Goal: Task Accomplishment & Management: Complete application form

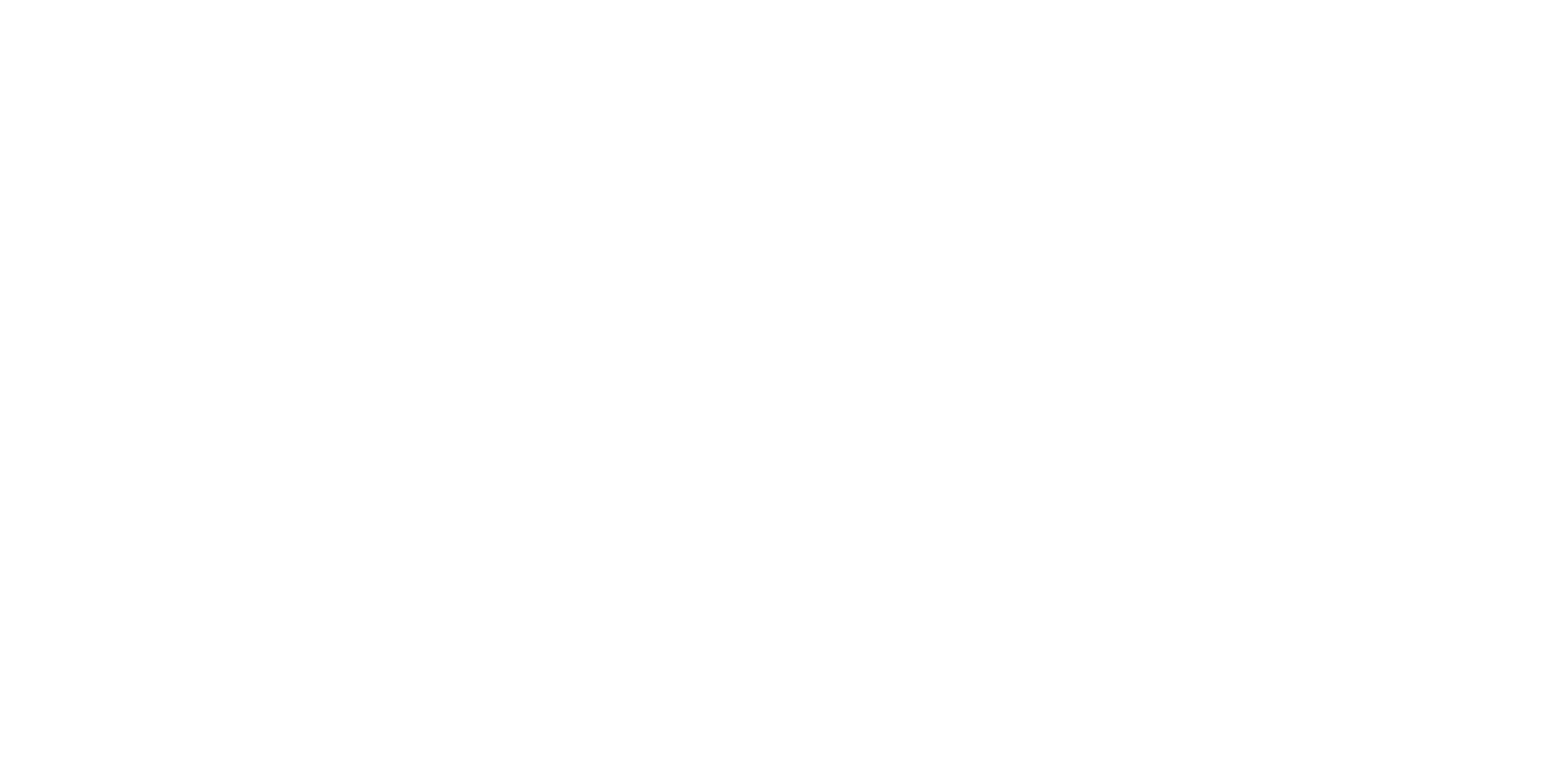
select select "MY"
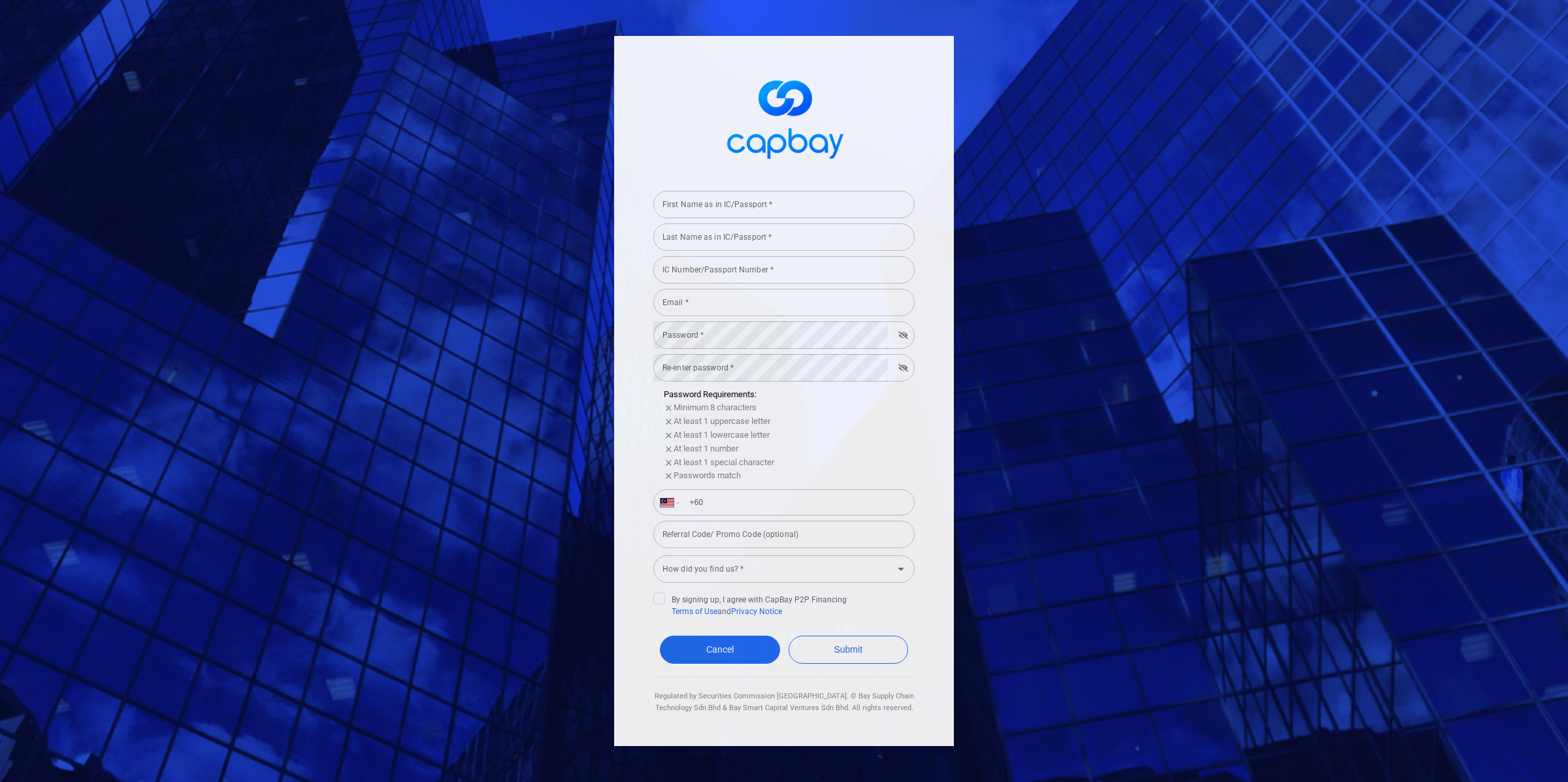
click at [827, 205] on input "First Name as in IC/Passport *" at bounding box center [784, 204] width 262 height 28
type input "test"
click at [794, 240] on input "Last Name as in IC/Passport *" at bounding box center [784, 237] width 262 height 28
type input "staging"
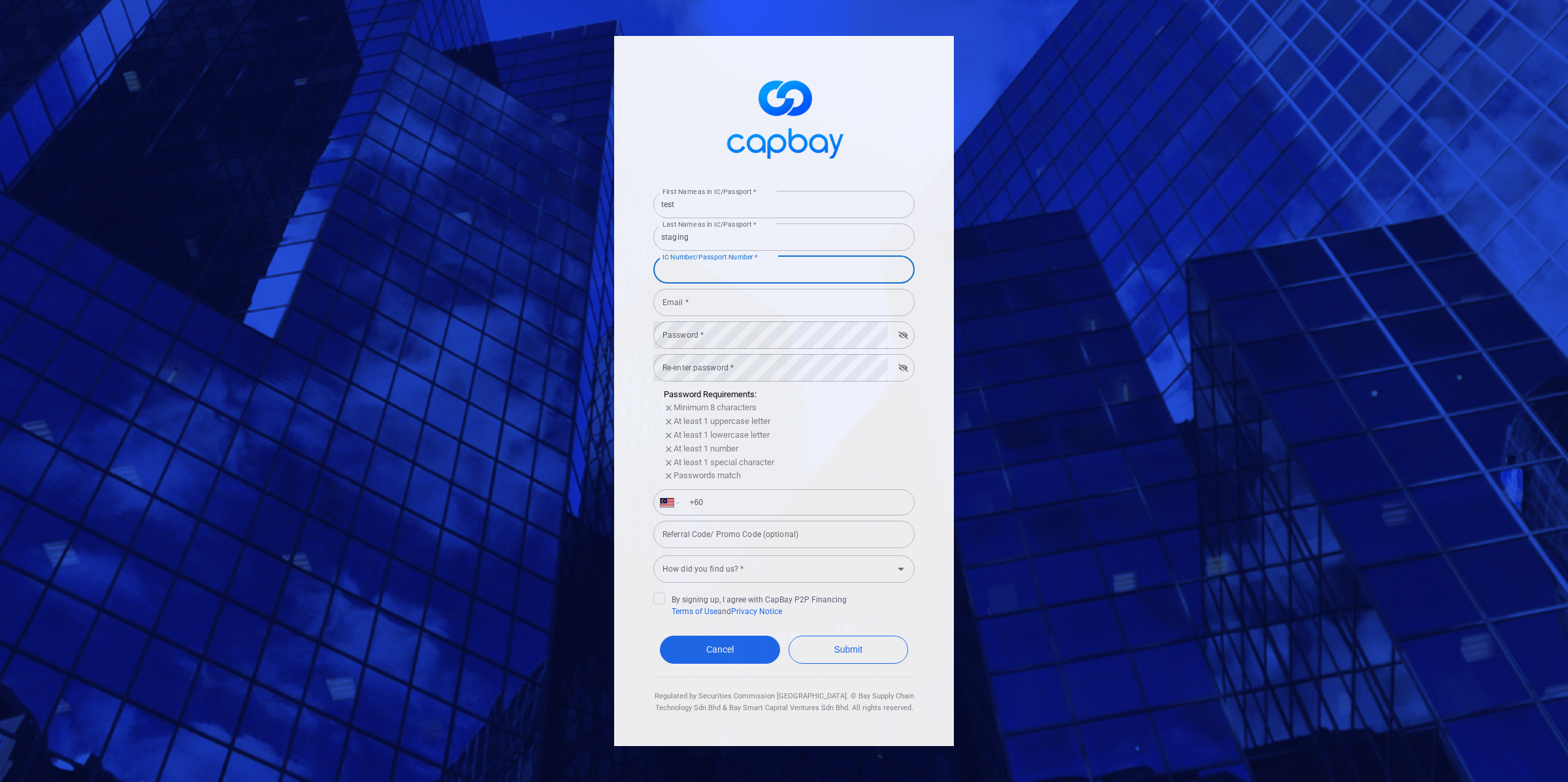
click at [770, 264] on input "IC Number/Passport Number *" at bounding box center [784, 270] width 262 height 28
click at [701, 254] on div "IC Number/Passport Number * IC Number/Passport Number *" at bounding box center [784, 268] width 262 height 30
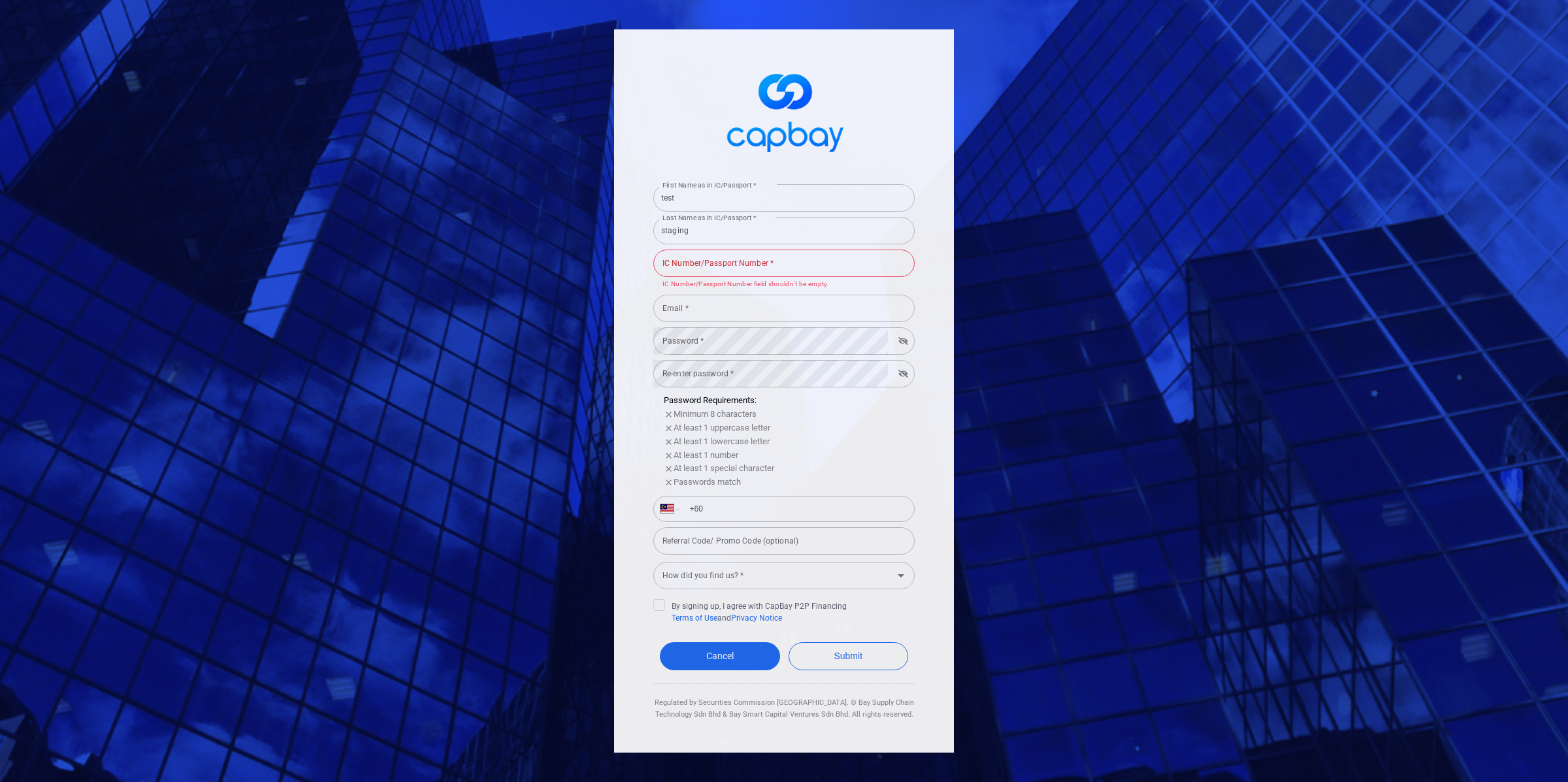
click at [717, 288] on p "IC Number/Passport Number field shouldn’t be empty." at bounding box center [784, 284] width 243 height 11
click at [742, 314] on input "Email *" at bounding box center [784, 308] width 262 height 28
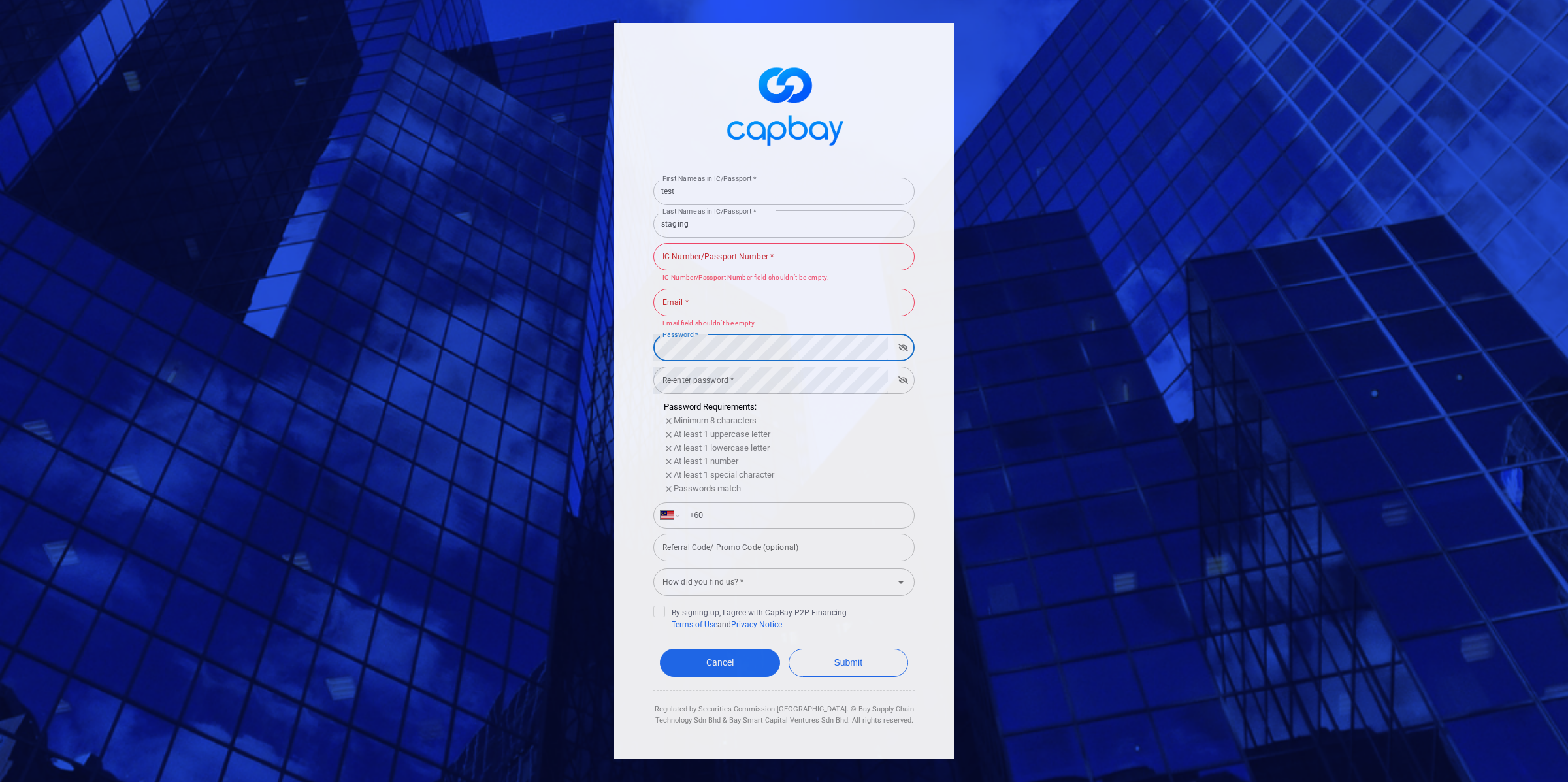
click at [792, 287] on div "Email * Email * Email field shouldn’t be empty." at bounding box center [784, 308] width 262 height 43
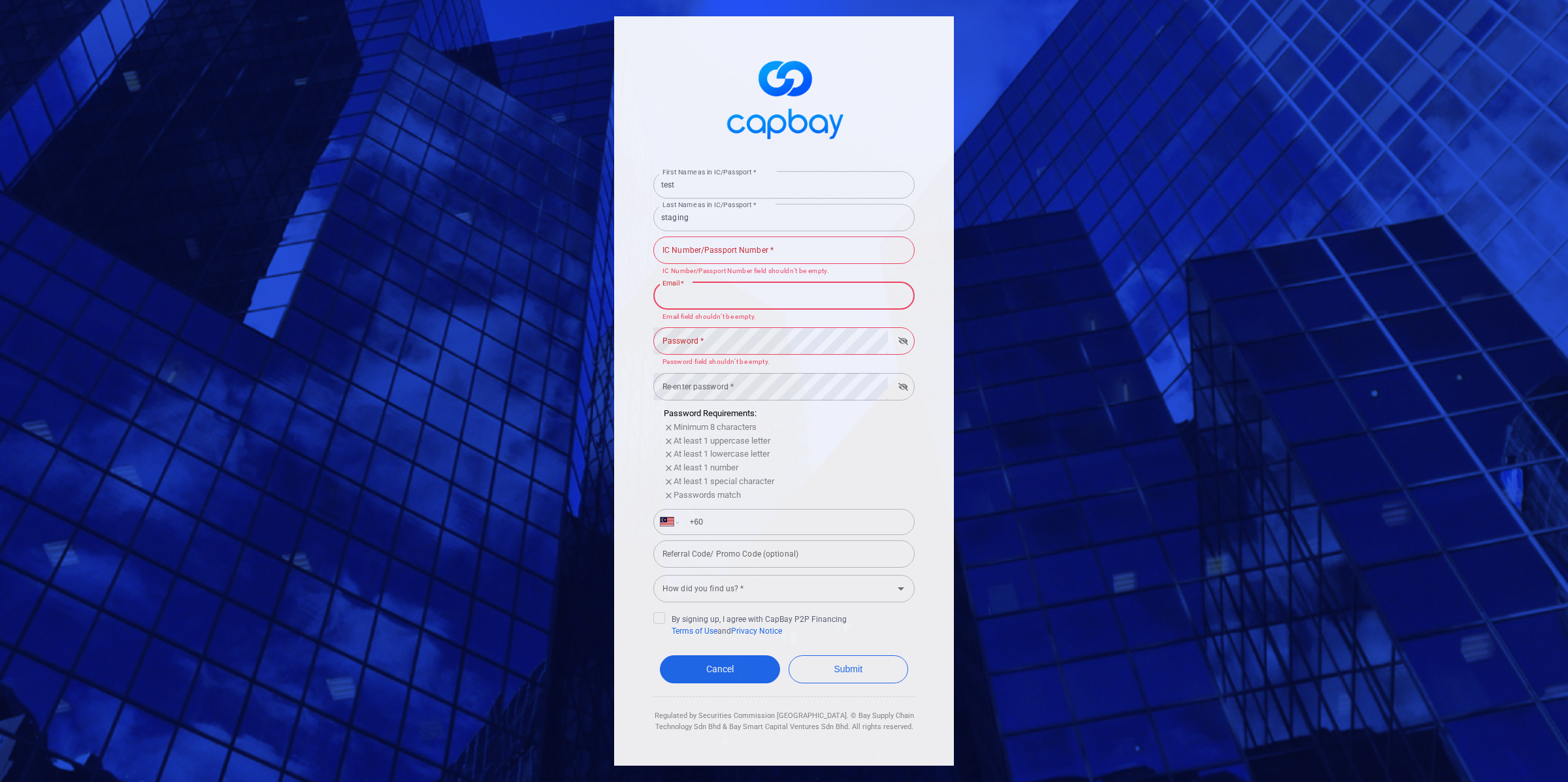
click at [791, 308] on input "Email *" at bounding box center [784, 296] width 262 height 28
type input "[EMAIL_ADDRESS][PERSON_NAME][DOMAIN_NAME]"
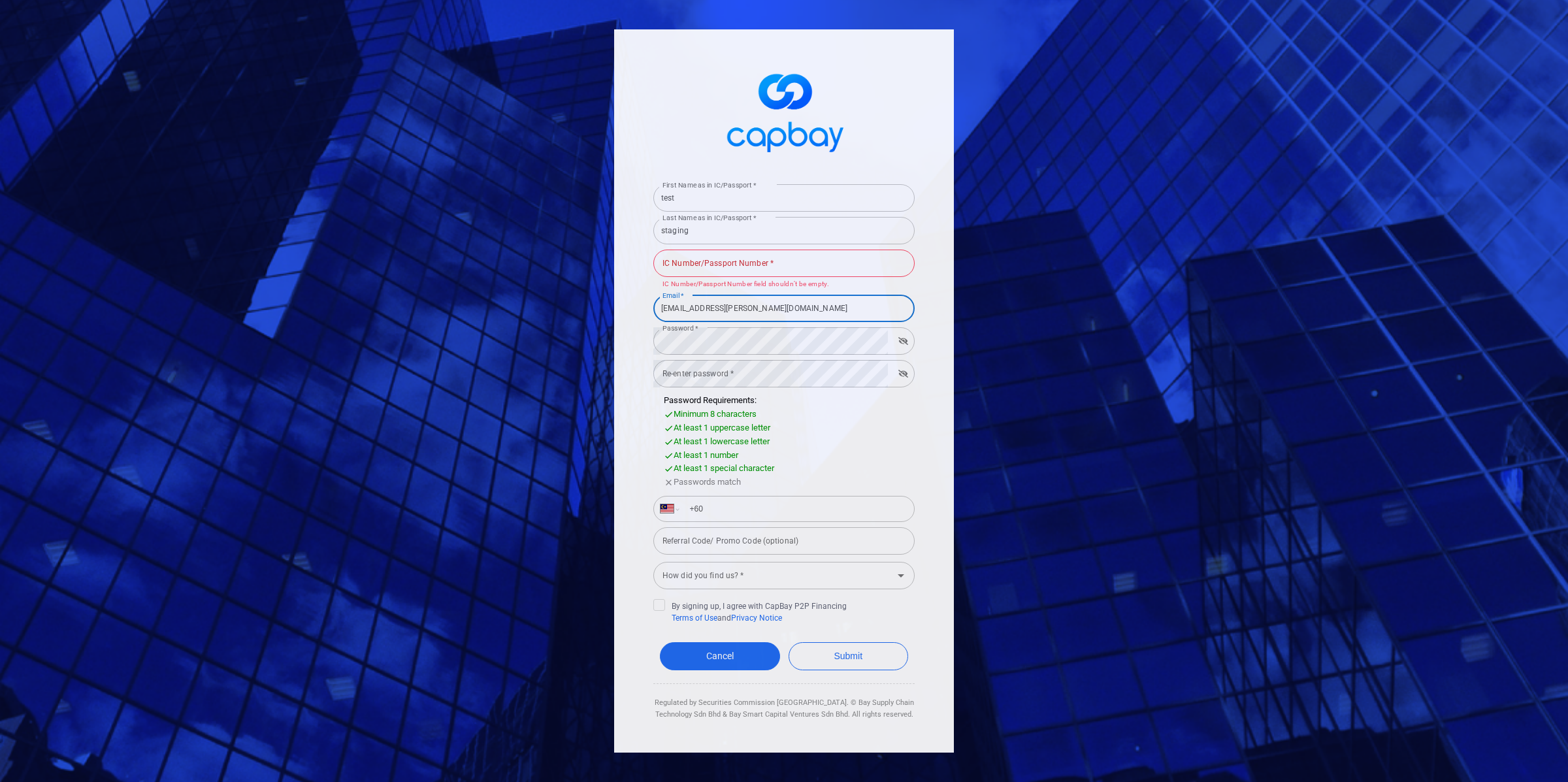
click at [792, 257] on input "IC Number/Passport Number *" at bounding box center [784, 264] width 262 height 28
type input "020708101194"
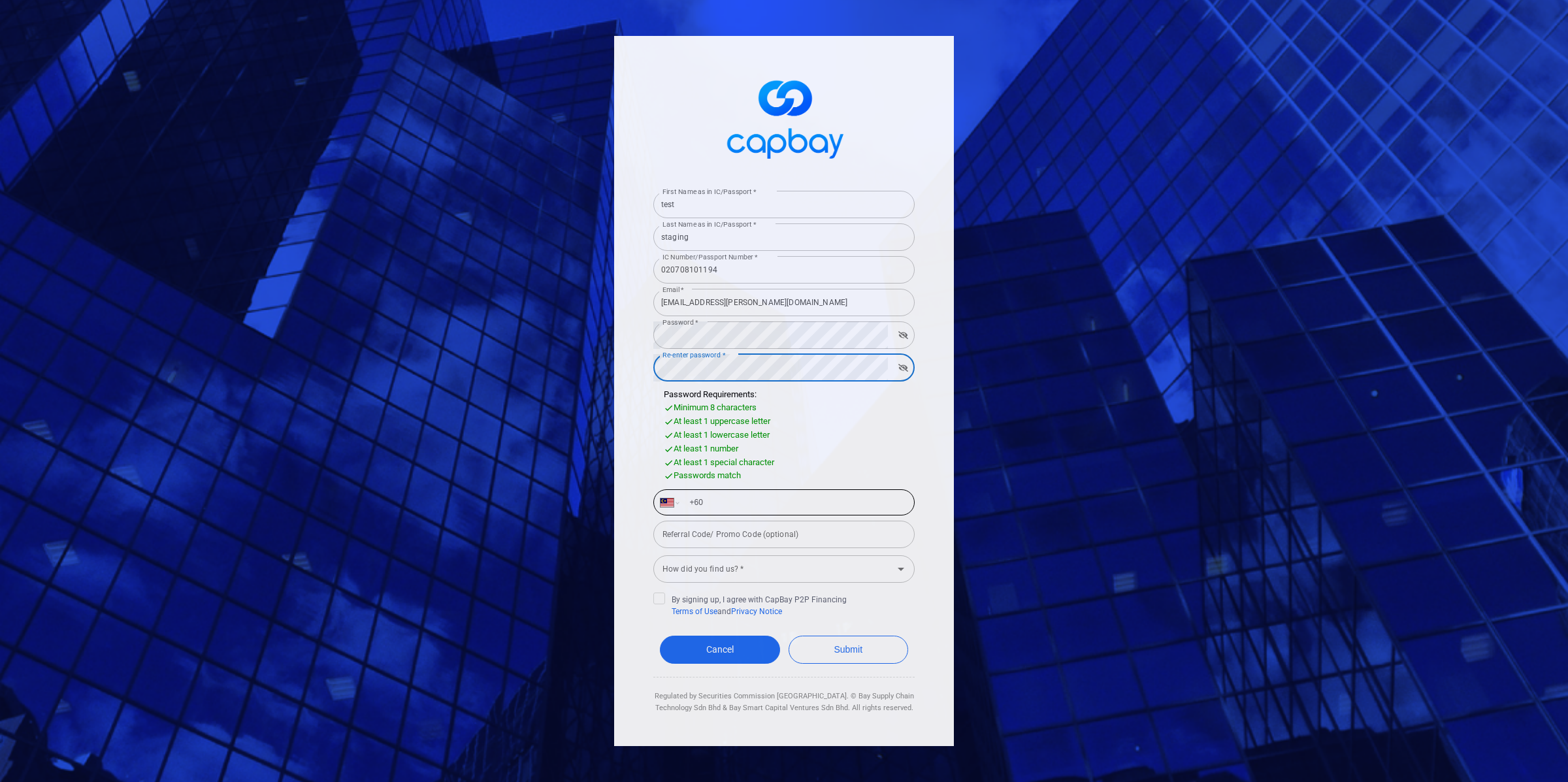
click at [793, 503] on input "+60" at bounding box center [794, 503] width 226 height 21
type input "[PHONE_NUMBER]"
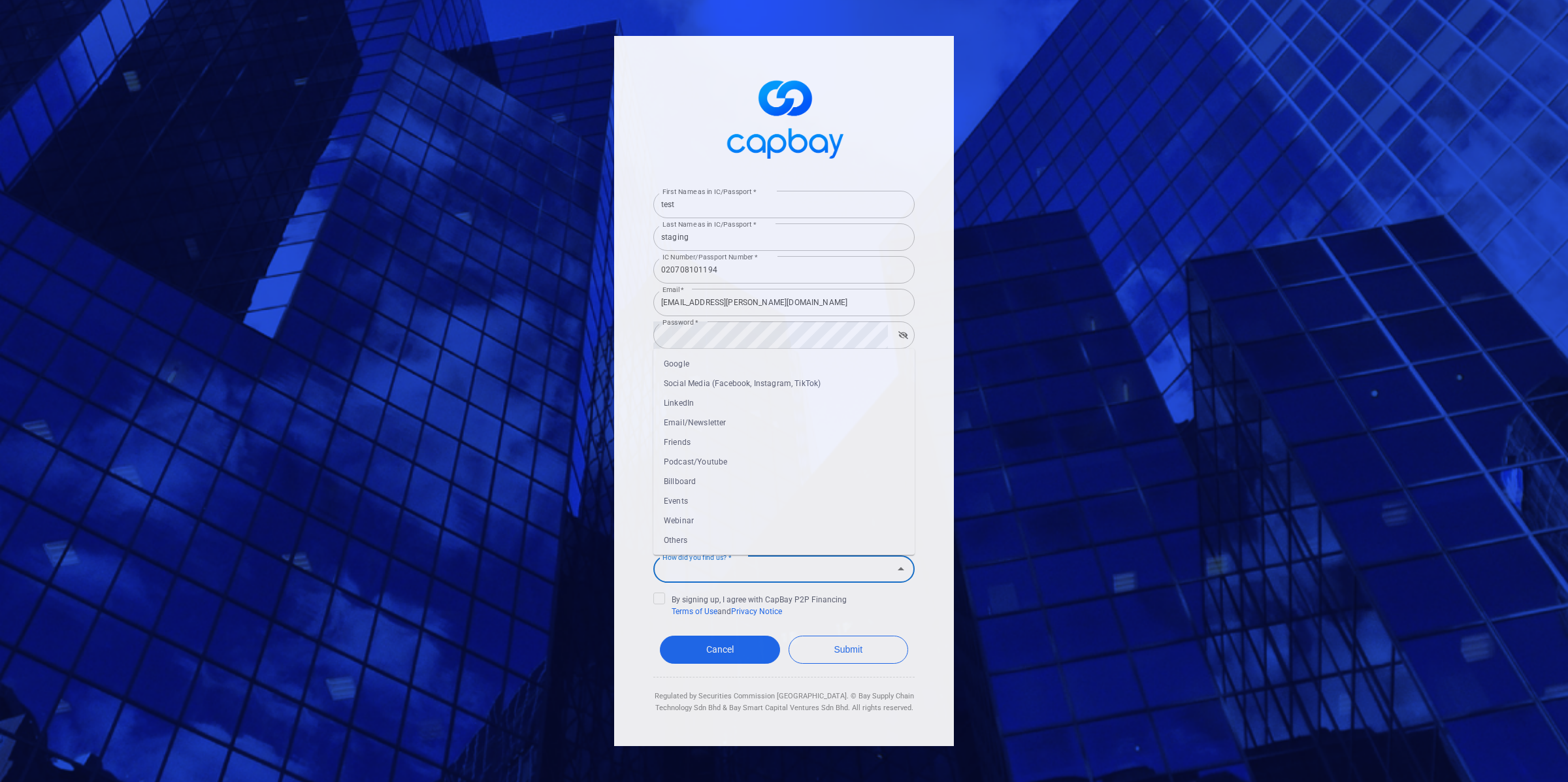
click at [749, 576] on input "How did you find us? *" at bounding box center [773, 569] width 232 height 24
click at [728, 515] on li "Webinar" at bounding box center [784, 520] width 262 height 19
type input "Webinar"
click at [652, 595] on div "First Name as in IC/Passport * test First Name as in IC/Passport * Last Name as…" at bounding box center [784, 391] width 340 height 711
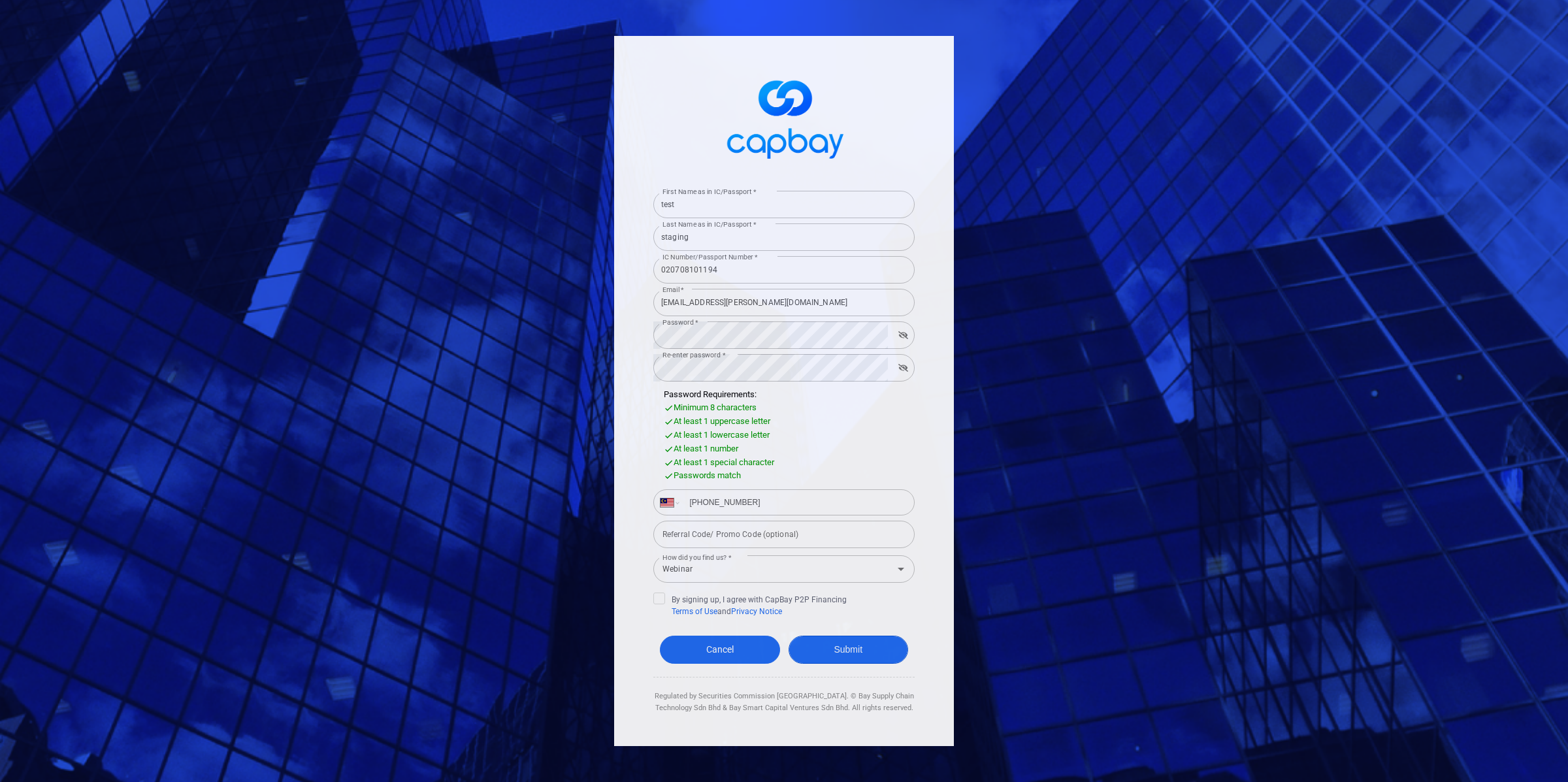
drag, startPoint x: 664, startPoint y: 598, endPoint x: 794, endPoint y: 640, distance: 136.6
click at [667, 599] on label "By signing up, I agree with CapBay P2P Financing Terms of Use and Privacy Notice" at bounding box center [784, 605] width 262 height 25
click at [0, 0] on input "By signing up, I agree with CapBay P2P Financing Terms of Use and Privacy Notice" at bounding box center [0, 0] width 0 height 0
click at [884, 648] on button "Submit" at bounding box center [849, 650] width 120 height 28
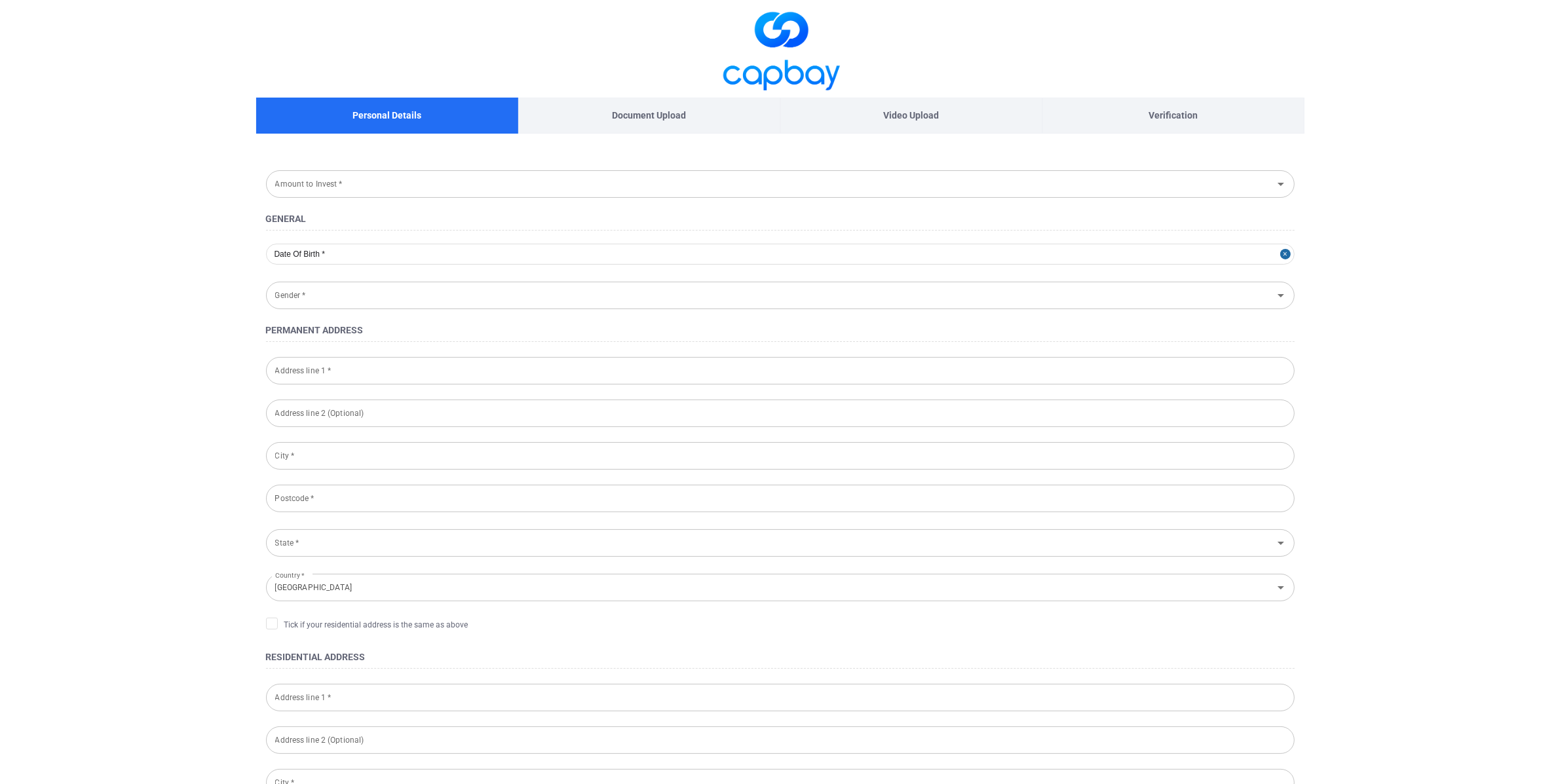
type input "[DATE]"
type input "[DEMOGRAPHIC_DATA]"
type input "020708-10-1194"
click at [60, 130] on main "Personal Details Document Upload Video Upload Verification Amount to Invest * A…" at bounding box center [780, 609] width 1560 height 1218
select select "MY"
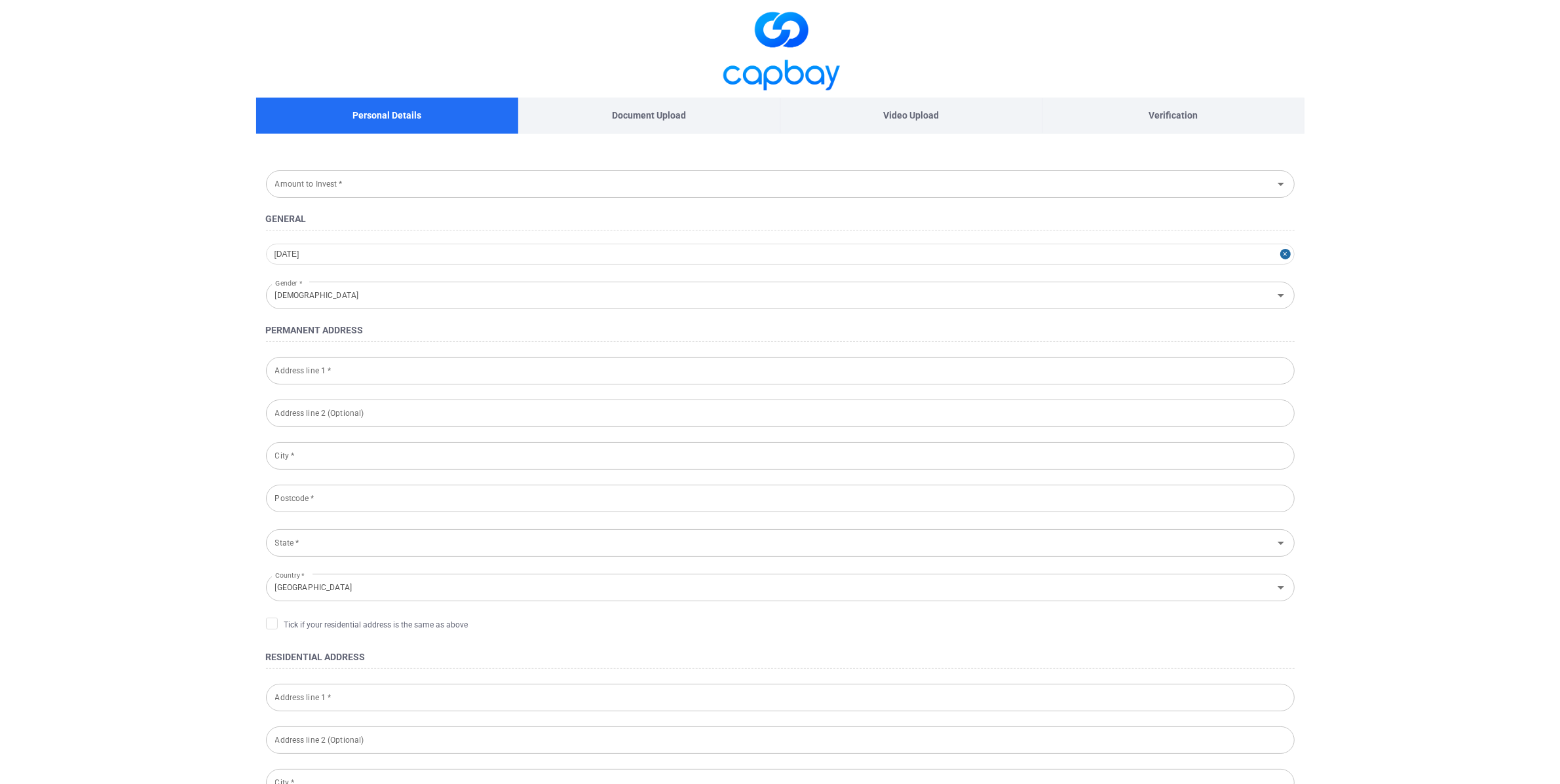
click at [193, 58] on main "Personal Details Document Upload Video Upload Verification Amount to Invest * A…" at bounding box center [780, 609] width 1560 height 1218
select select "MY"
click at [140, 131] on main "Personal Details Document Upload Video Upload Verification Amount to Invest * A…" at bounding box center [780, 609] width 1560 height 1218
select select "MY"
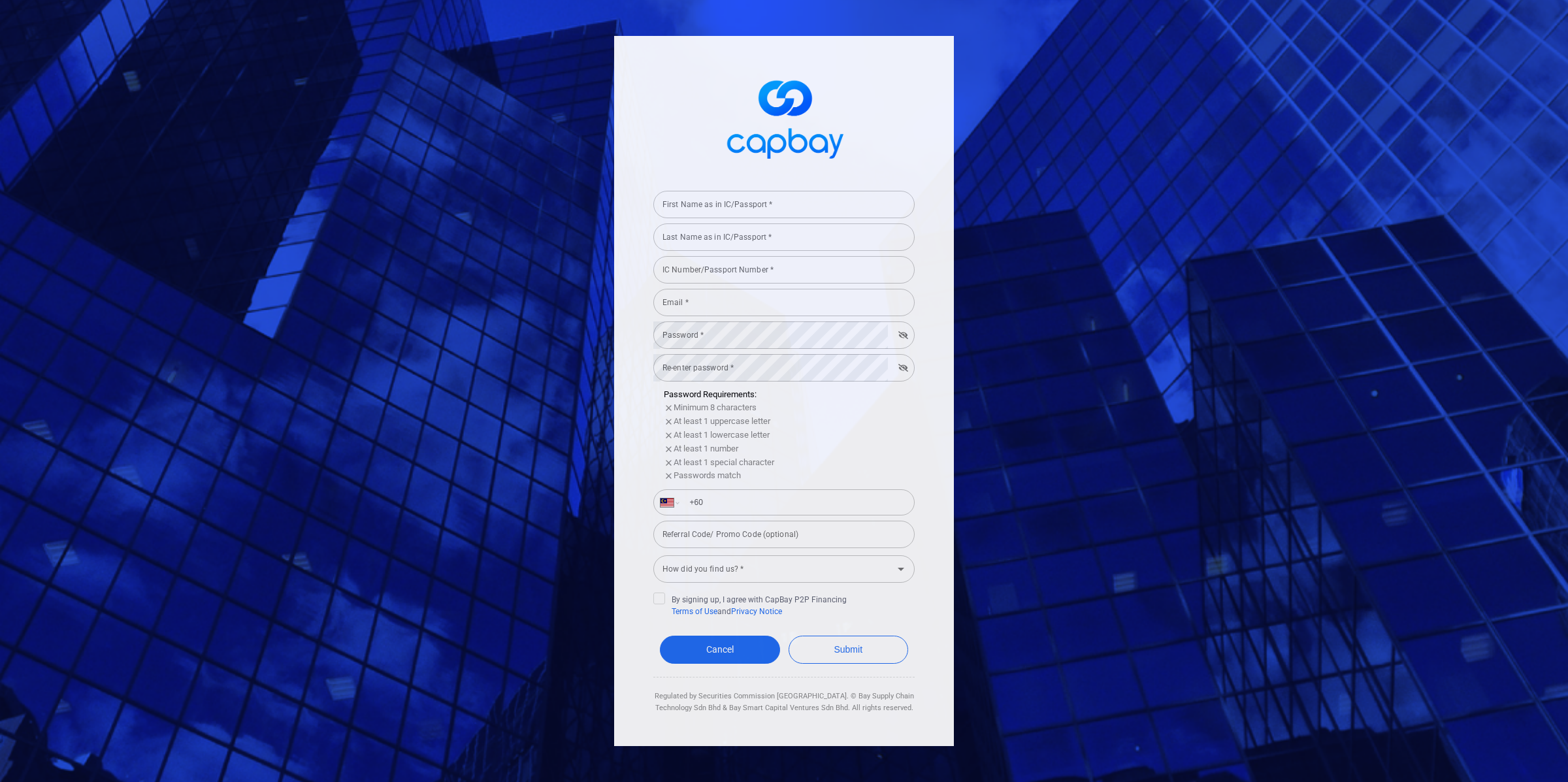
drag, startPoint x: 251, startPoint y: 81, endPoint x: 248, endPoint y: 69, distance: 12.4
click at [252, 81] on div "First Name as in IC/Passport * First Name as in IC/Passport * Last Name as in I…" at bounding box center [784, 391] width 1568 height 782
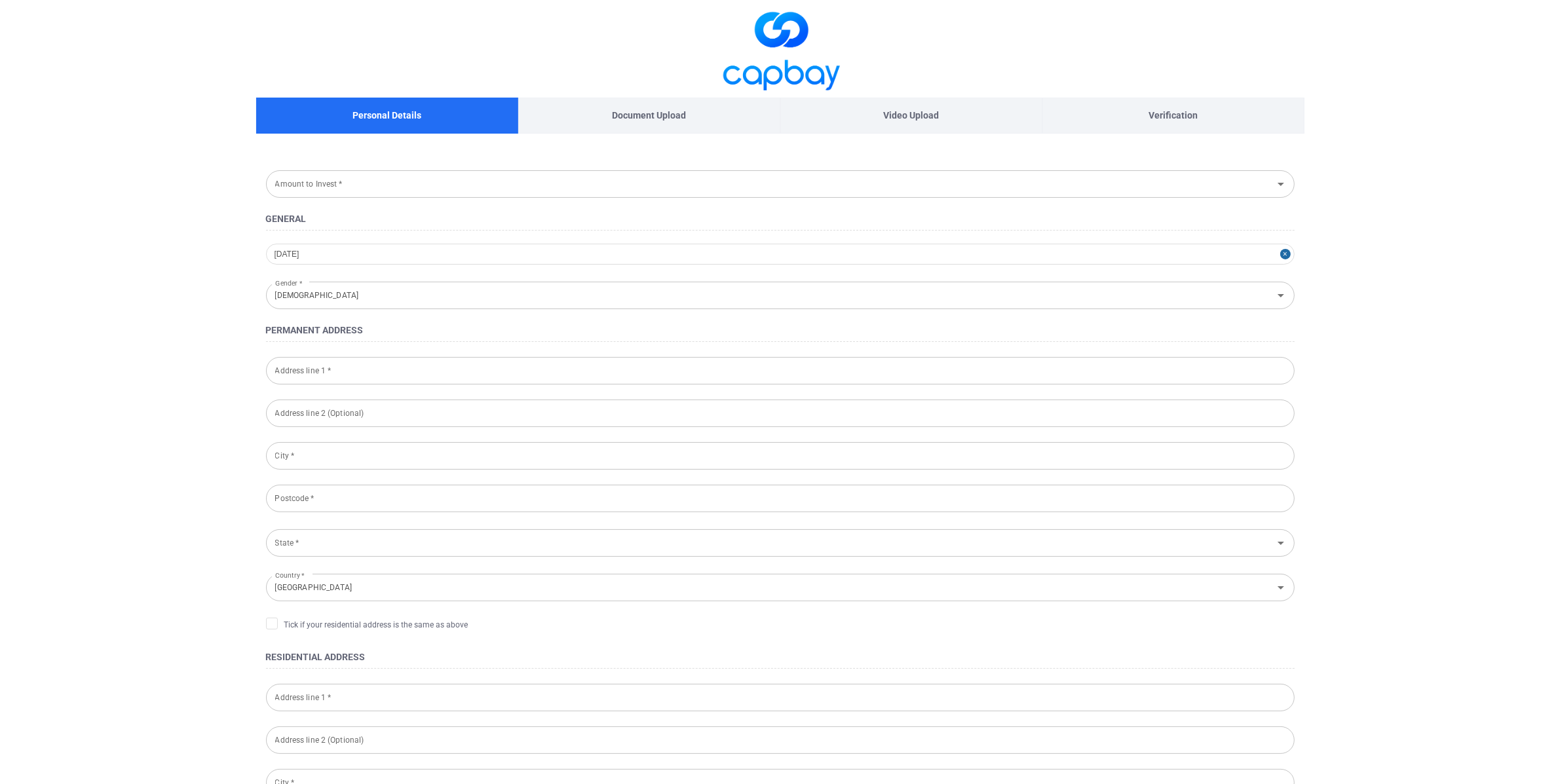
click at [627, 112] on p "Document Upload" at bounding box center [649, 115] width 74 height 14
click at [460, 177] on input "Amount to Invest *" at bounding box center [770, 184] width 1000 height 24
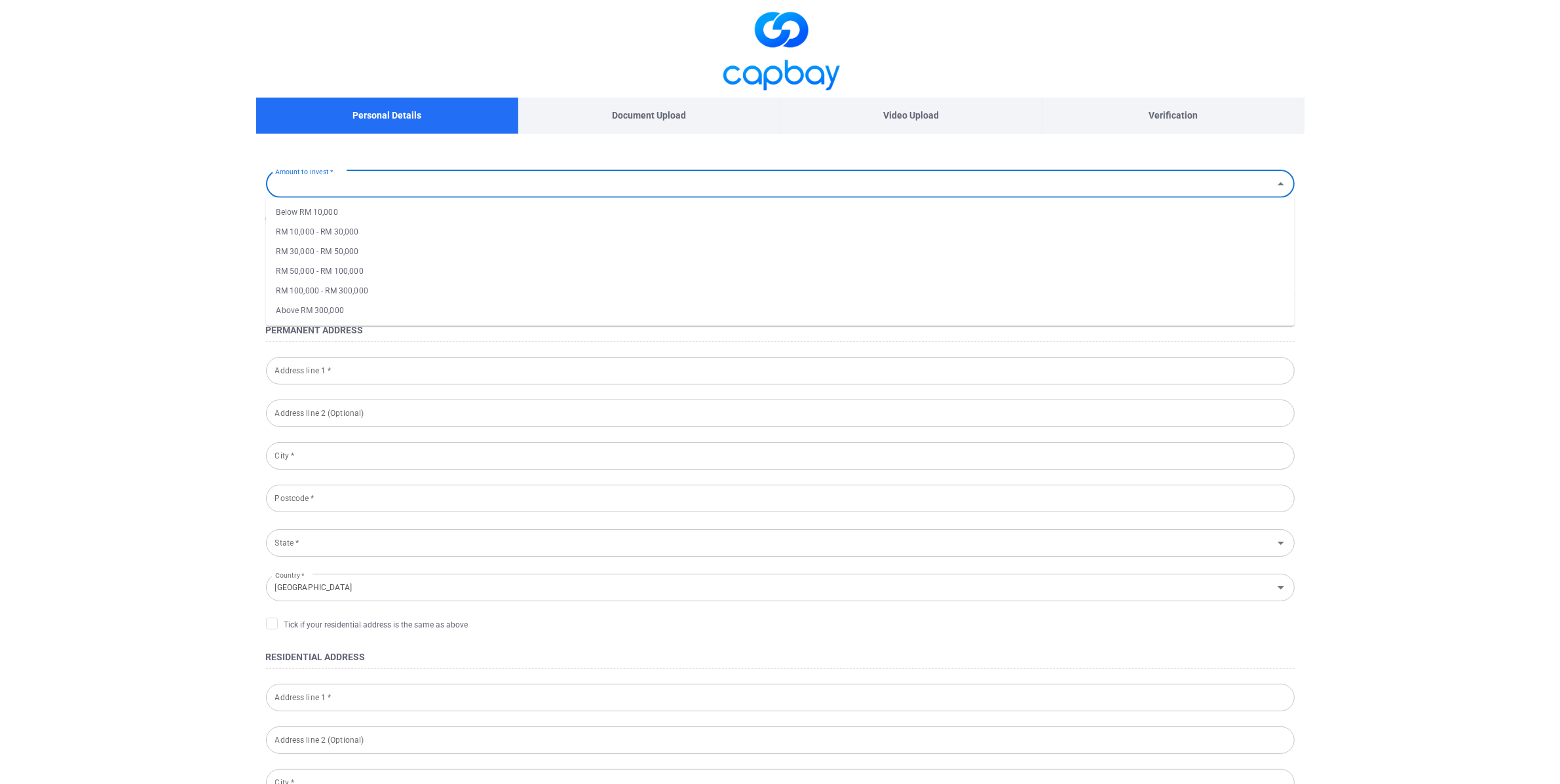
click at [434, 227] on li "RM 10,000 - RM 30,000" at bounding box center [780, 232] width 1028 height 19
type input "RM 10,000 - RM 30,000"
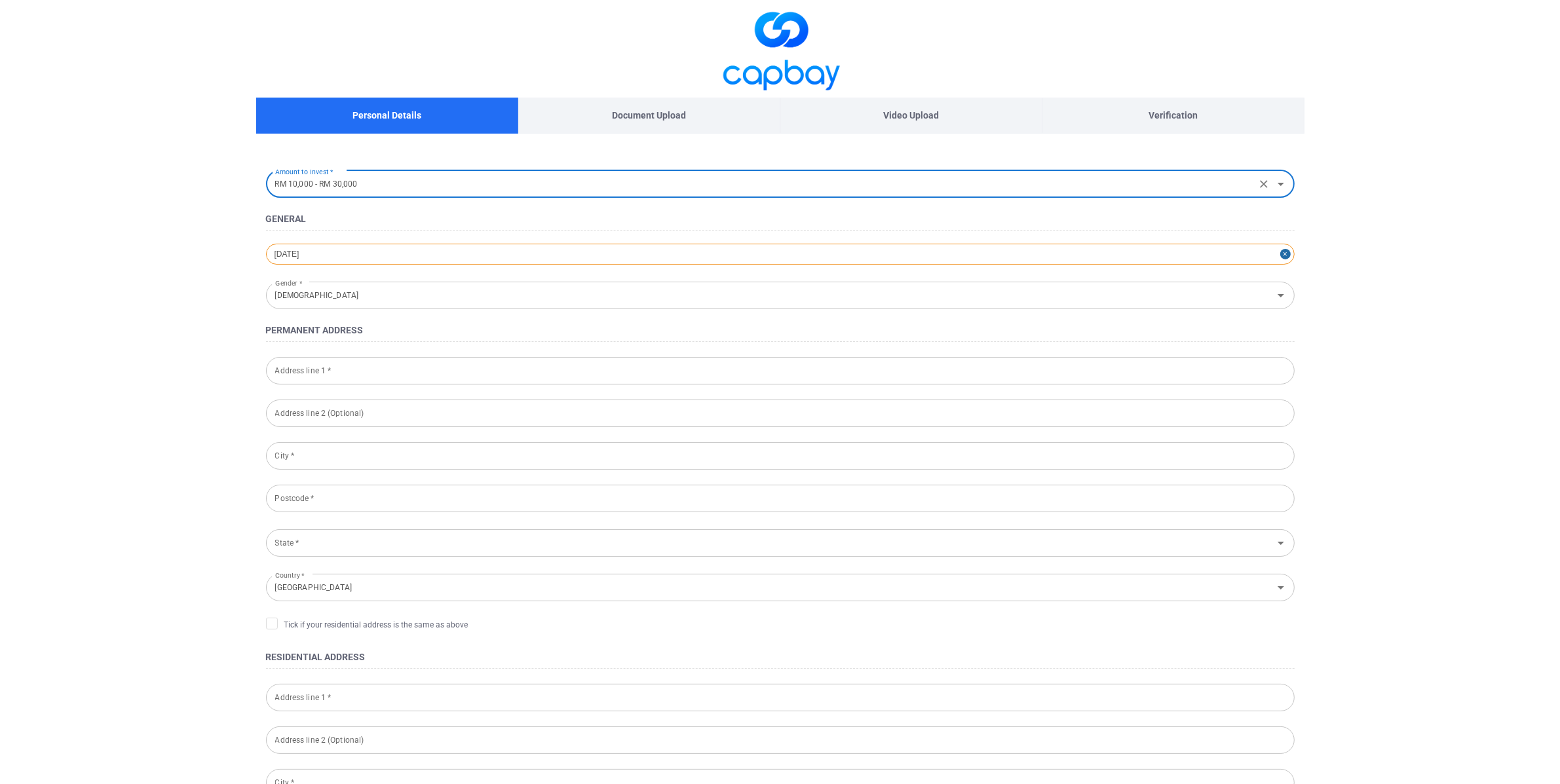
click at [427, 253] on div "[DATE]" at bounding box center [780, 254] width 1028 height 21
select select "6"
select select "2002"
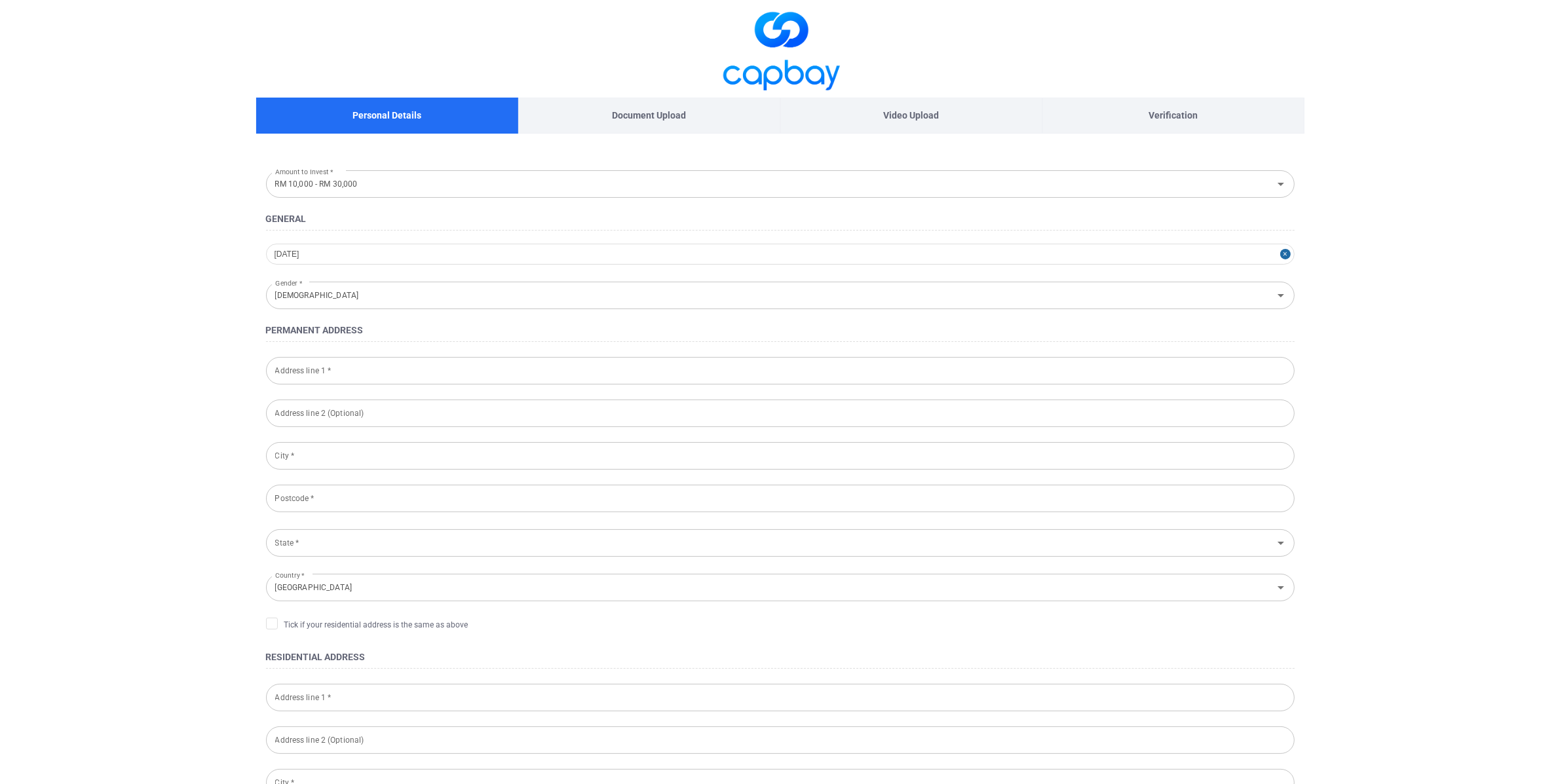
click at [353, 369] on input "Address line 1 *" at bounding box center [780, 371] width 1028 height 28
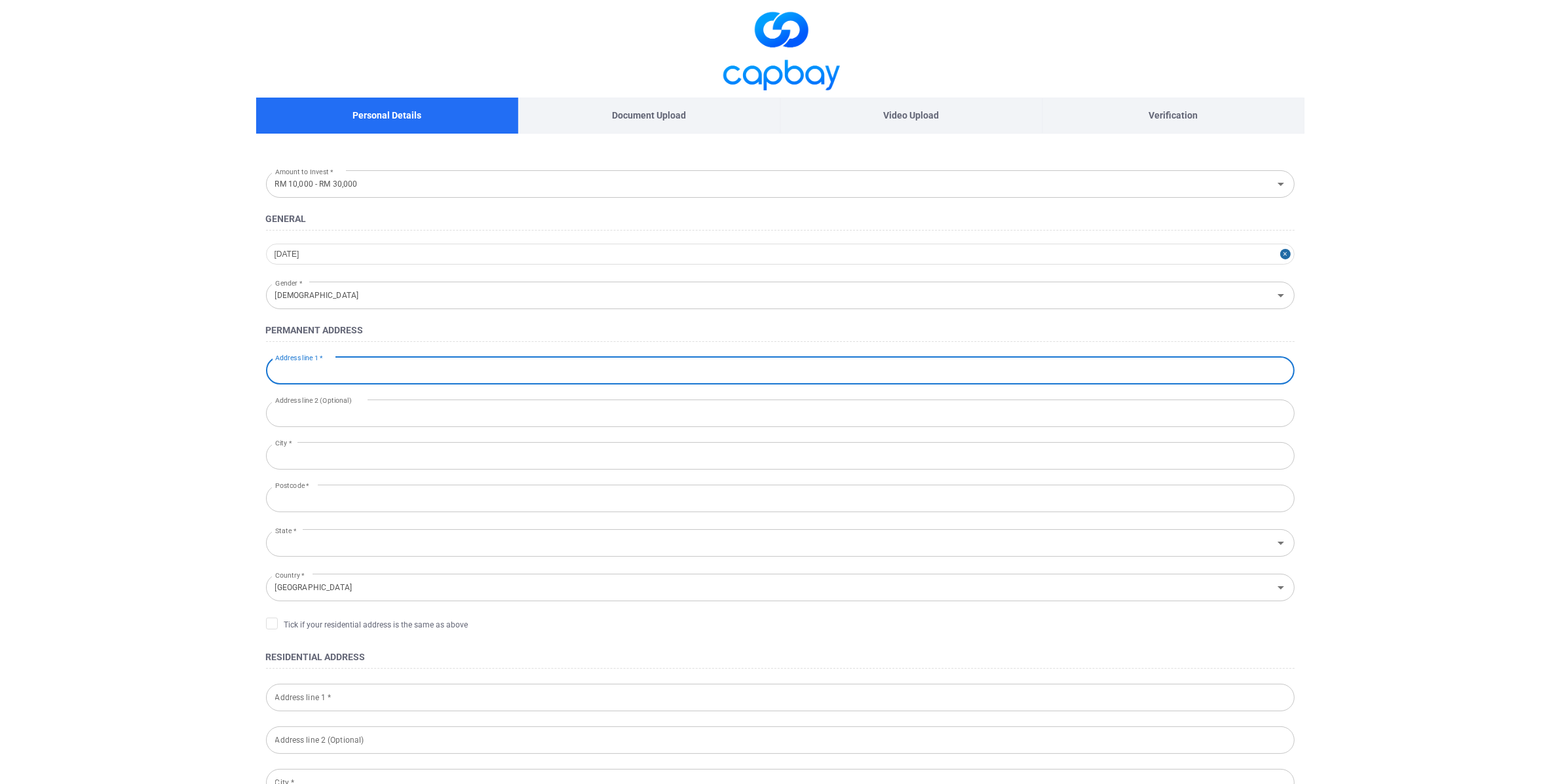
type input "[STREET_ADDRESS]"
type input "71800, Nilai, [GEOGRAPHIC_DATA]"
type input "Nilai"
type input "71800"
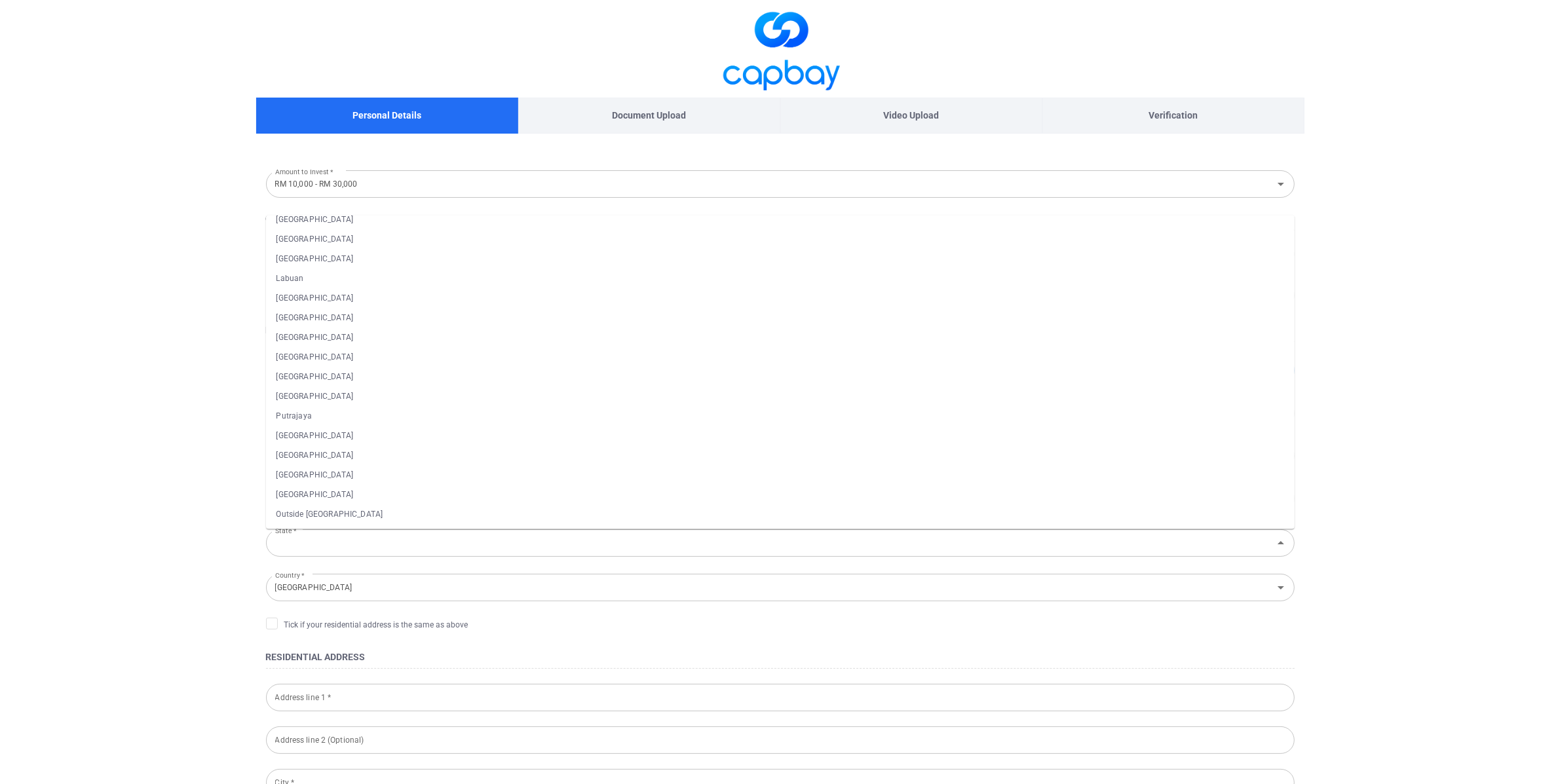
scroll to position [31, 0]
click at [206, 558] on main "Personal Details Document Upload Video Upload Verification Amount to Invest * R…" at bounding box center [780, 609] width 1560 height 1218
click at [289, 627] on span "Tick if your residential address is the same as above" at bounding box center [367, 624] width 202 height 13
click at [0, 0] on input "Tick if your residential address is the same as above" at bounding box center [0, 0] width 0 height 0
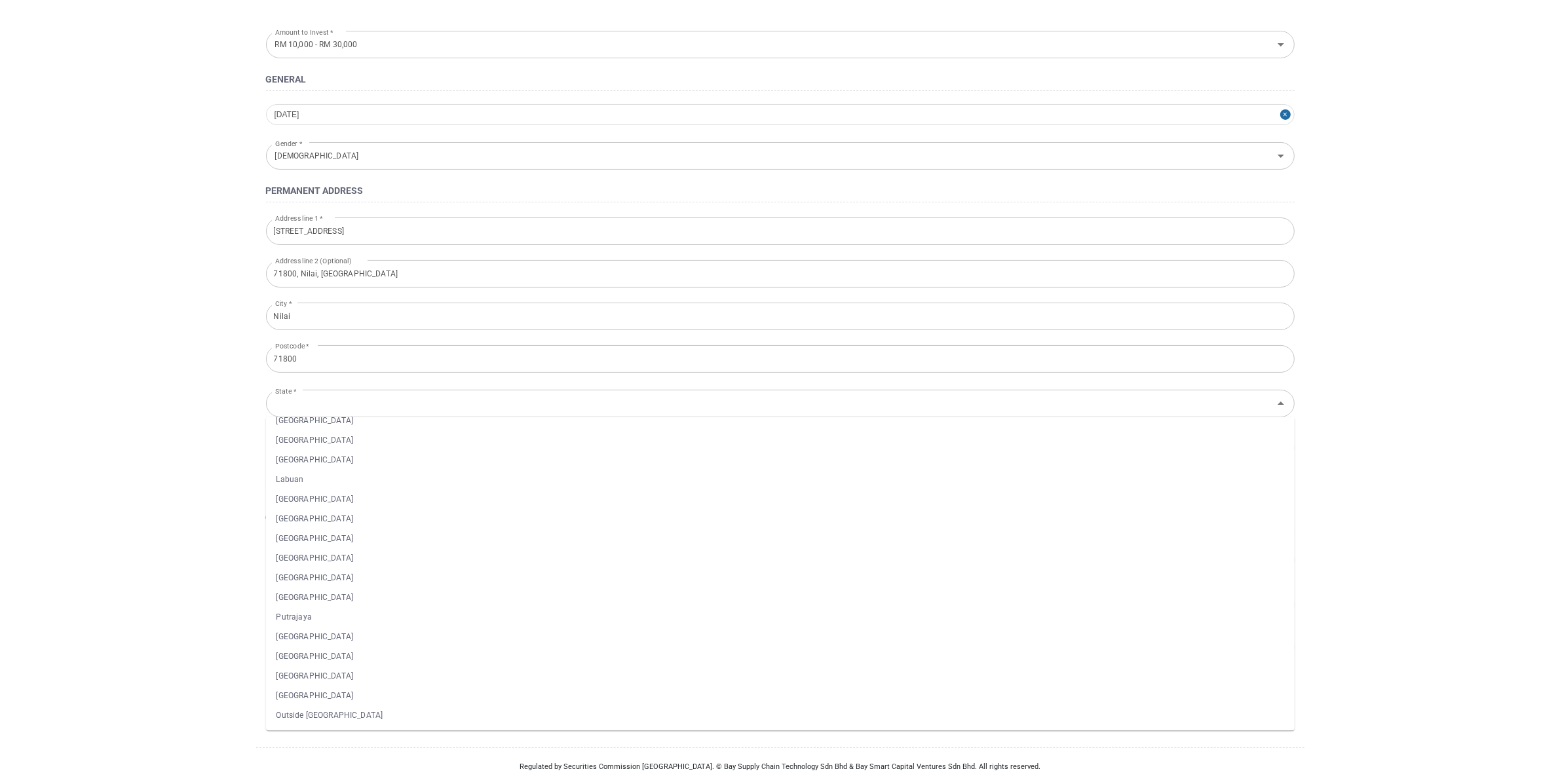
scroll to position [141, 0]
click at [175, 425] on main "Personal Details Document Upload Video Upload Verification Amount to Invest * R…" at bounding box center [780, 321] width 1560 height 925
click at [65, 327] on main "Personal Details Document Upload Video Upload Verification Amount to Invest * R…" at bounding box center [780, 321] width 1560 height 925
click at [1367, 341] on main "Personal Details Document Upload Video Upload Verification Amount to Invest * R…" at bounding box center [780, 321] width 1560 height 925
click at [503, 512] on li "[GEOGRAPHIC_DATA]" at bounding box center [780, 517] width 1028 height 19
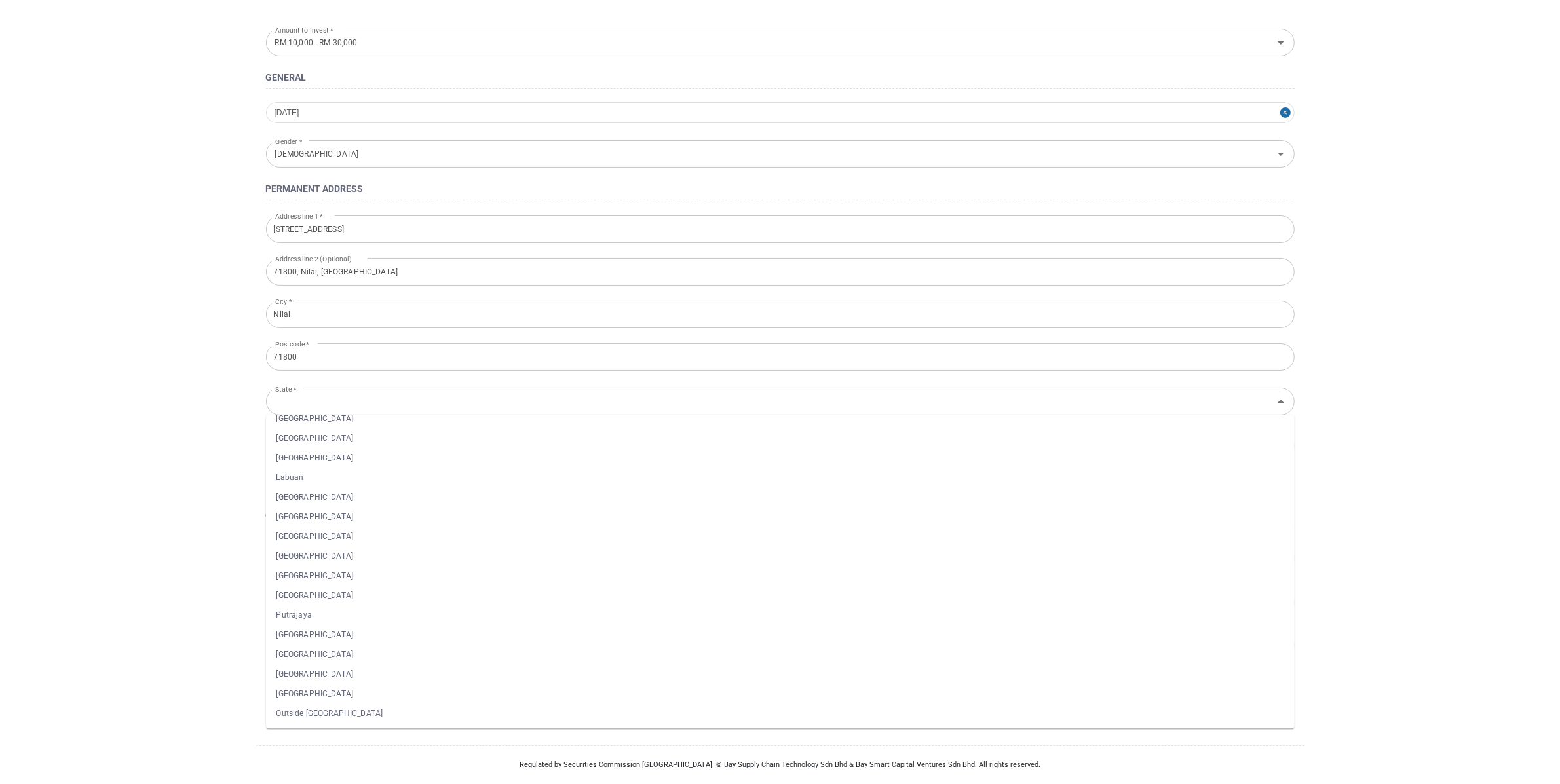
type input "[GEOGRAPHIC_DATA]"
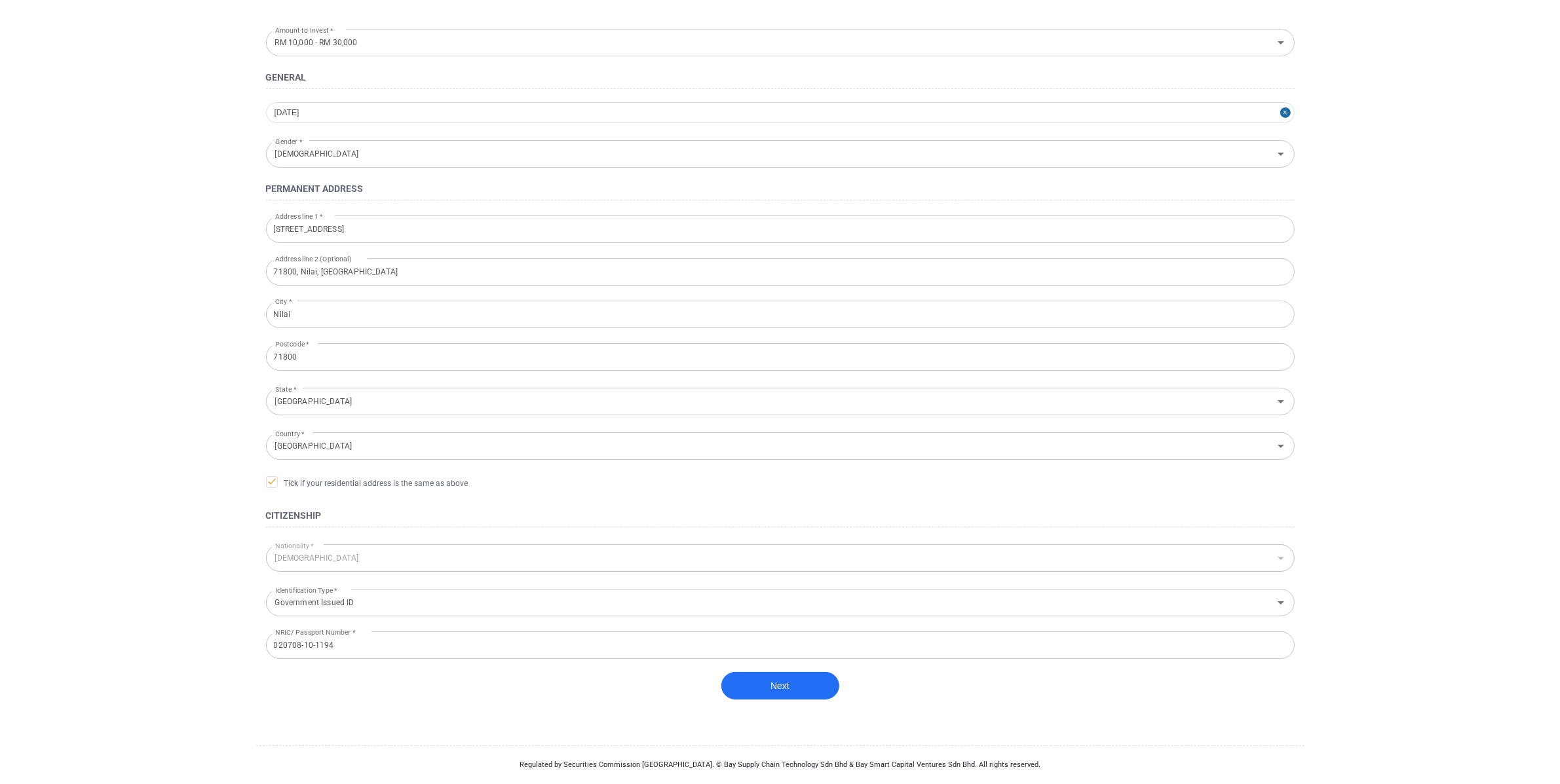
scroll to position [112, 0]
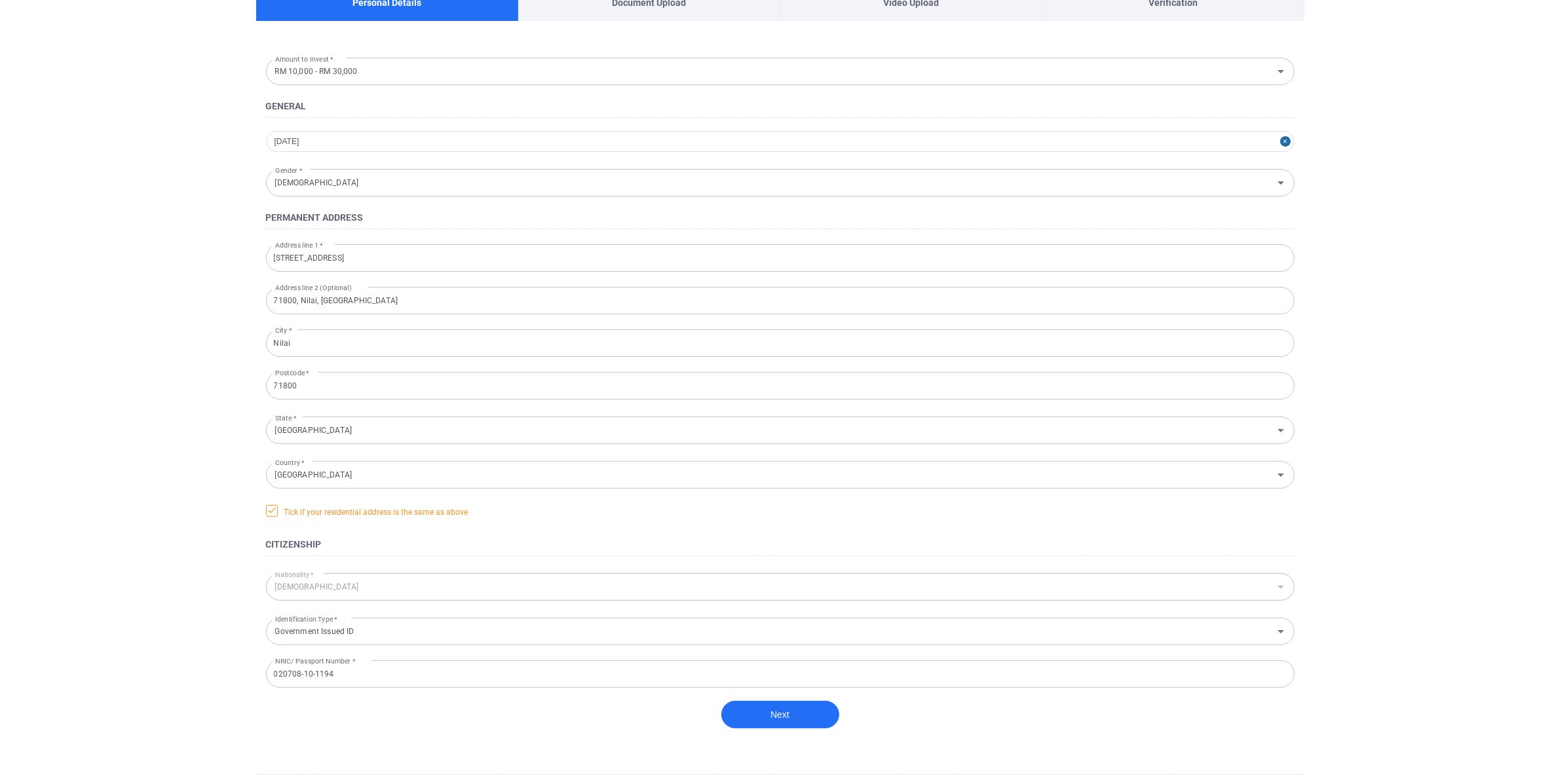
click at [281, 513] on span "Tick if your residential address is the same as above" at bounding box center [367, 511] width 202 height 13
click at [0, 0] on input "Tick if your residential address is the same as above" at bounding box center [0, 0] width 0 height 0
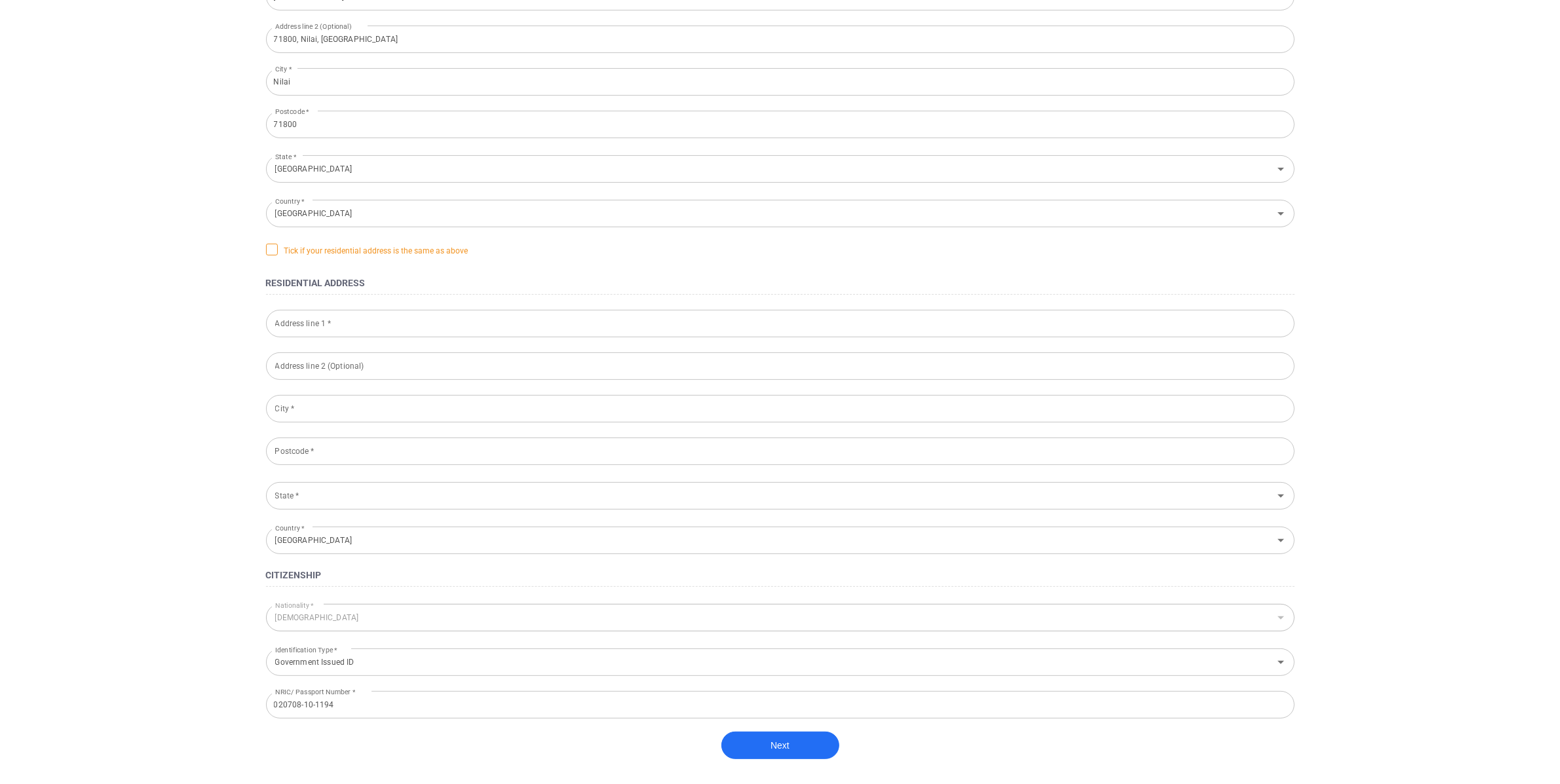
click at [283, 248] on span "Tick if your residential address is the same as above" at bounding box center [367, 250] width 202 height 13
click at [0, 0] on input "Tick if your residential address is the same as above" at bounding box center [0, 0] width 0 height 0
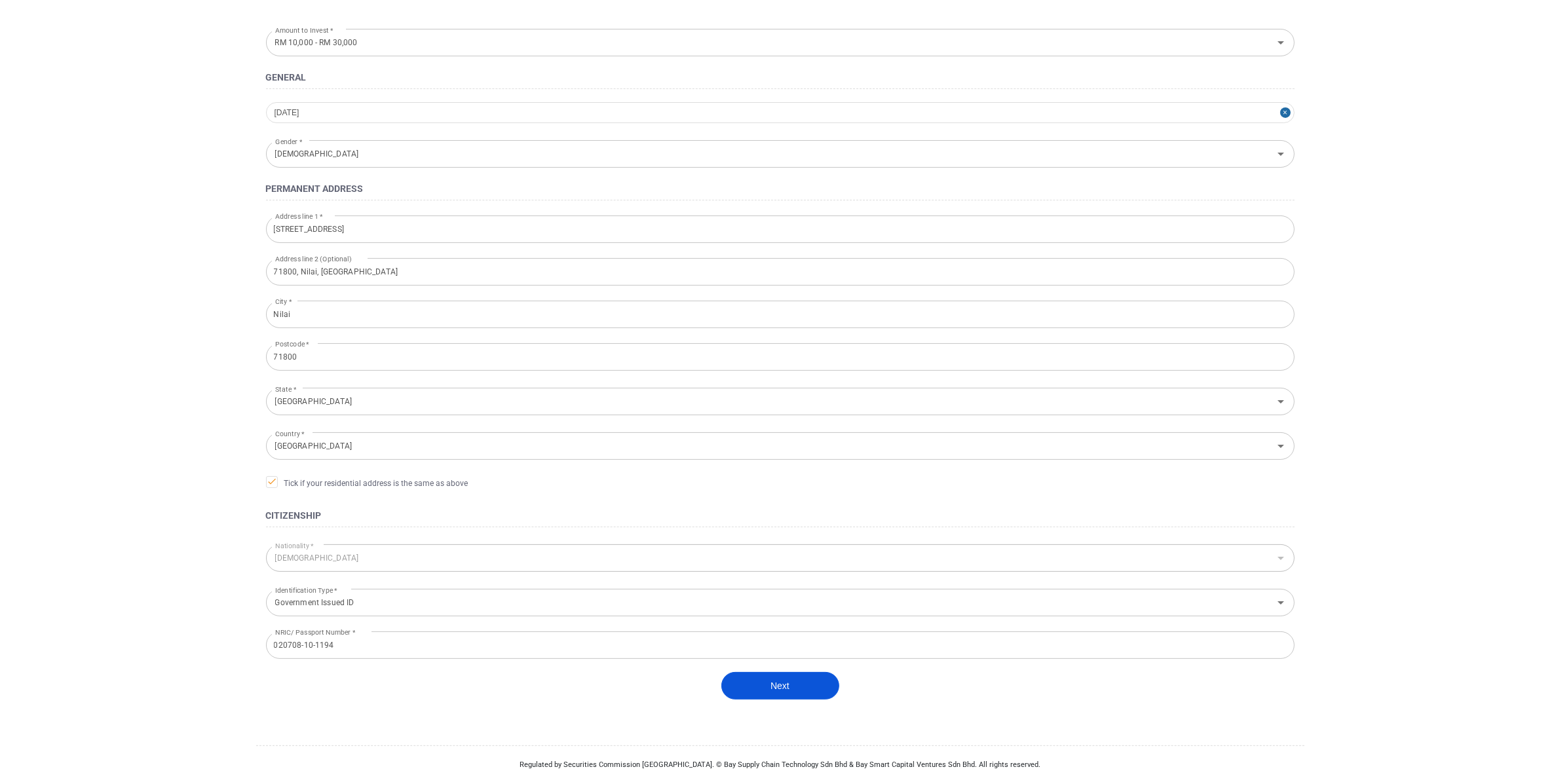
click at [801, 683] on button "Next" at bounding box center [780, 686] width 118 height 28
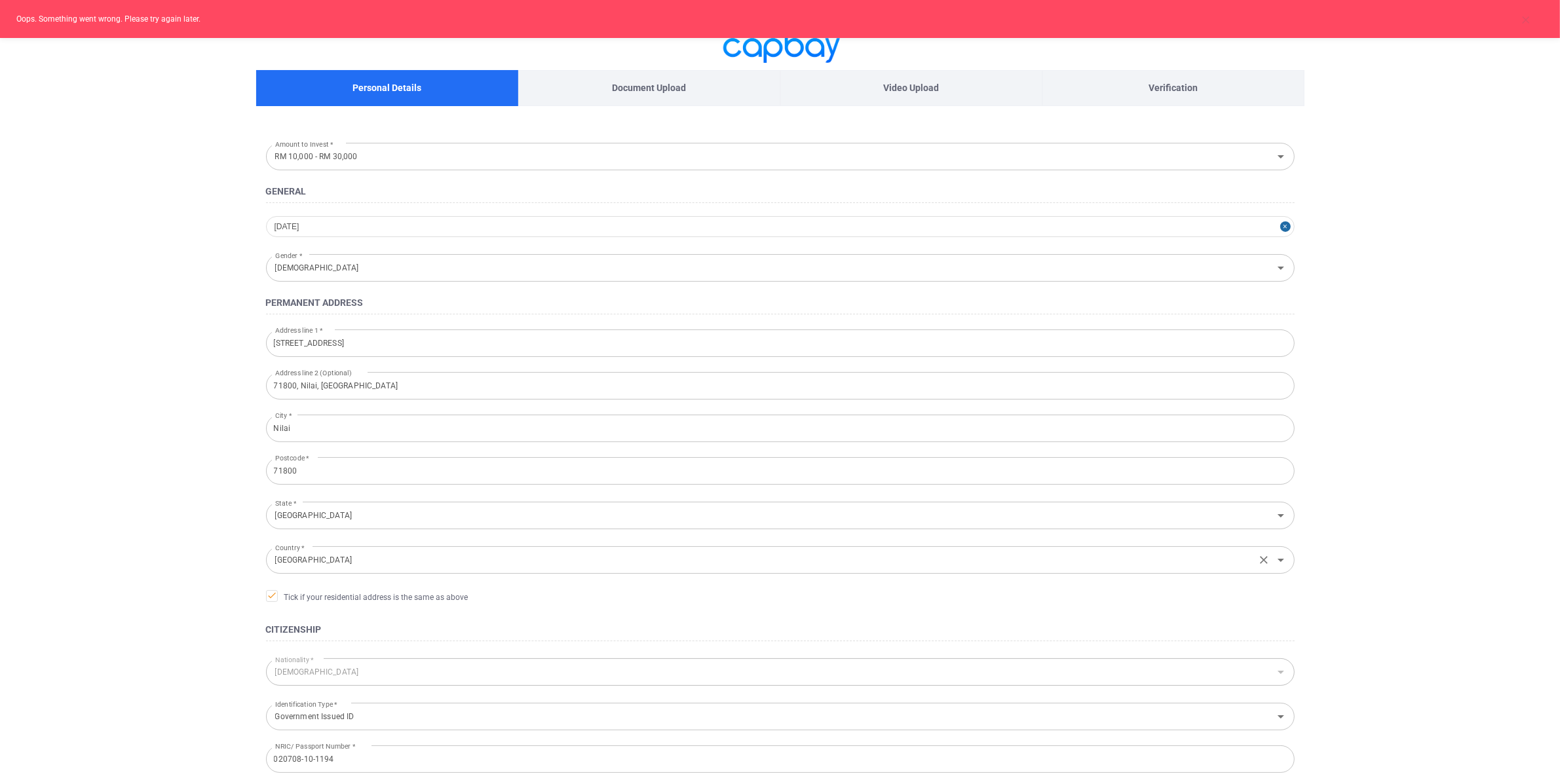
scroll to position [0, 0]
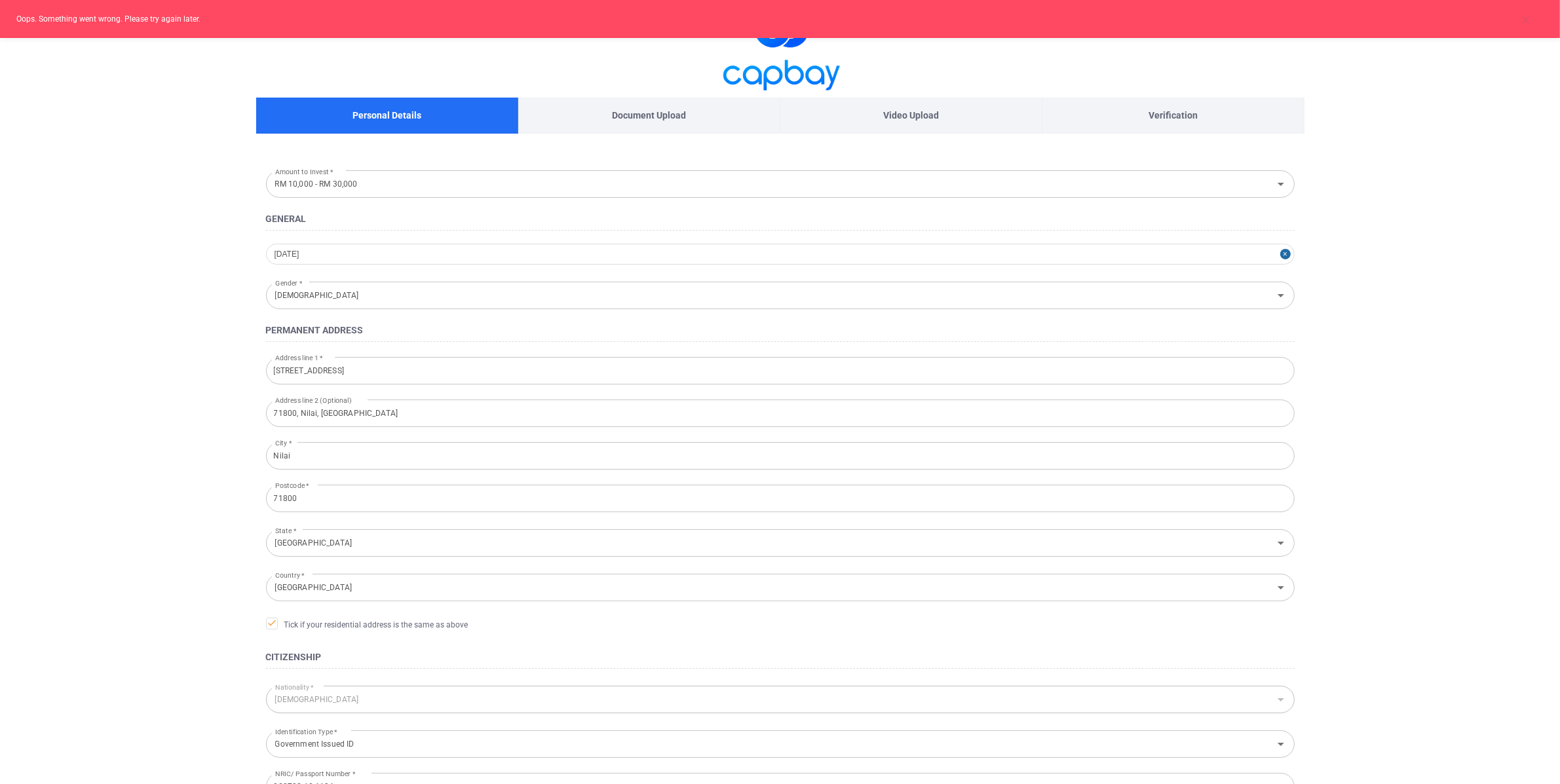
click at [103, 274] on main "Personal Details Document Upload Video Upload Verification Amount to Invest * R…" at bounding box center [780, 462] width 1560 height 925
click at [344, 257] on div "[DATE]" at bounding box center [780, 254] width 1028 height 21
select select "6"
select select "2002"
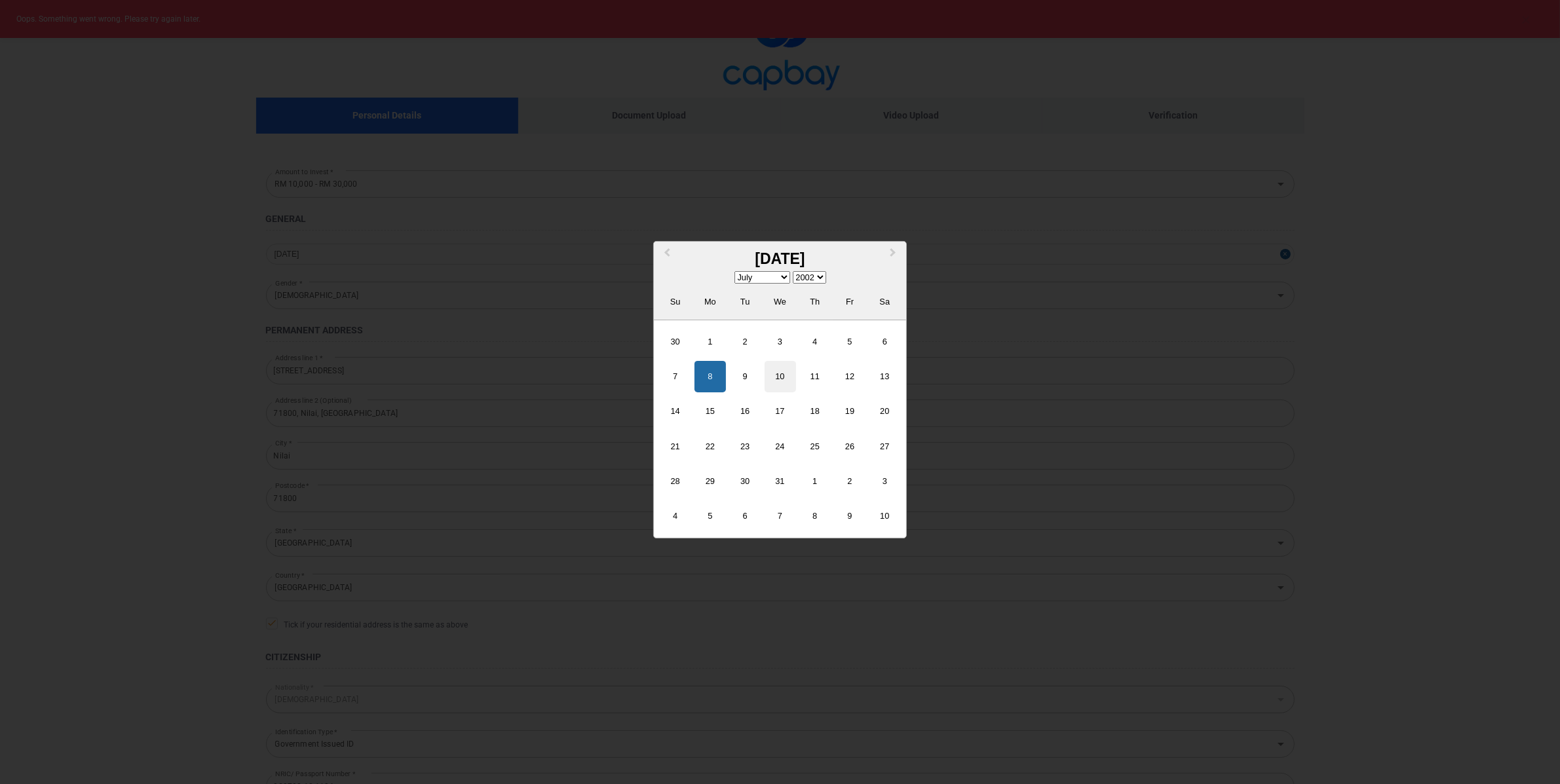
click at [777, 382] on div "10" at bounding box center [781, 377] width 32 height 32
type input "[DATE]"
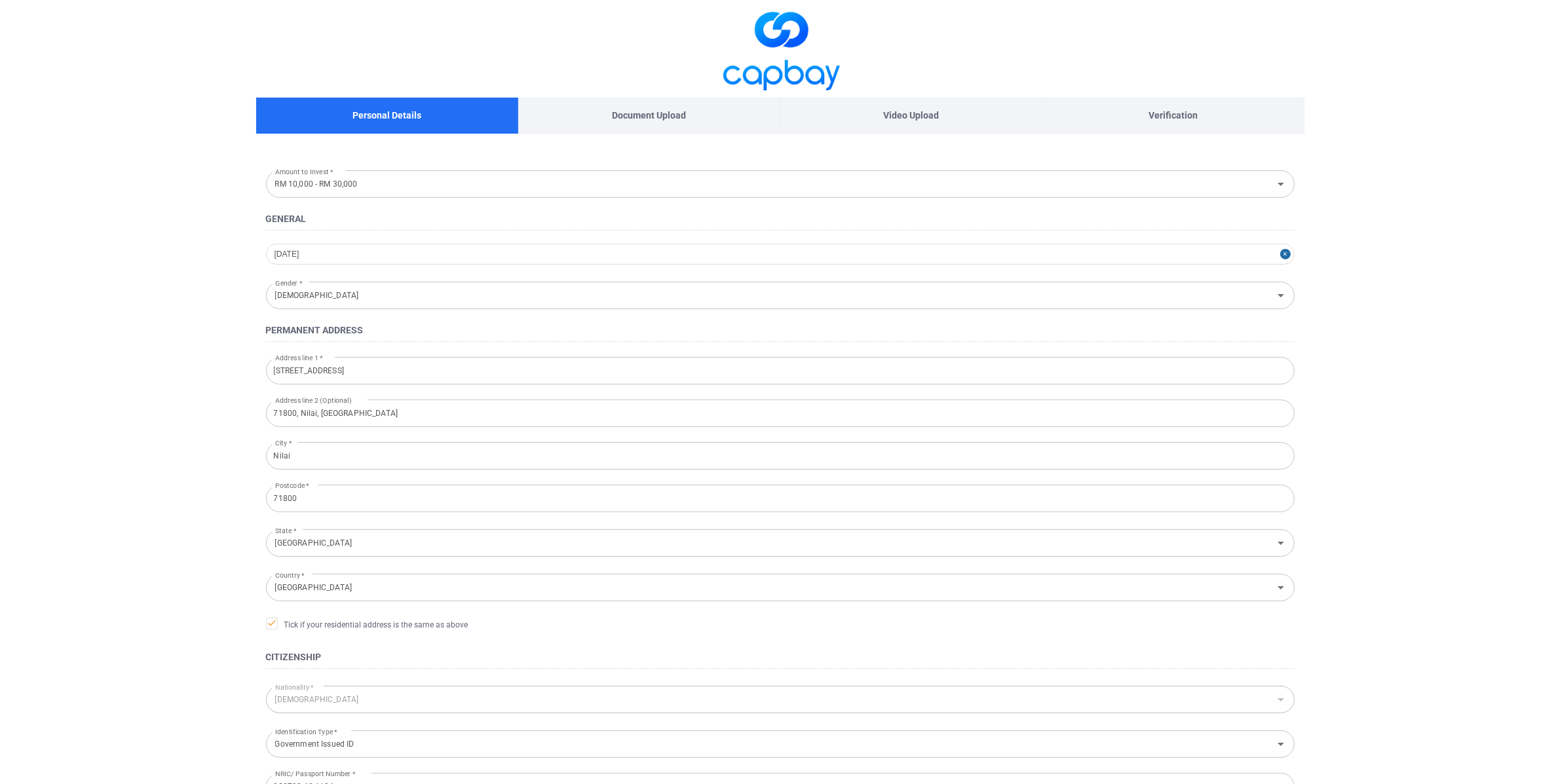
click at [194, 283] on main "Personal Details Document Upload Video Upload Verification Amount to Invest * R…" at bounding box center [780, 462] width 1560 height 925
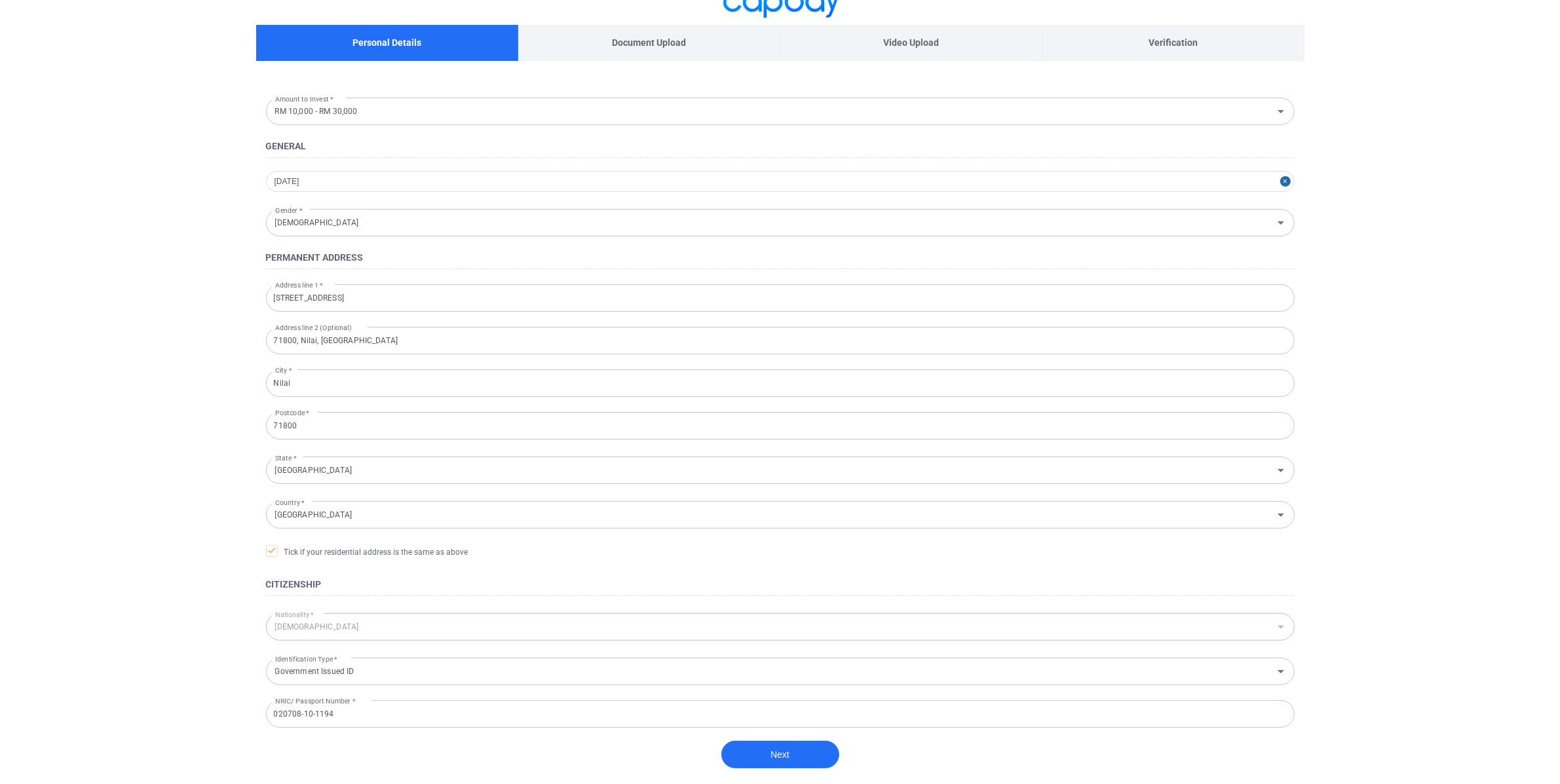
scroll to position [141, 0]
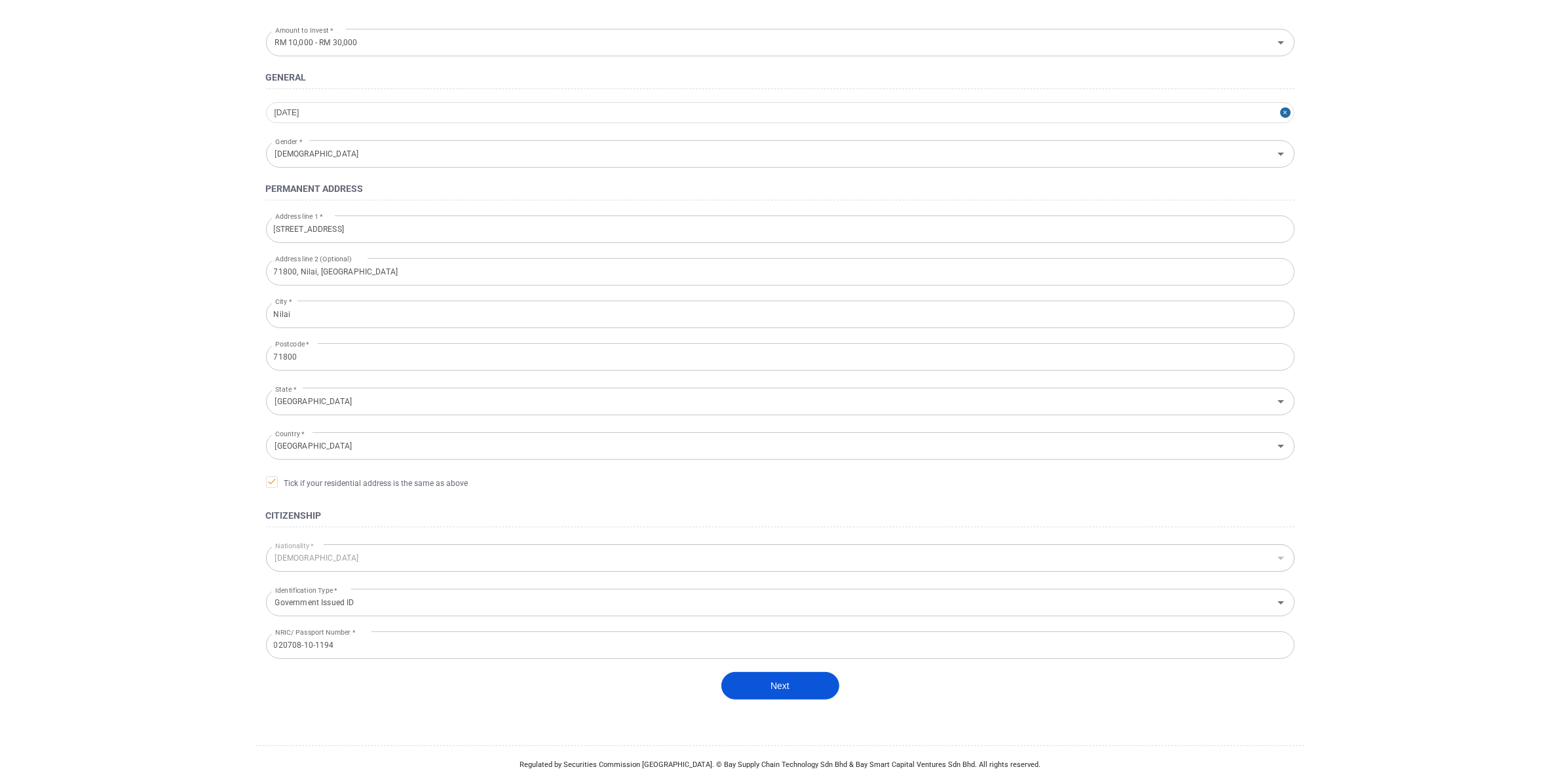
click at [809, 694] on button "Next" at bounding box center [780, 686] width 118 height 28
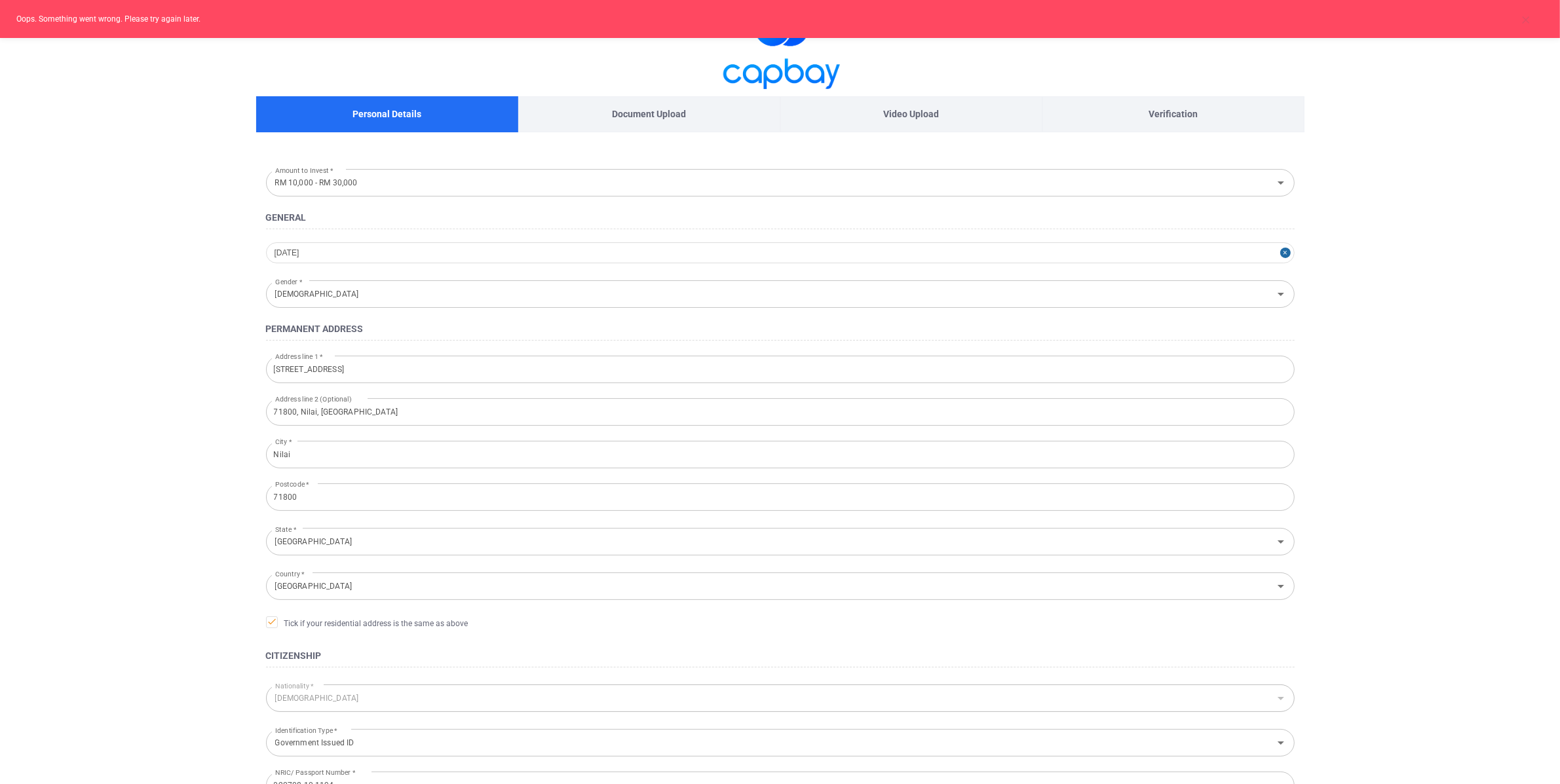
scroll to position [0, 0]
click at [382, 248] on div "[DATE]" at bounding box center [780, 254] width 1028 height 21
select select "6"
select select "2002"
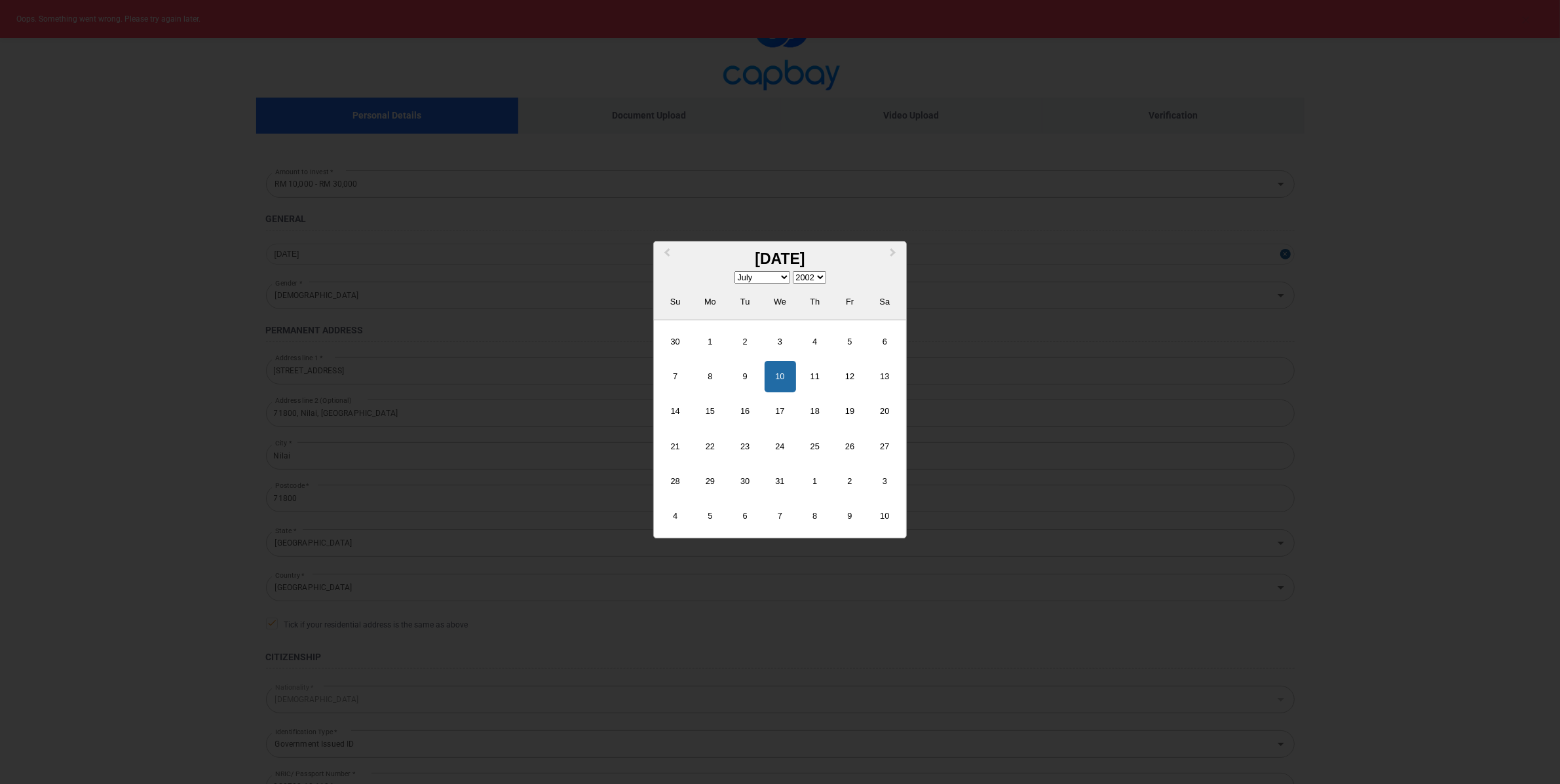
click at [748, 278] on select "January February March April May June July August September October November De…" at bounding box center [762, 277] width 56 height 12
select select "3"
click at [691, 379] on div "7" at bounding box center [676, 377] width 32 height 32
type input "[DATE]"
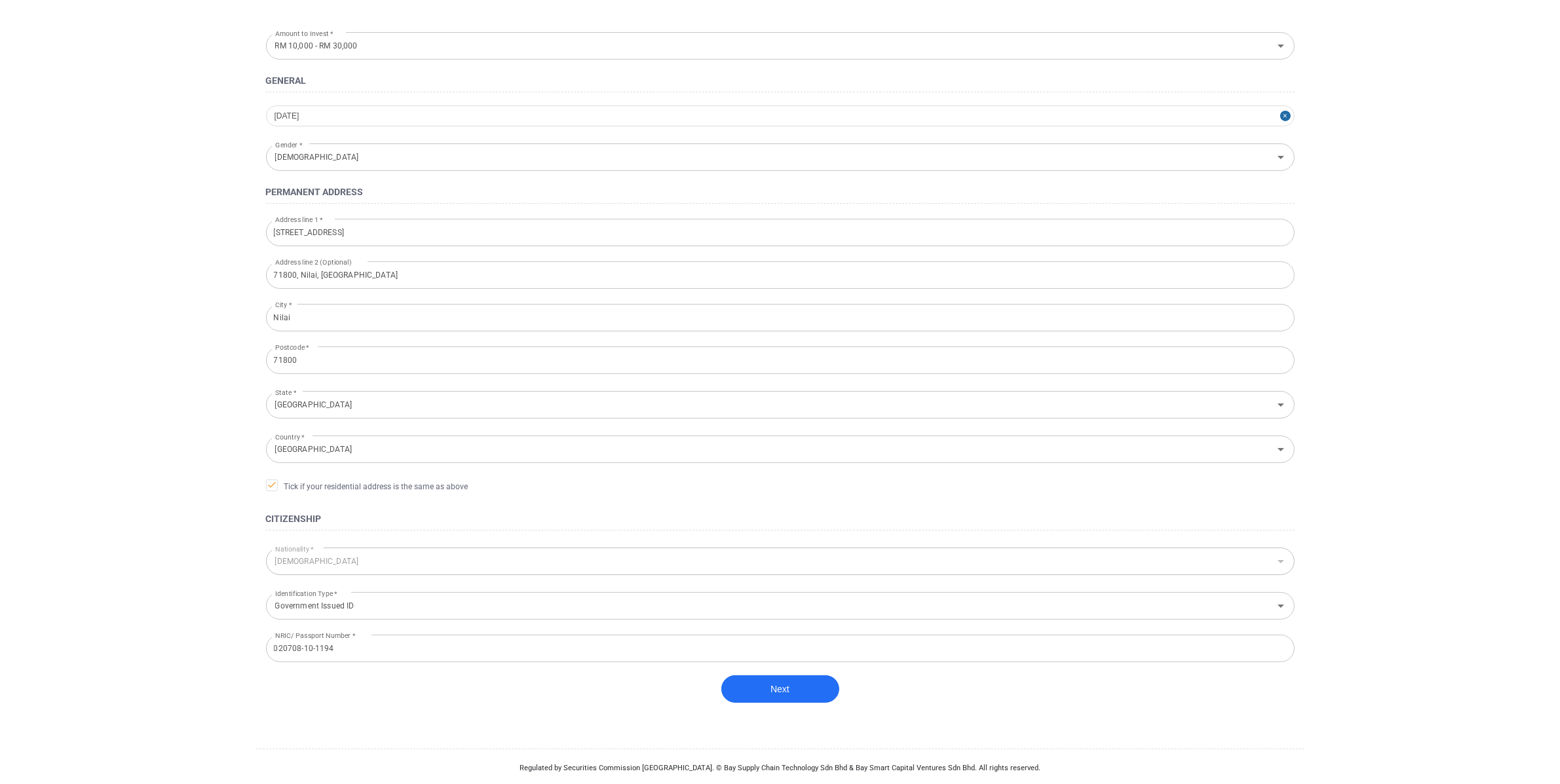
scroll to position [141, 0]
click at [813, 696] on button "Next" at bounding box center [780, 686] width 118 height 28
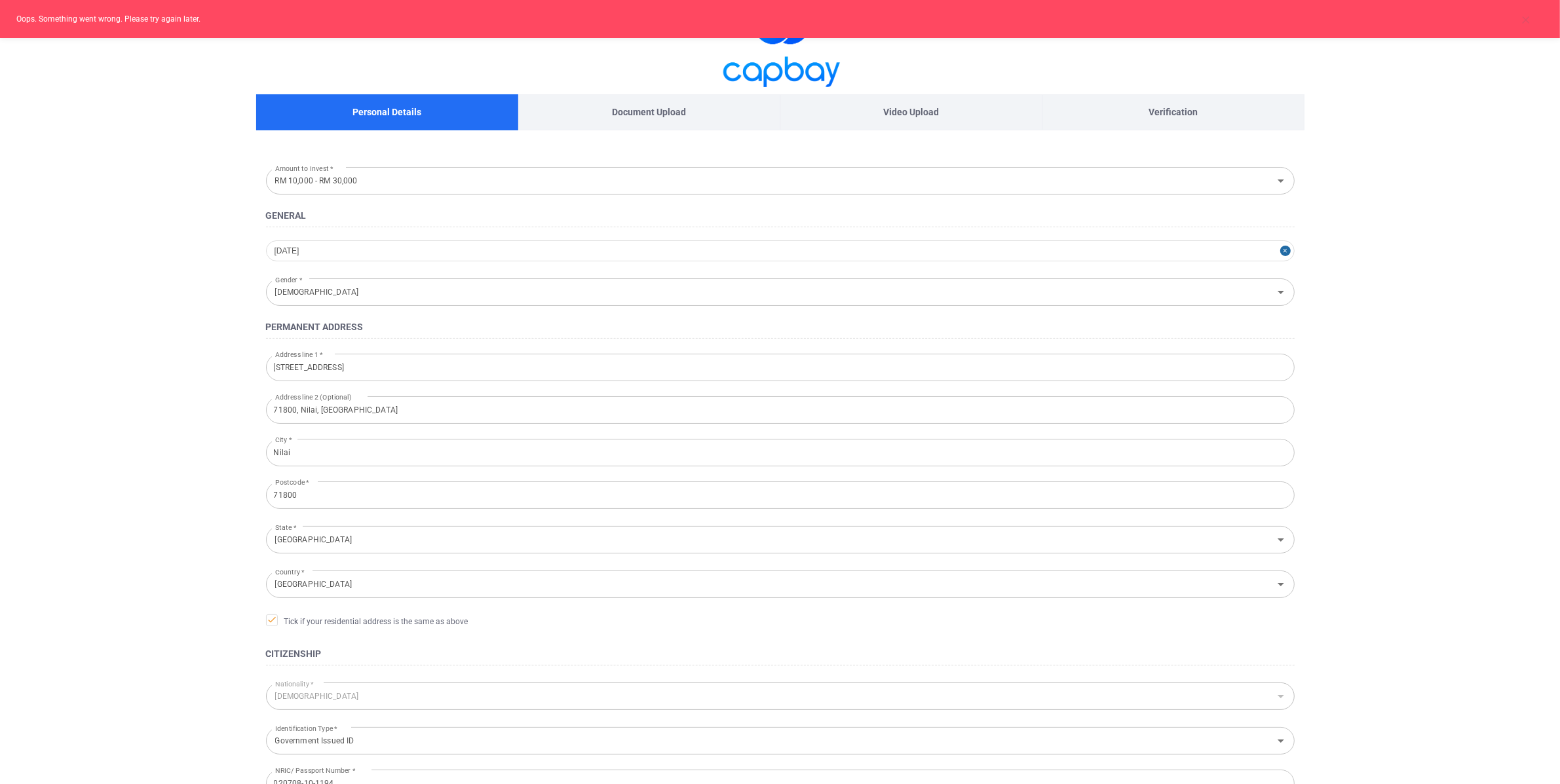
scroll to position [0, 0]
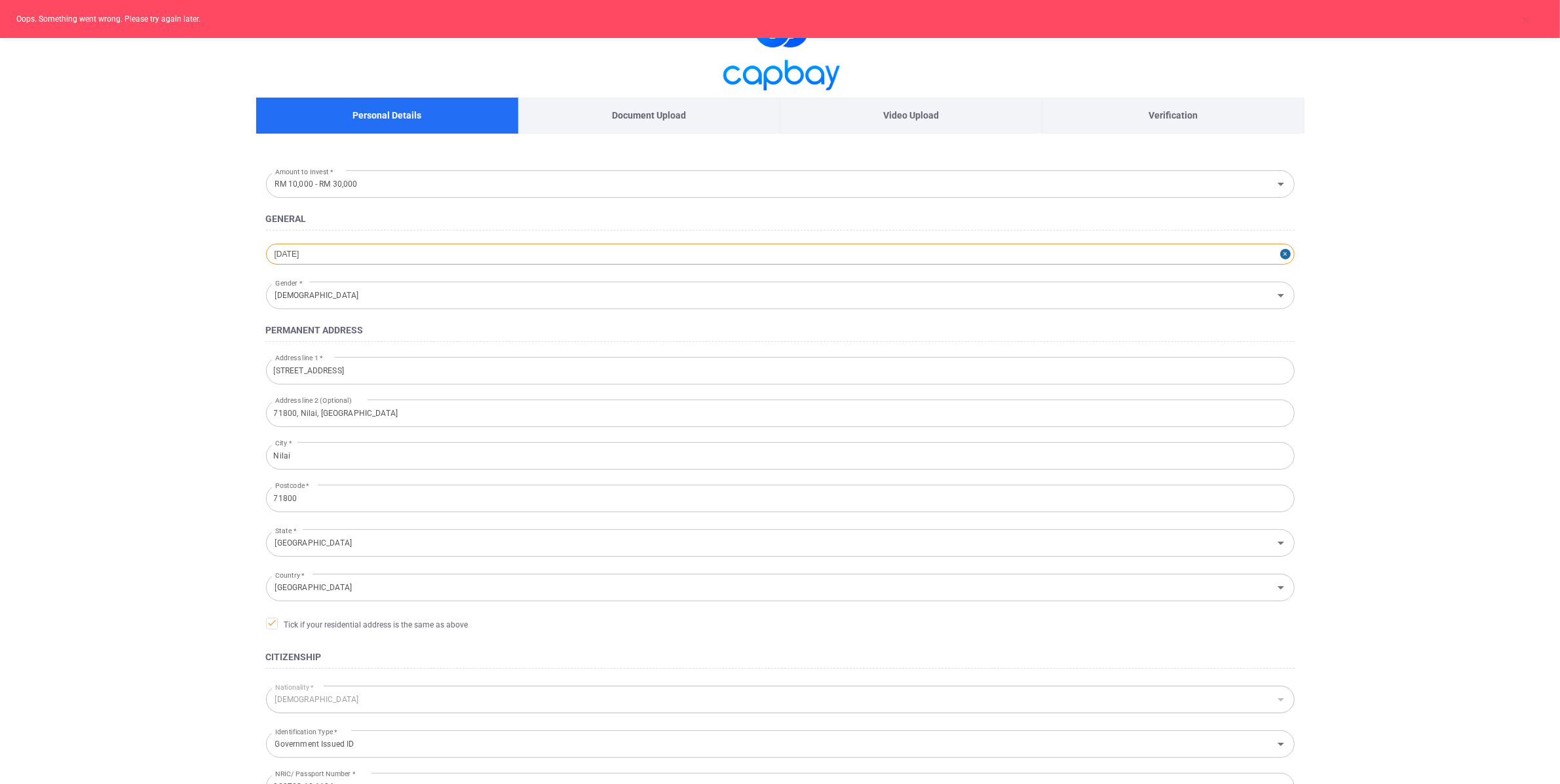
select select "3"
select select "2002"
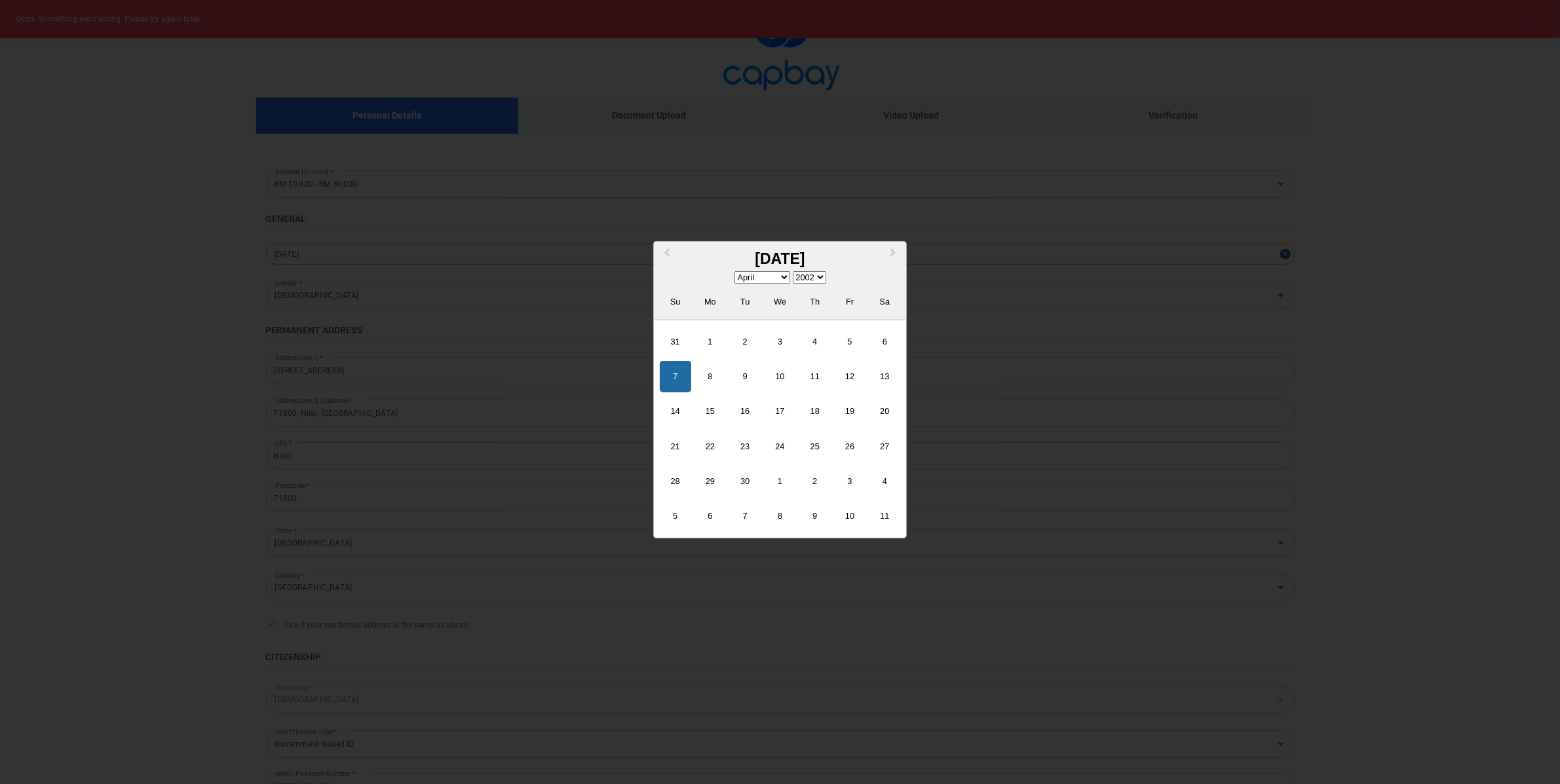
click at [318, 246] on div "[DATE] Previous Month Next Month April [DATE] February March April May June Jul…" at bounding box center [780, 254] width 1028 height 21
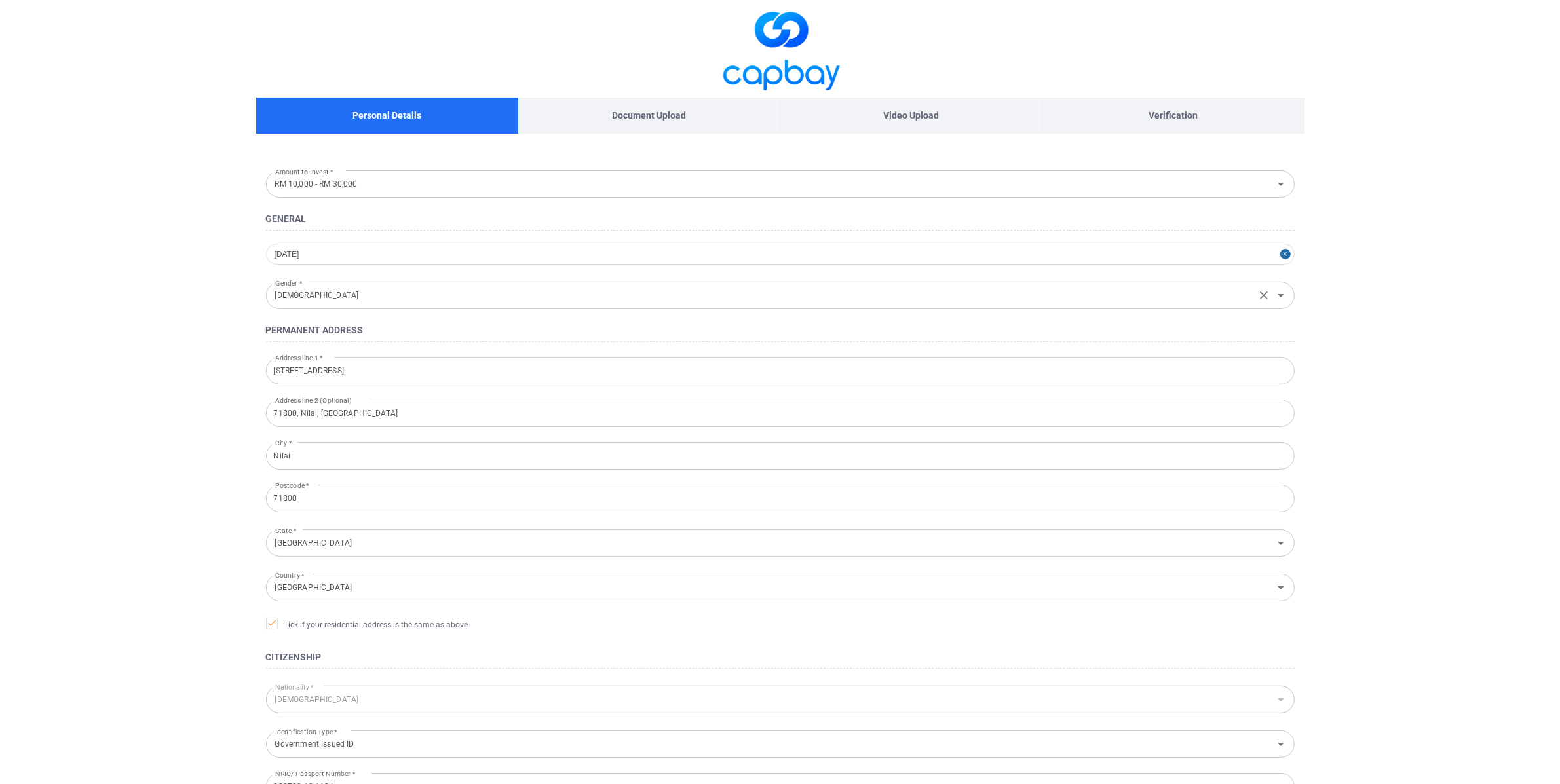
scroll to position [3, 0]
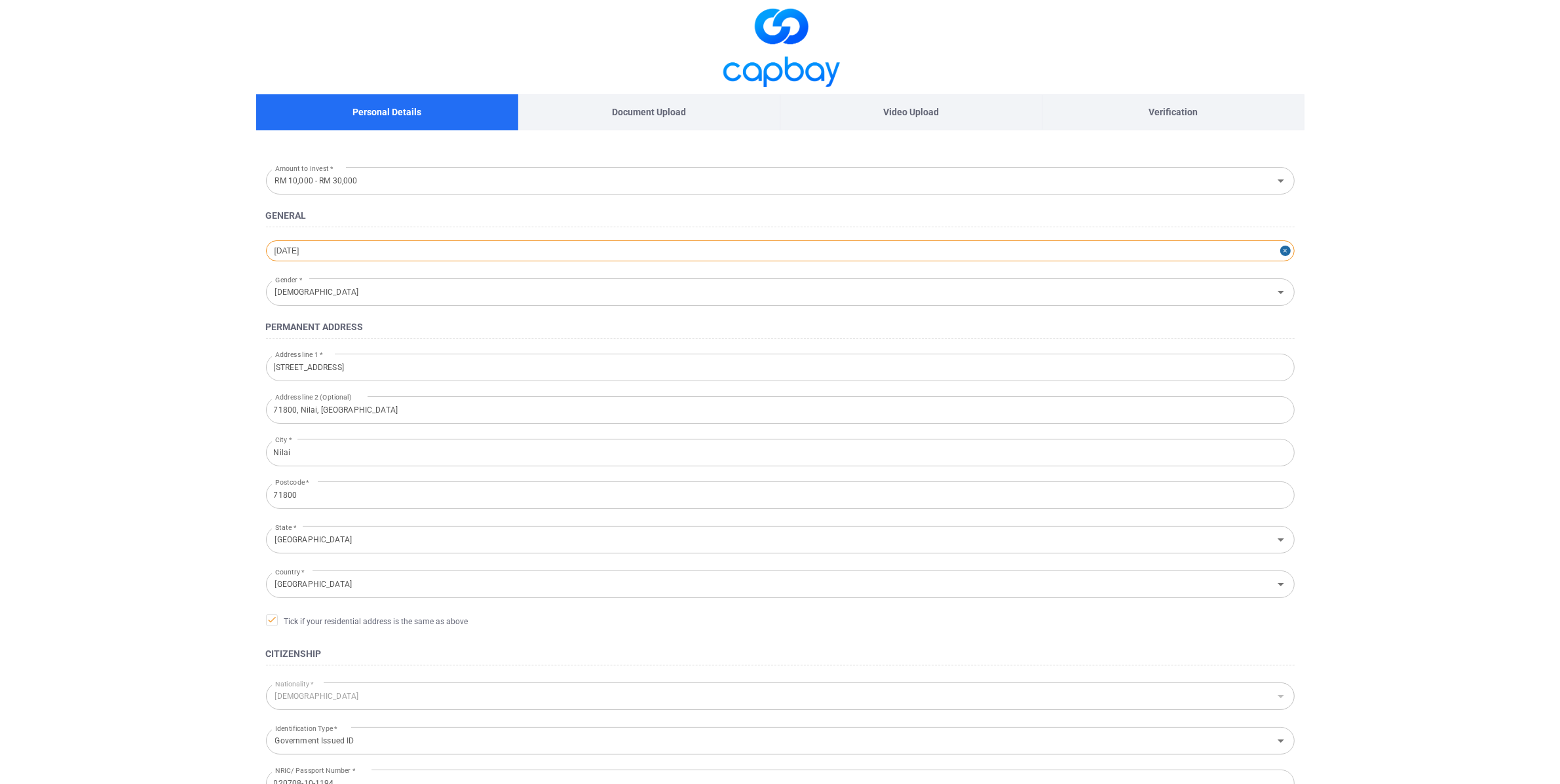
select select "3"
select select "2002"
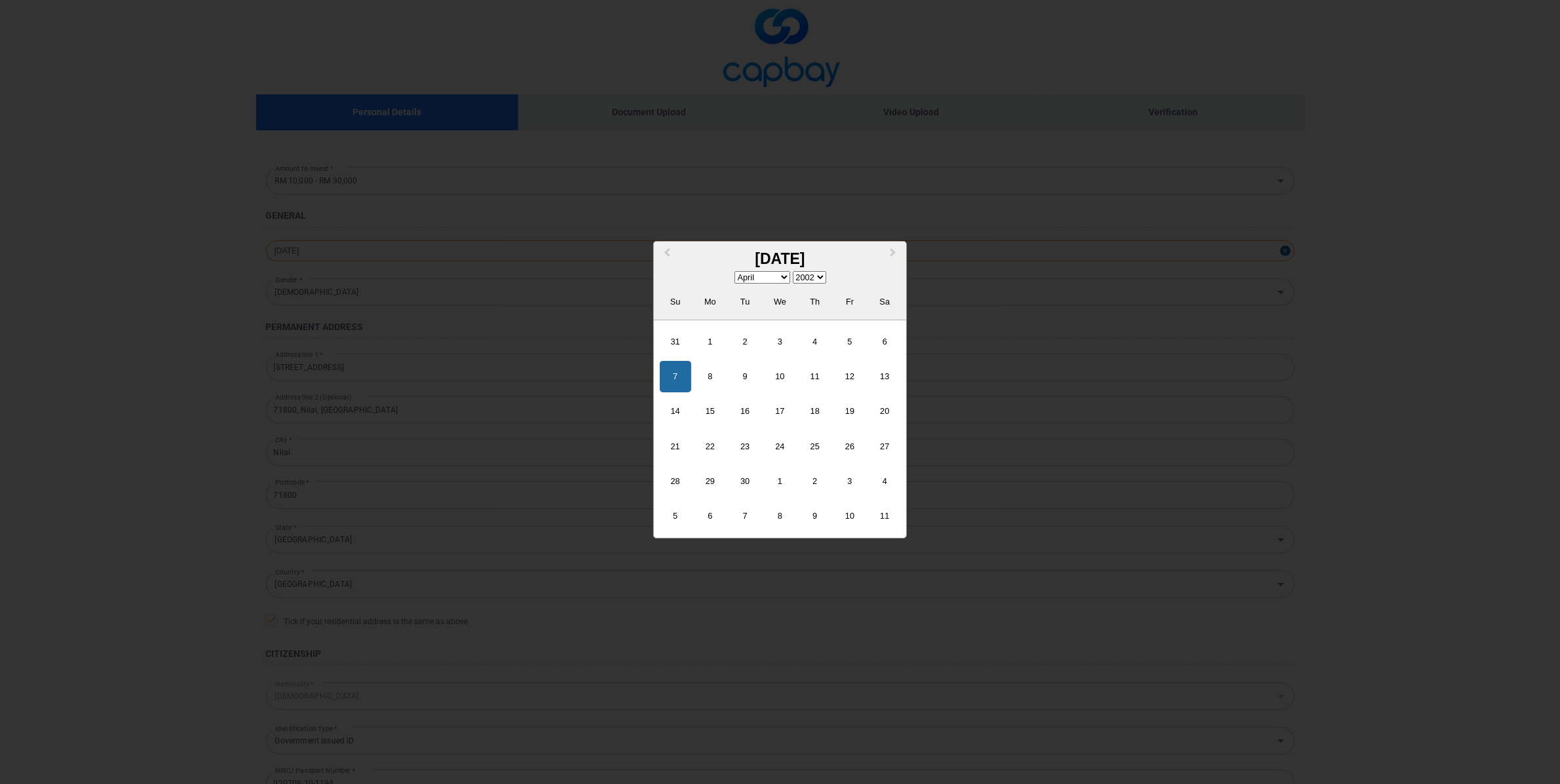
click at [425, 255] on div "[DATE] Previous Month Next Month April [DATE] February March April May June Jul…" at bounding box center [780, 251] width 1028 height 21
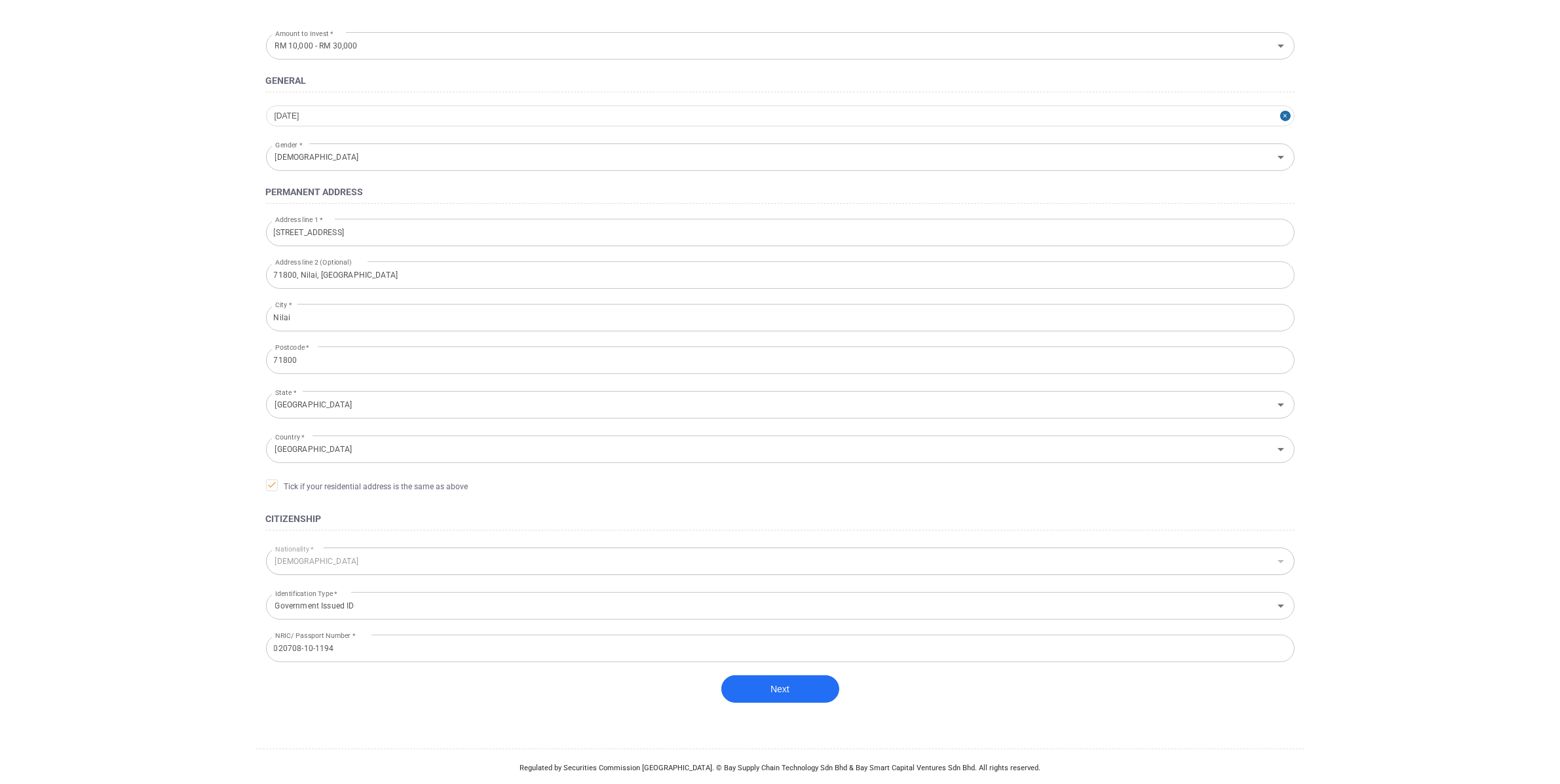
scroll to position [141, 0]
click at [614, 618] on form "Amount to Invest * RM 10,000 - RM 30,000 Amount to Invest * General [DATE] Gend…" at bounding box center [780, 378] width 1049 height 707
click at [602, 599] on input "Government Issued ID" at bounding box center [761, 602] width 982 height 24
click at [503, 709] on div "Next" at bounding box center [780, 692] width 1028 height 41
click at [775, 678] on button "Next" at bounding box center [780, 686] width 118 height 28
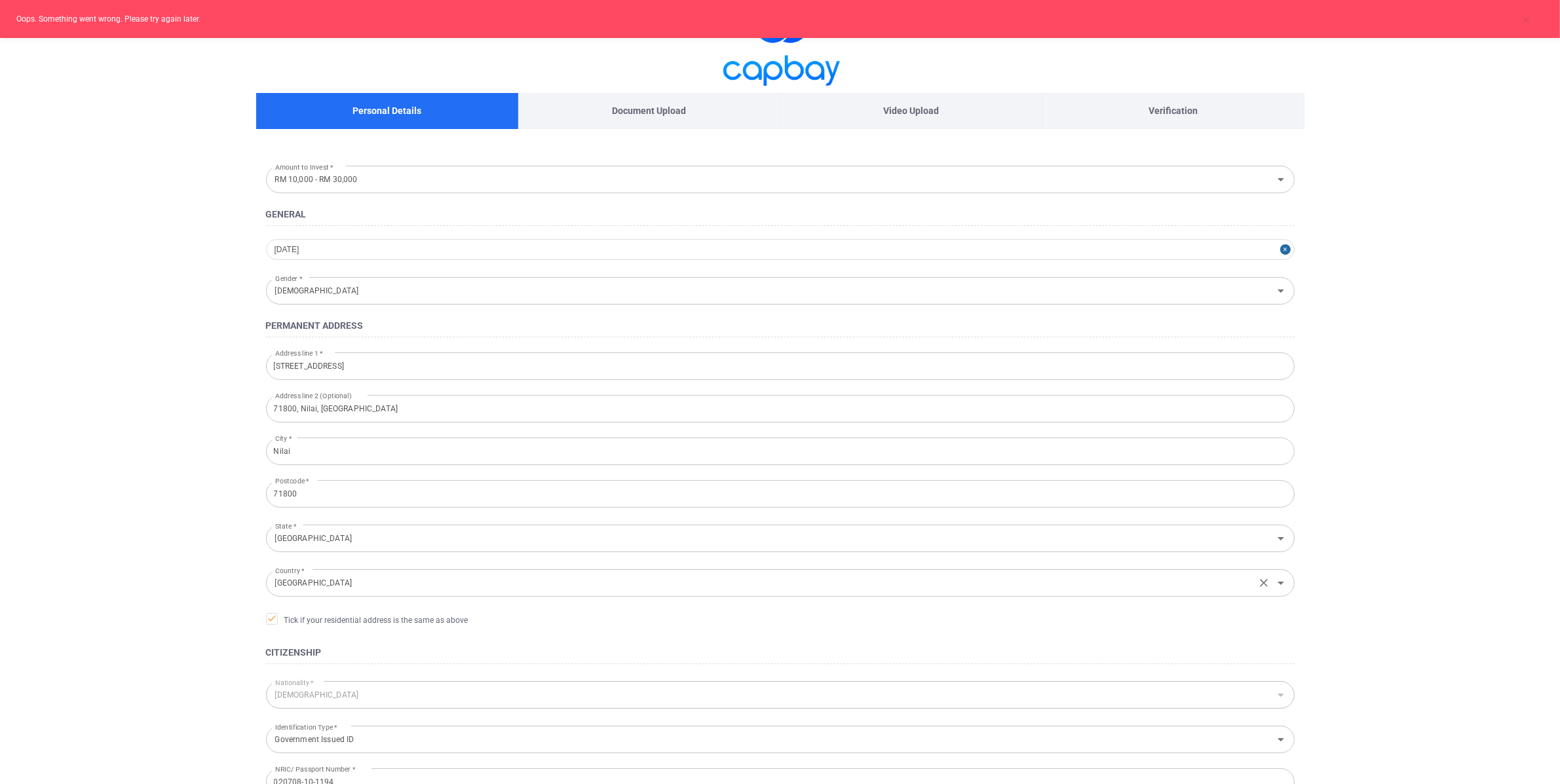
scroll to position [0, 0]
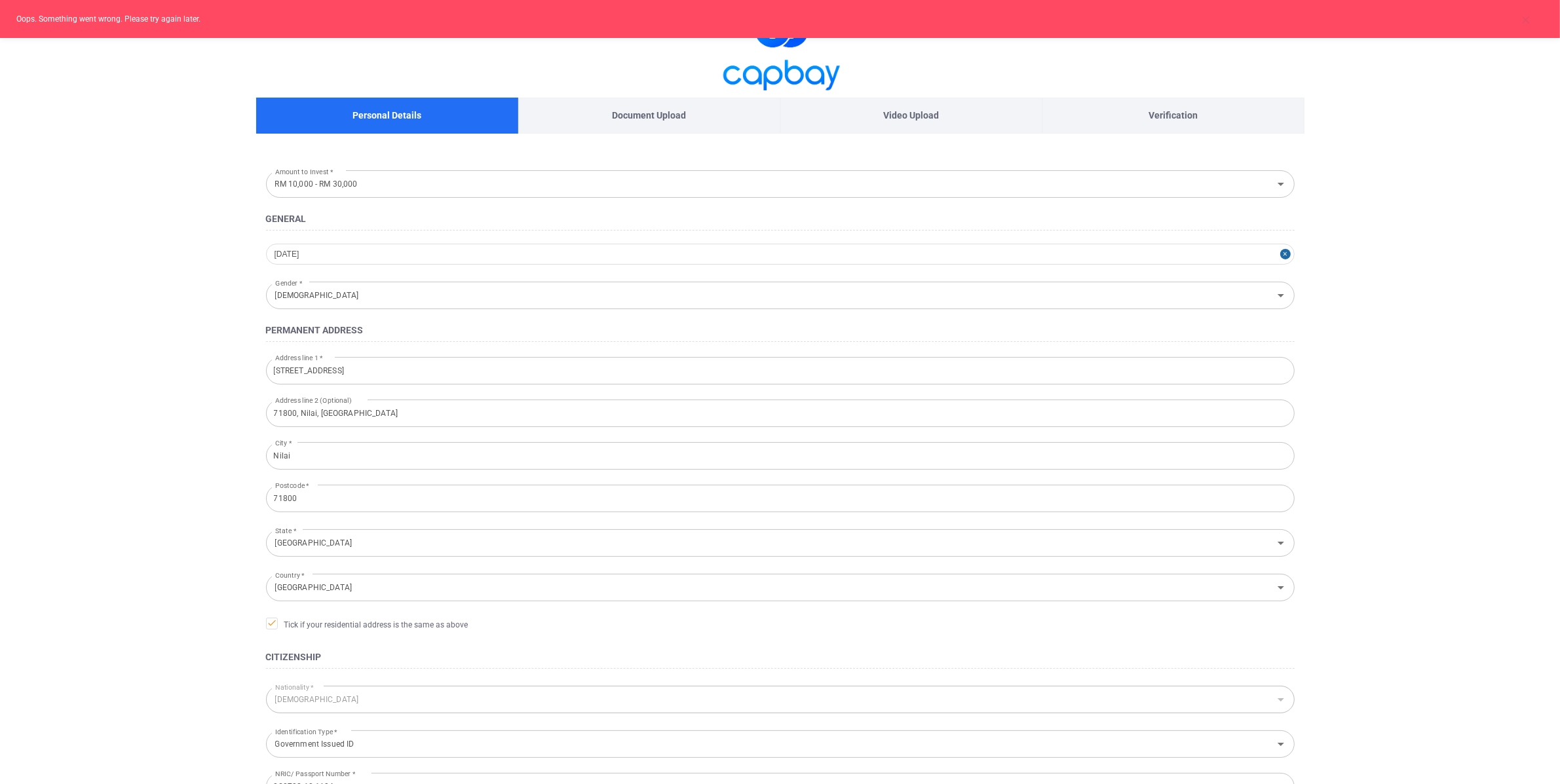
click at [1289, 255] on button "Close" at bounding box center [1287, 254] width 14 height 21
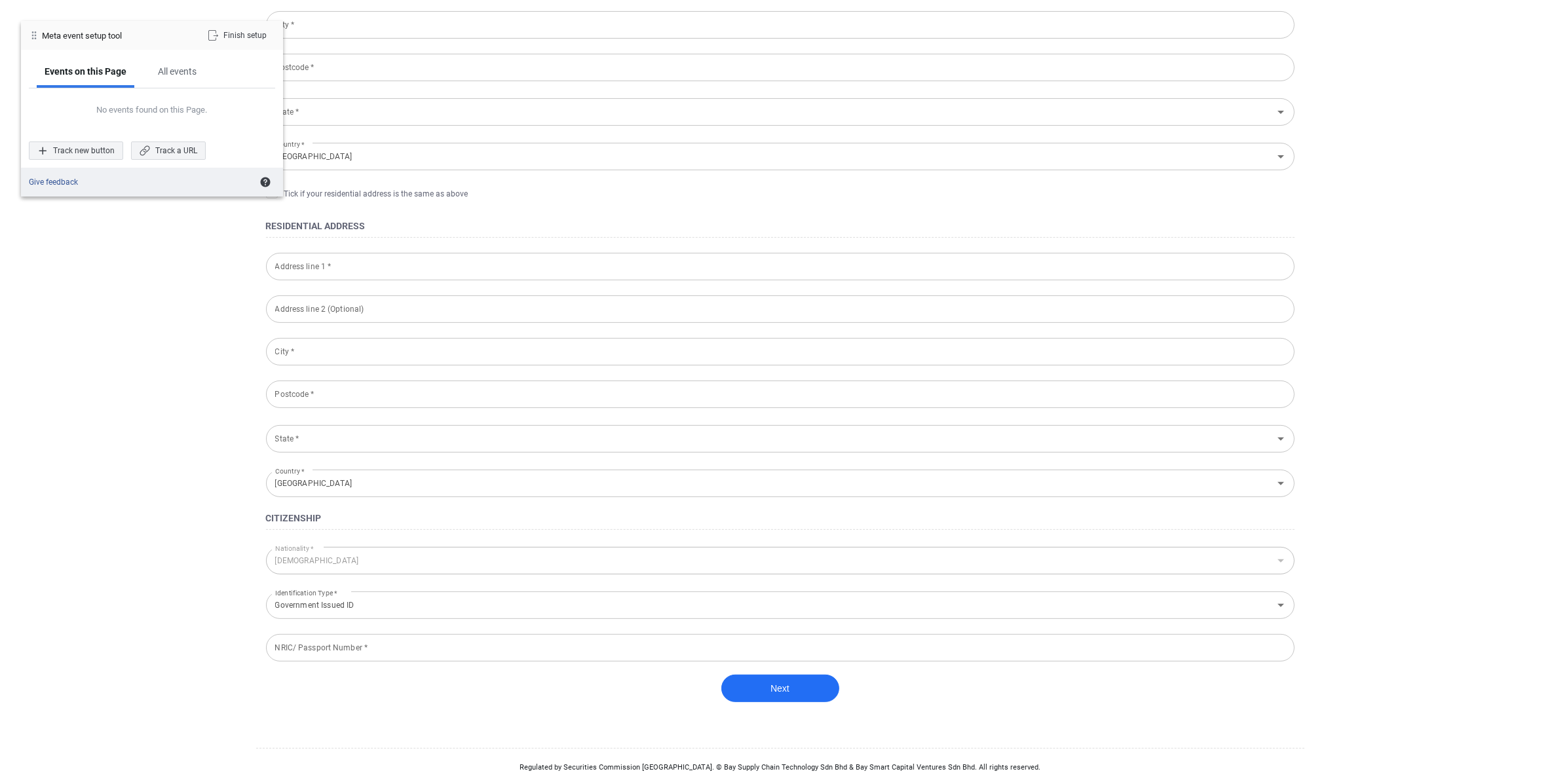
scroll to position [433, 0]
click at [79, 155] on div "Track new button" at bounding box center [76, 150] width 95 height 19
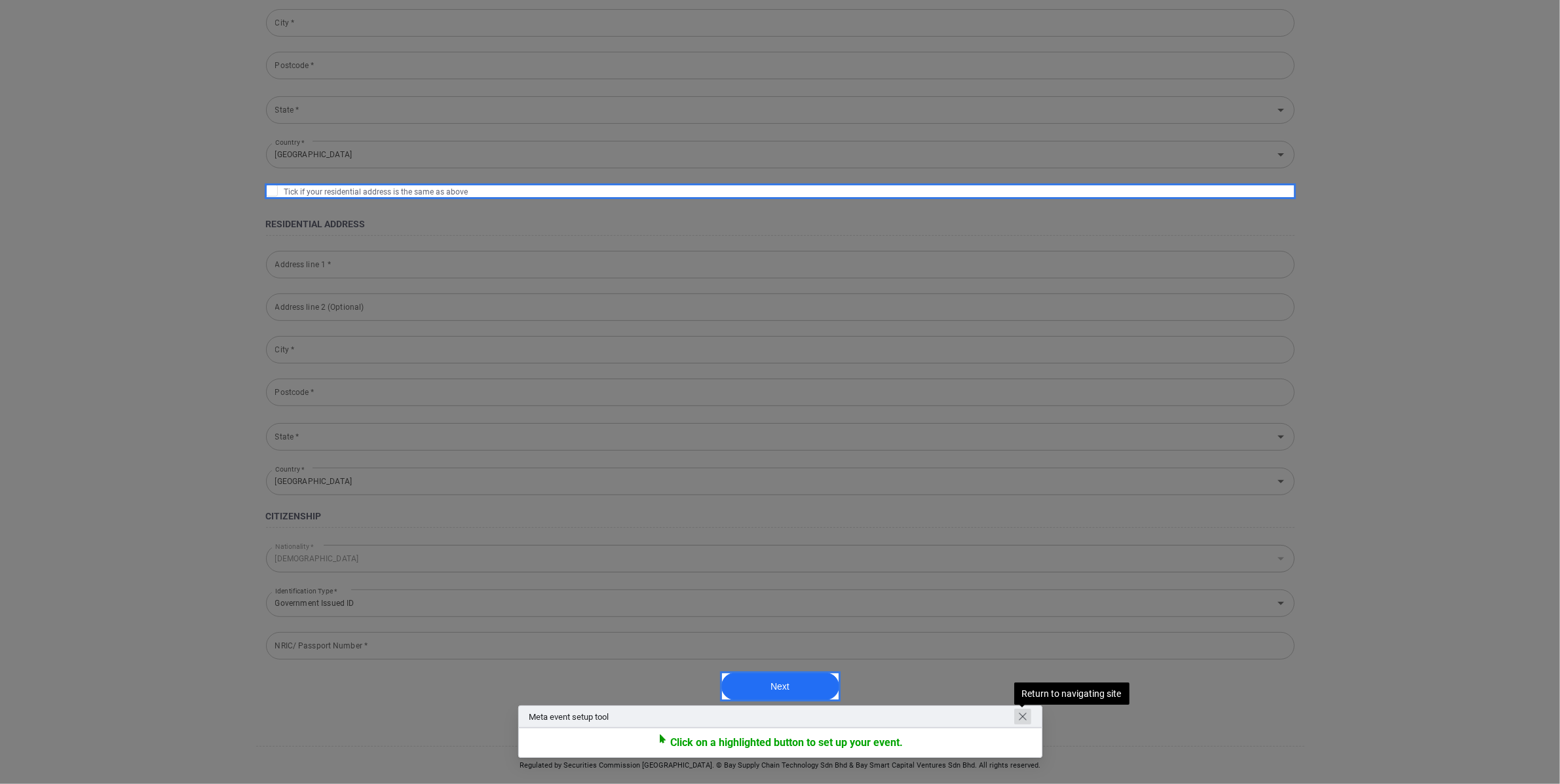
click at [1019, 721] on span "Return to navigating site" at bounding box center [1022, 716] width 10 height 10
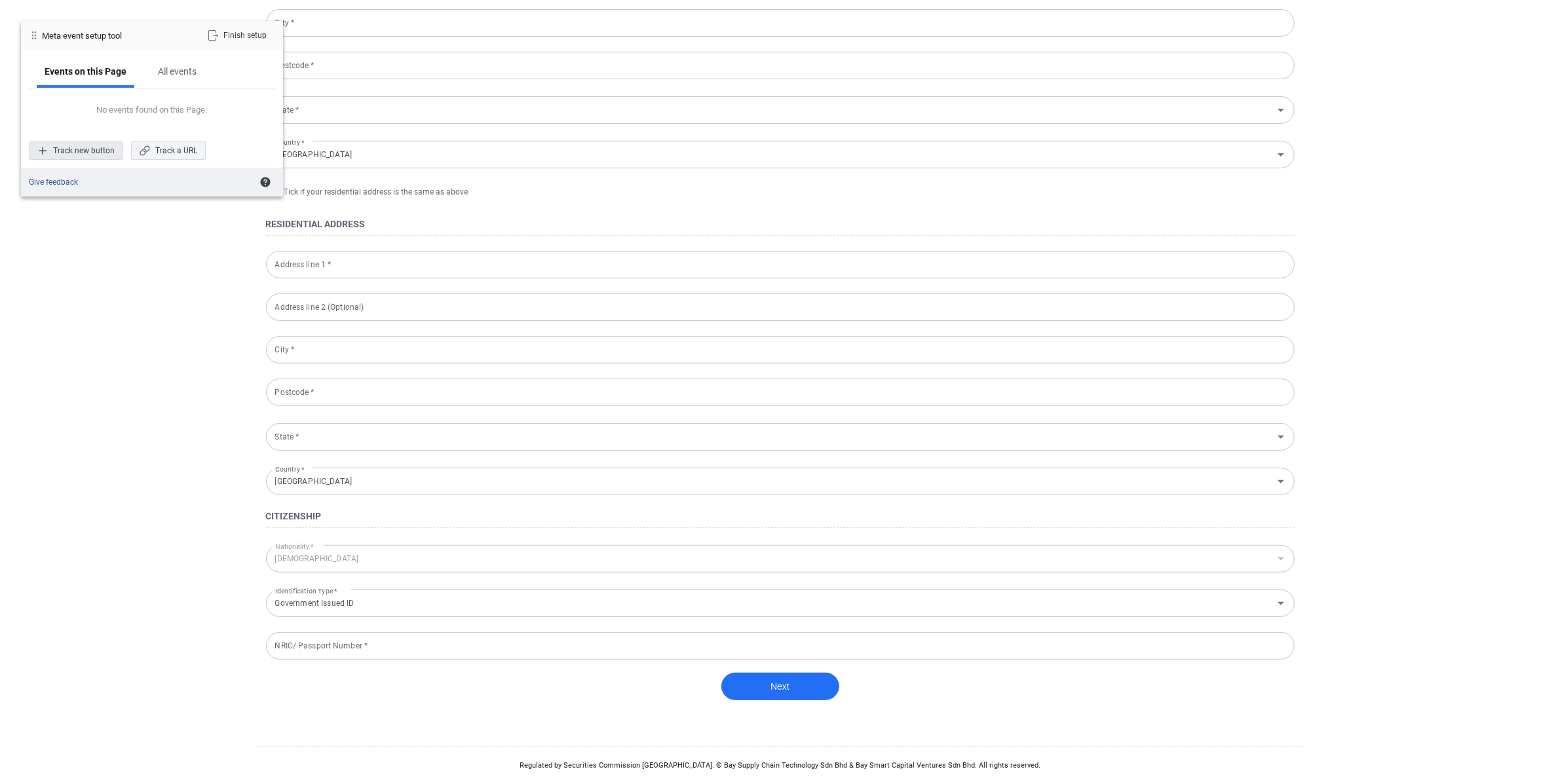
click at [106, 157] on div "Track new button" at bounding box center [76, 150] width 95 height 19
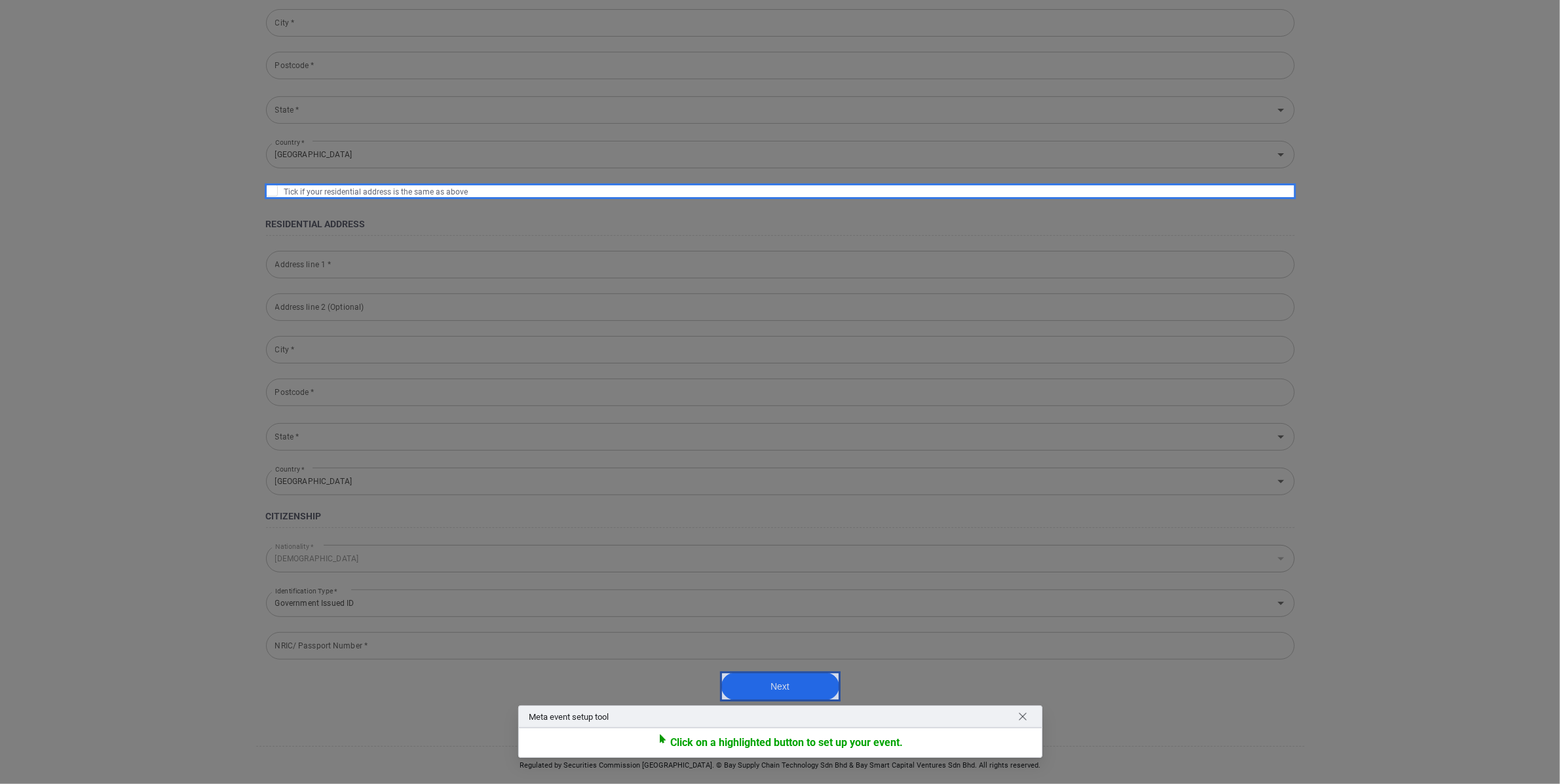
click at [793, 694] on div at bounding box center [780, 687] width 121 height 30
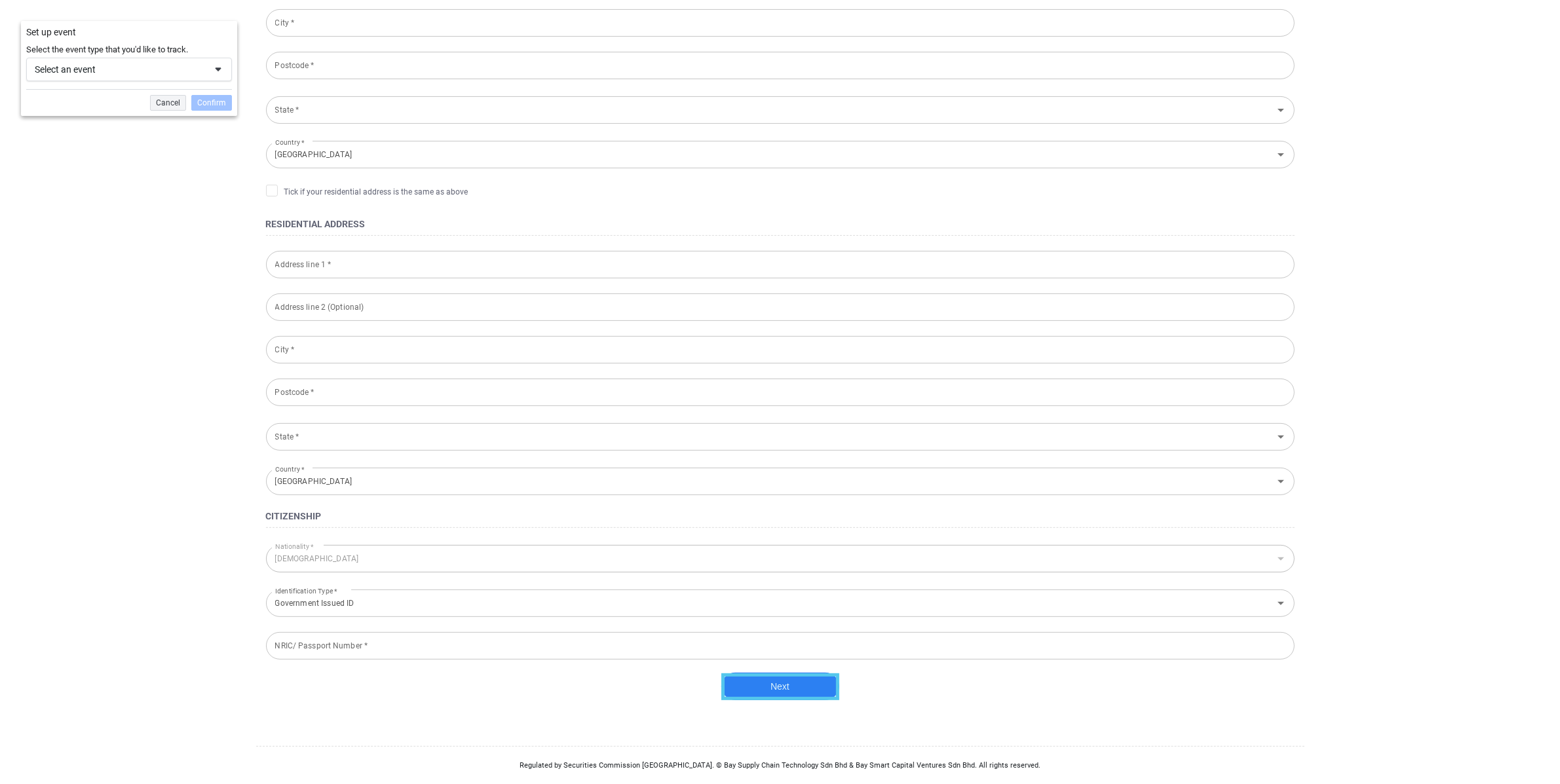
click at [92, 84] on div "Select the event type that you'd like to track. Select an event Add to cart Ini…" at bounding box center [128, 79] width 216 height 72
click at [108, 65] on div "Select an event" at bounding box center [119, 69] width 170 height 12
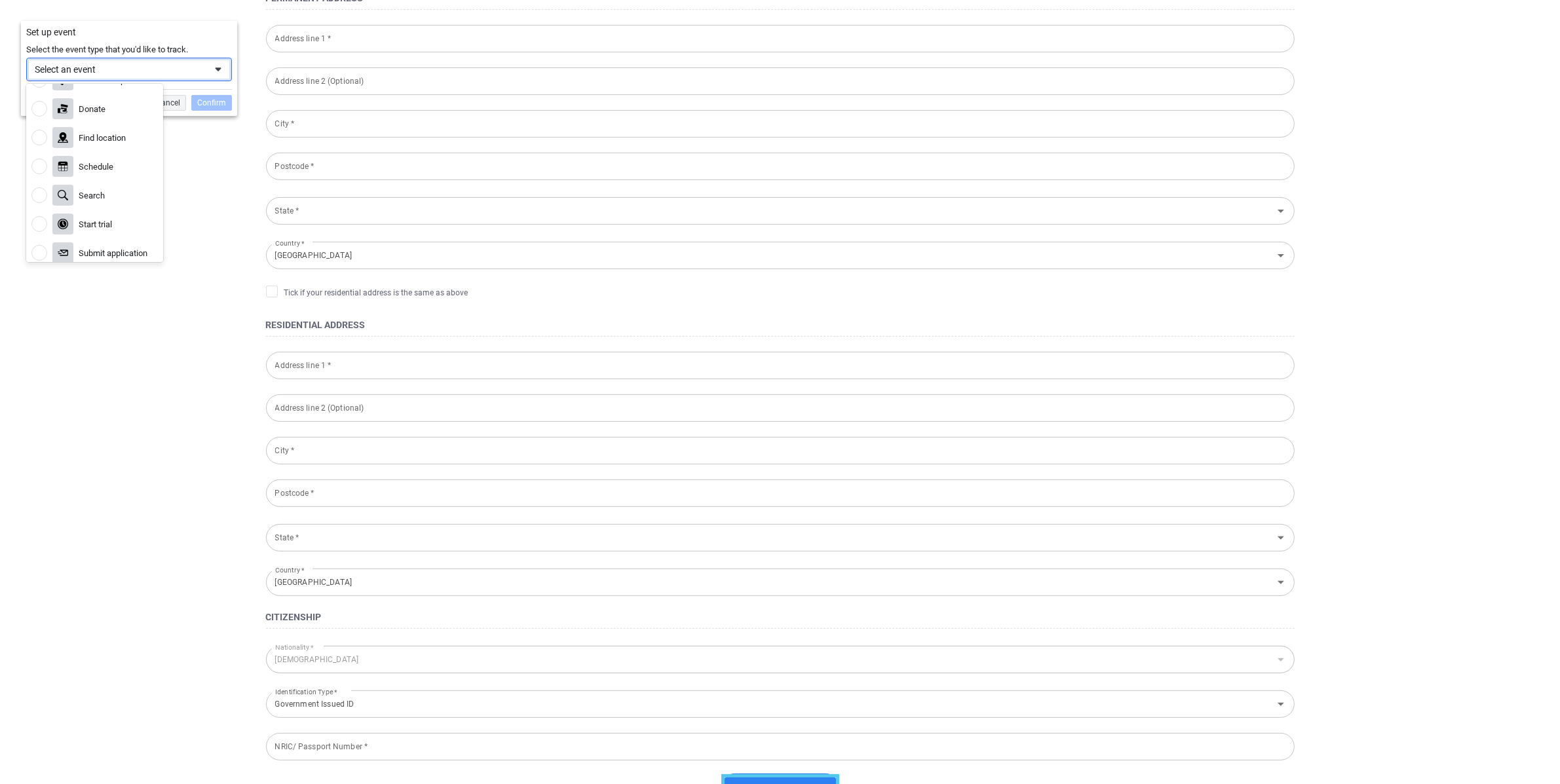
scroll to position [197, 0]
drag, startPoint x: 216, startPoint y: 32, endPoint x: 206, endPoint y: 54, distance: 24.2
click at [216, 33] on div "Set up event" at bounding box center [129, 32] width 206 height 12
click at [169, 100] on div "Cancel" at bounding box center [168, 104] width 36 height 16
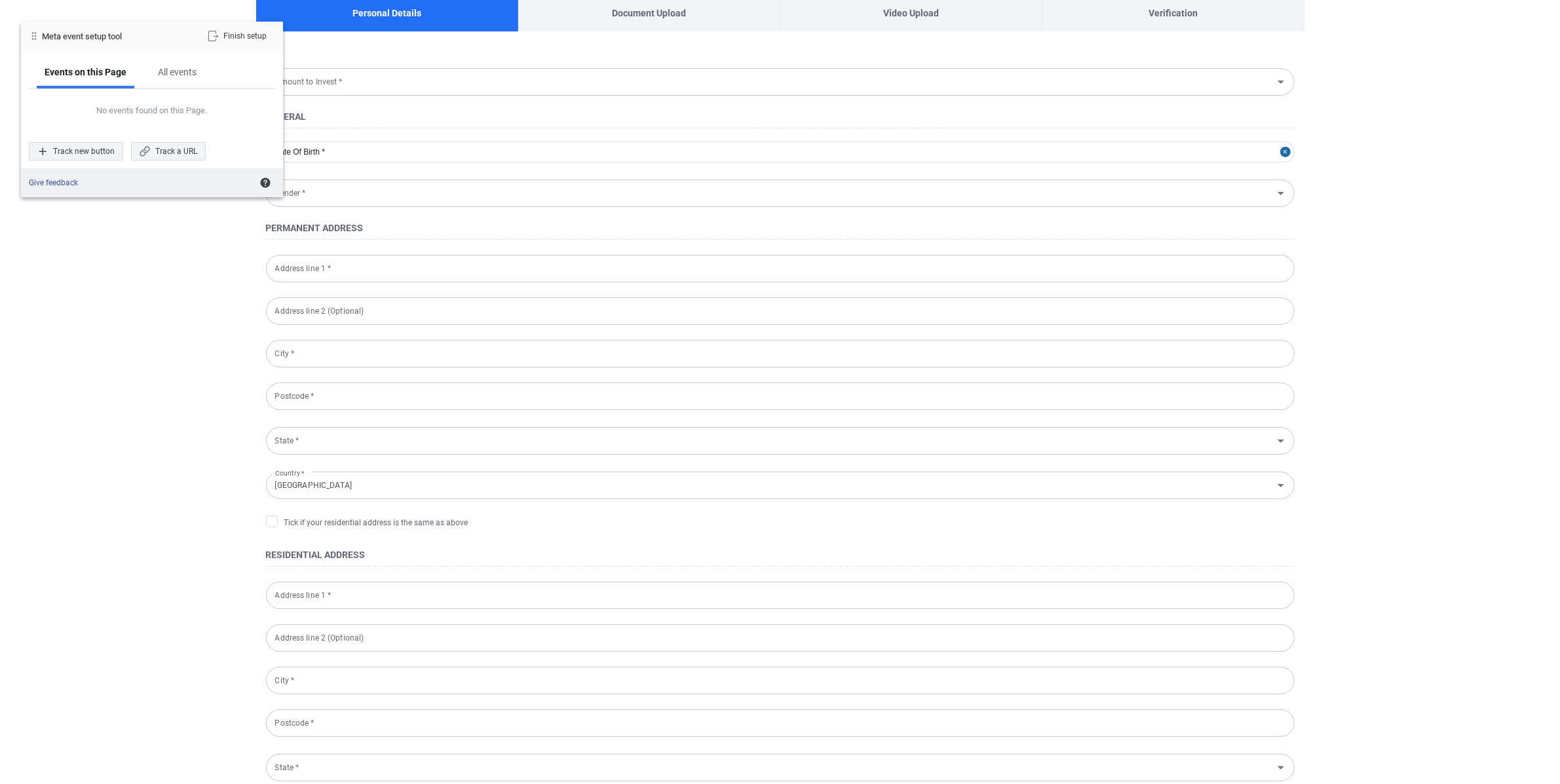
scroll to position [124, 0]
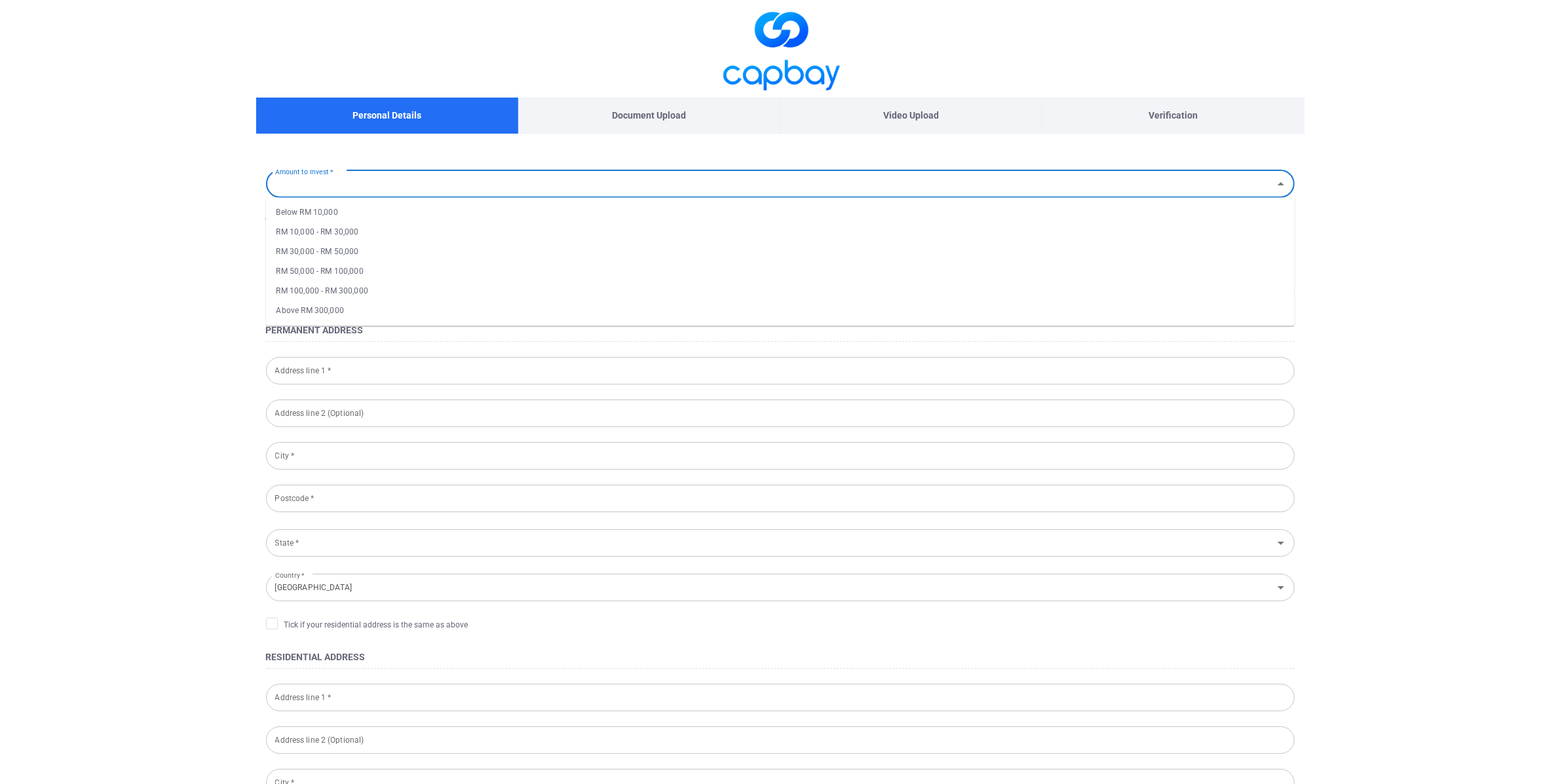
click at [387, 189] on input "Amount to Invest *" at bounding box center [770, 184] width 1000 height 24
click at [407, 219] on li "Below RM 10,000" at bounding box center [780, 212] width 1028 height 19
type input "Below RM 10,000"
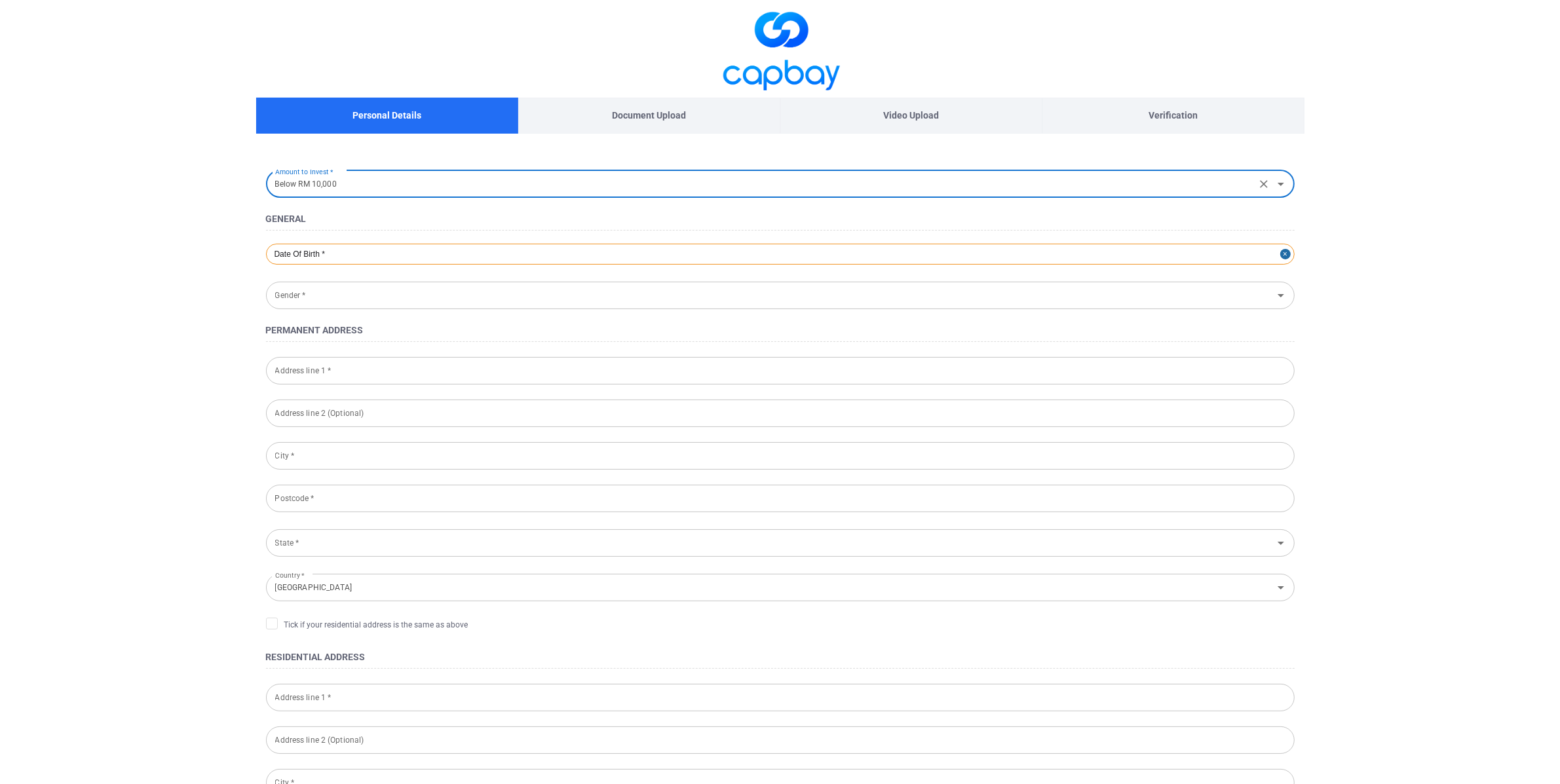
select select "7"
select select "2007"
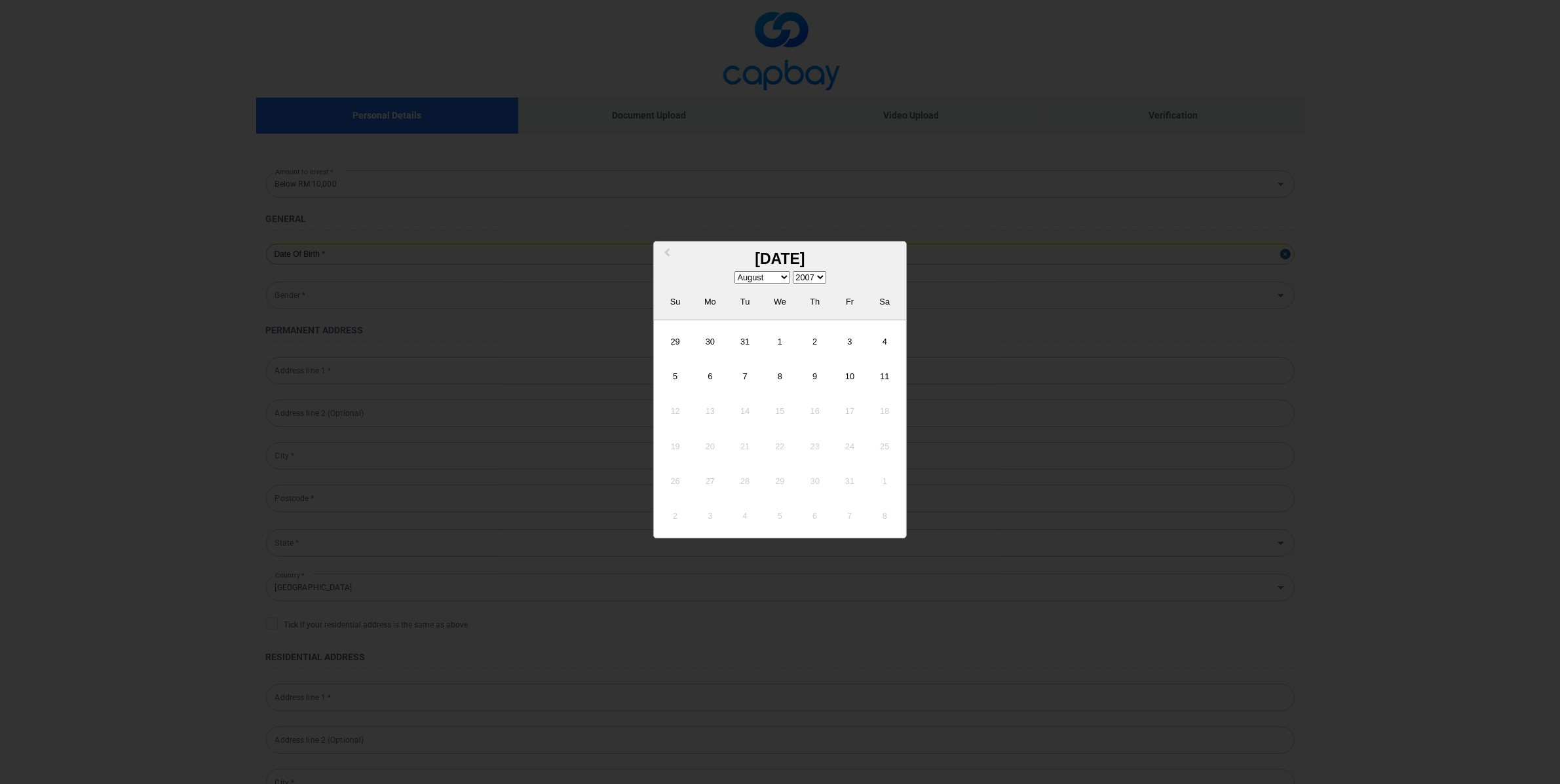
click at [407, 263] on div "Previous Month August 2007 January February March April May June July August Se…" at bounding box center [780, 254] width 1028 height 21
drag, startPoint x: 663, startPoint y: 249, endPoint x: 812, endPoint y: 264, distance: 149.8
click at [666, 250] on button "Previous Month" at bounding box center [665, 253] width 21 height 21
click at [667, 251] on span "Previous Month" at bounding box center [667, 253] width 0 height 15
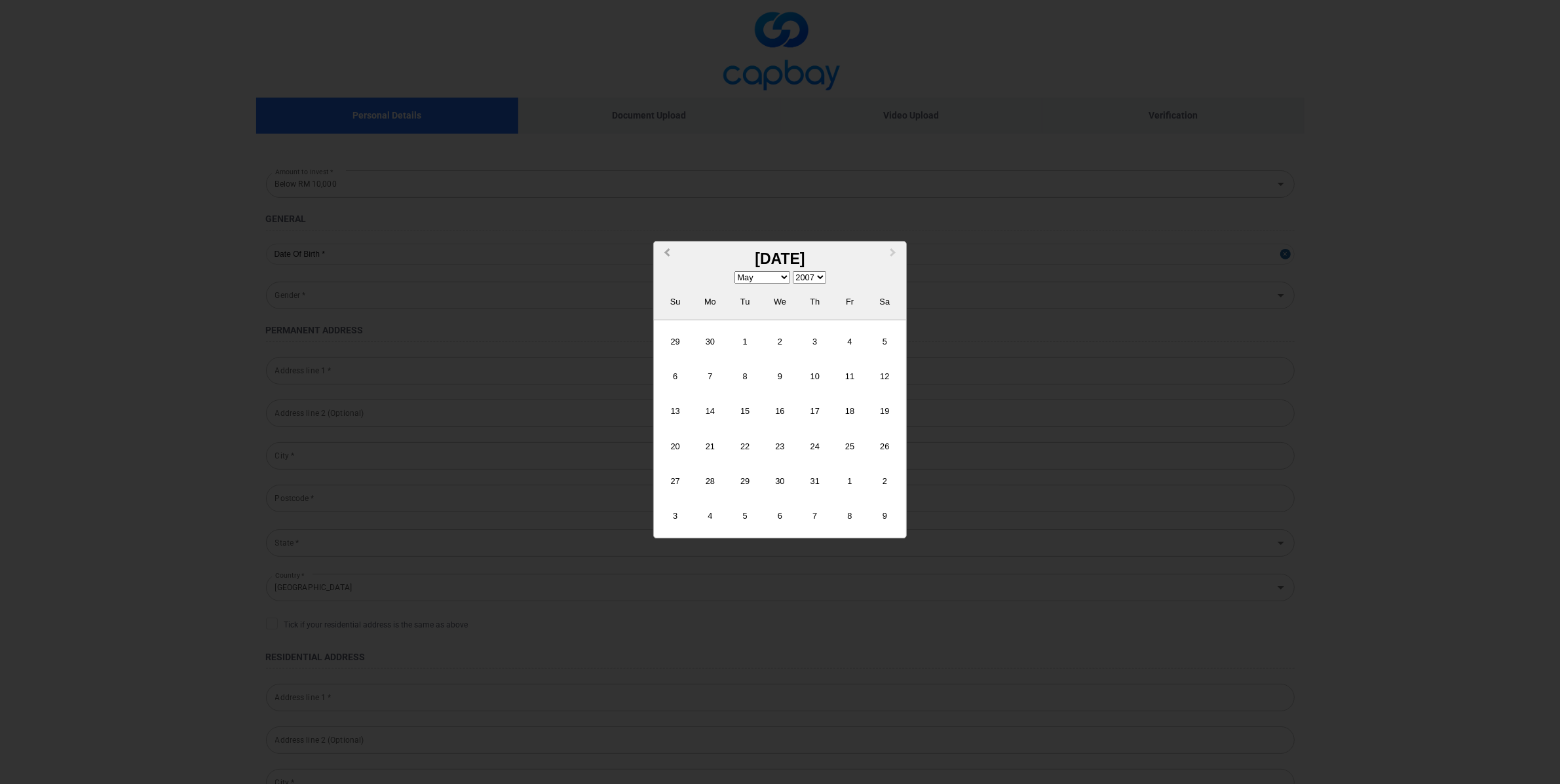
click at [667, 251] on span "Previous Month" at bounding box center [667, 253] width 0 height 15
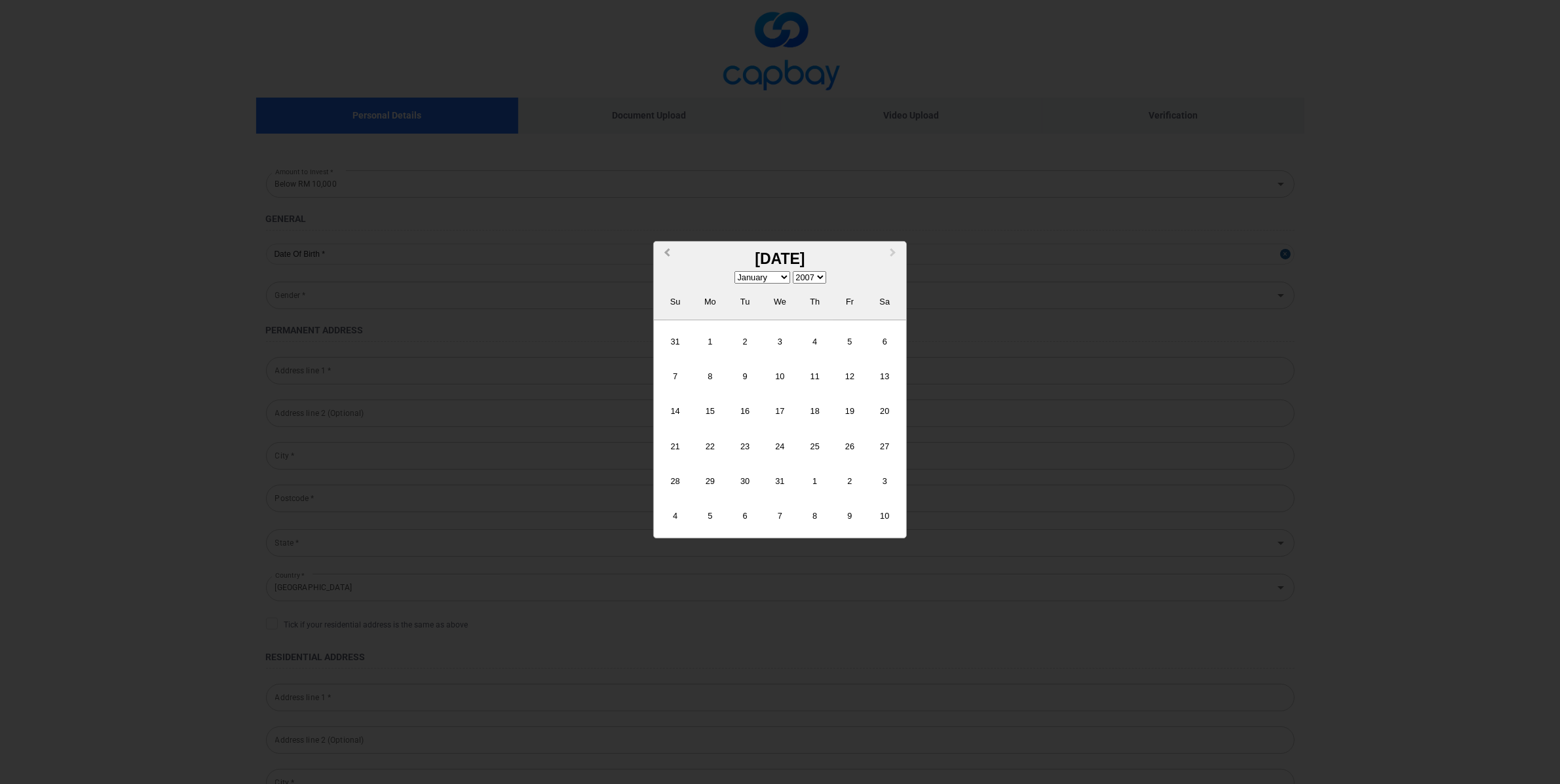
select select "11"
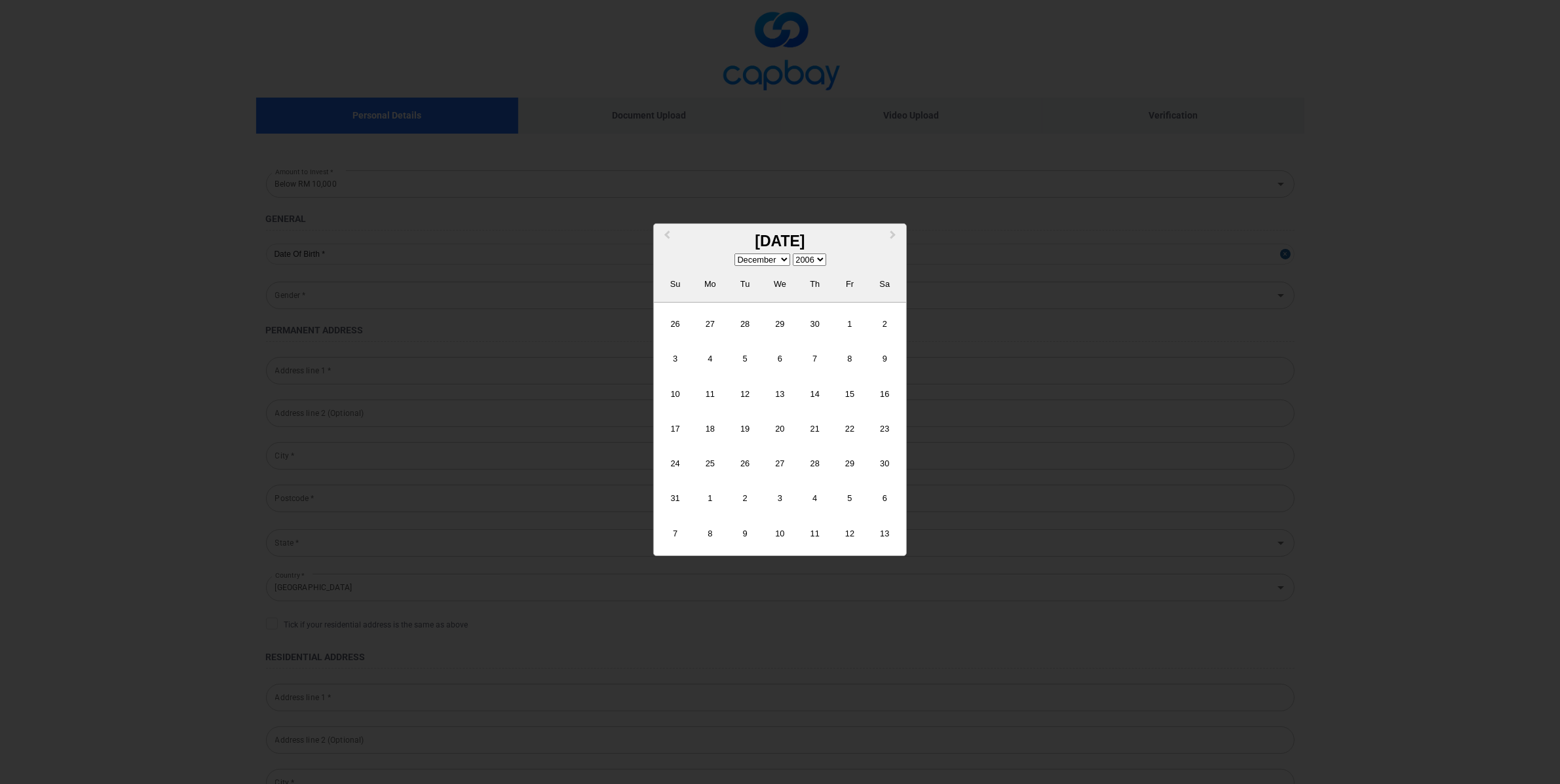
click at [819, 258] on select "1900 1901 1902 1903 1904 1905 1906 1907 1908 1909 1910 1911 1912 1913 1914 1915…" at bounding box center [810, 259] width 33 height 12
select select "1991"
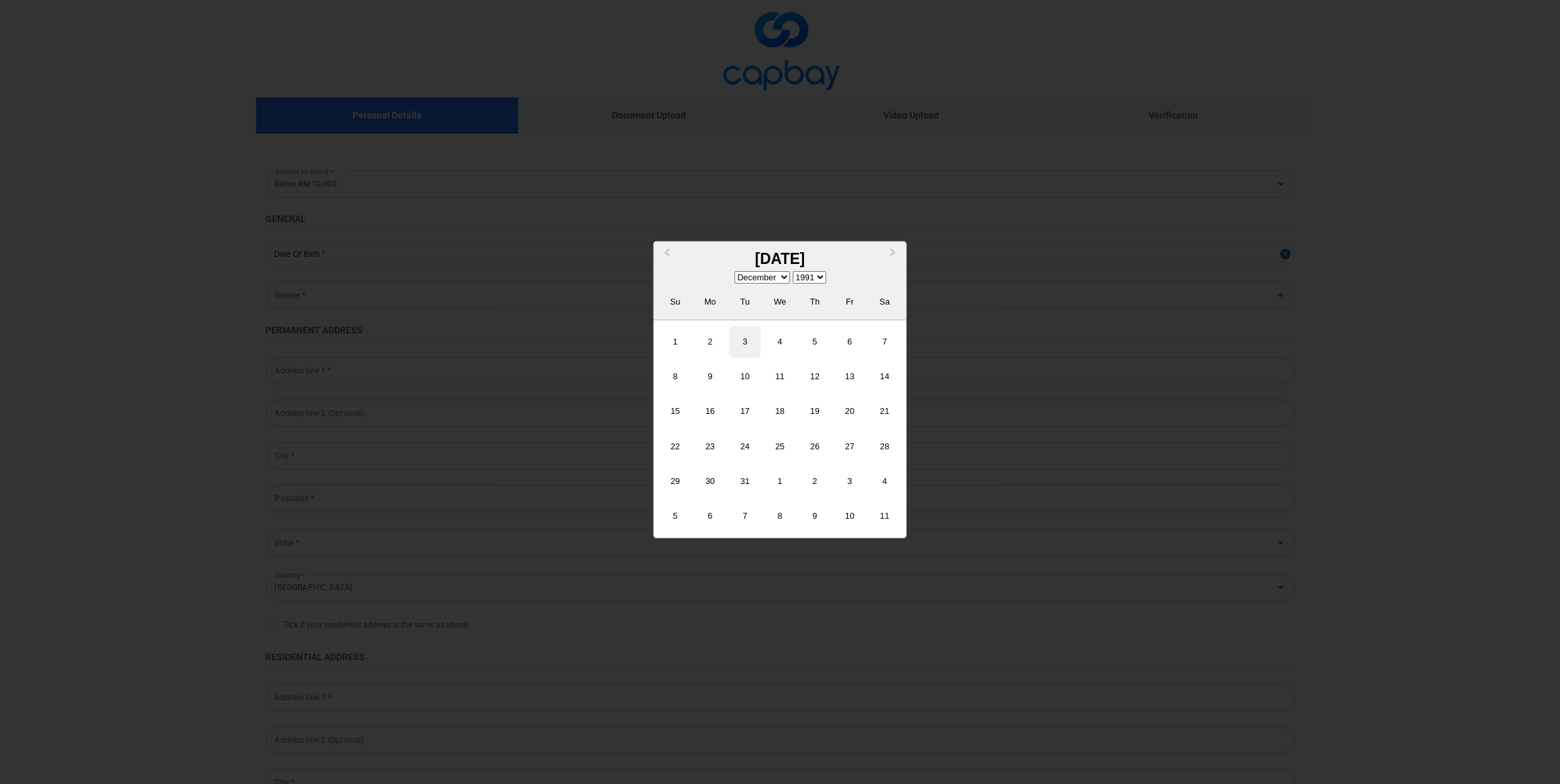
click at [738, 355] on div "3" at bounding box center [745, 342] width 32 height 32
type input "1991-12-03"
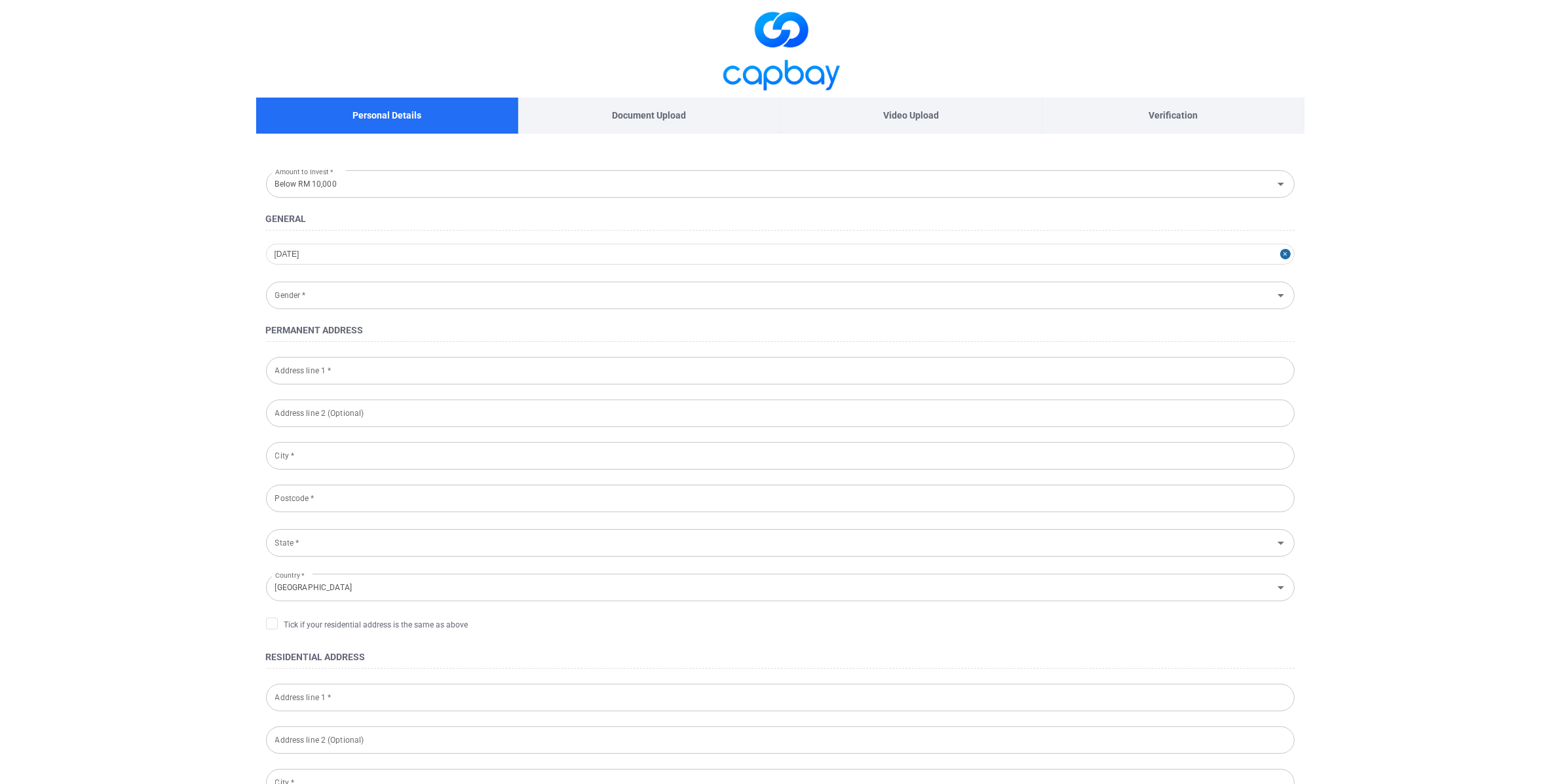
drag, startPoint x: 364, startPoint y: 293, endPoint x: 371, endPoint y: 304, distance: 13.0
click at [364, 294] on input "Gender *" at bounding box center [770, 295] width 1000 height 24
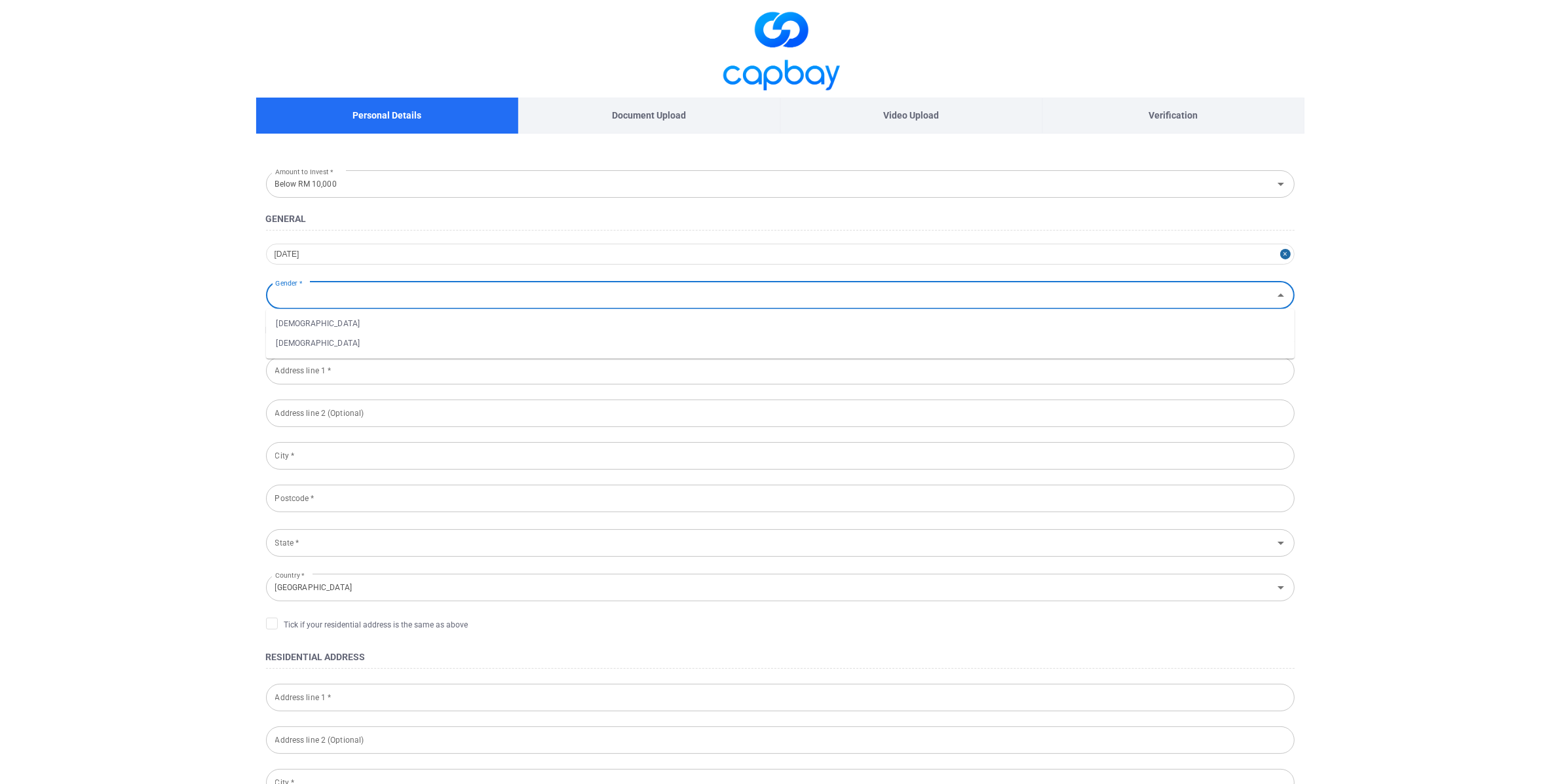
click at [326, 333] on li "[DEMOGRAPHIC_DATA]" at bounding box center [780, 343] width 1028 height 19
type input "[DEMOGRAPHIC_DATA]"
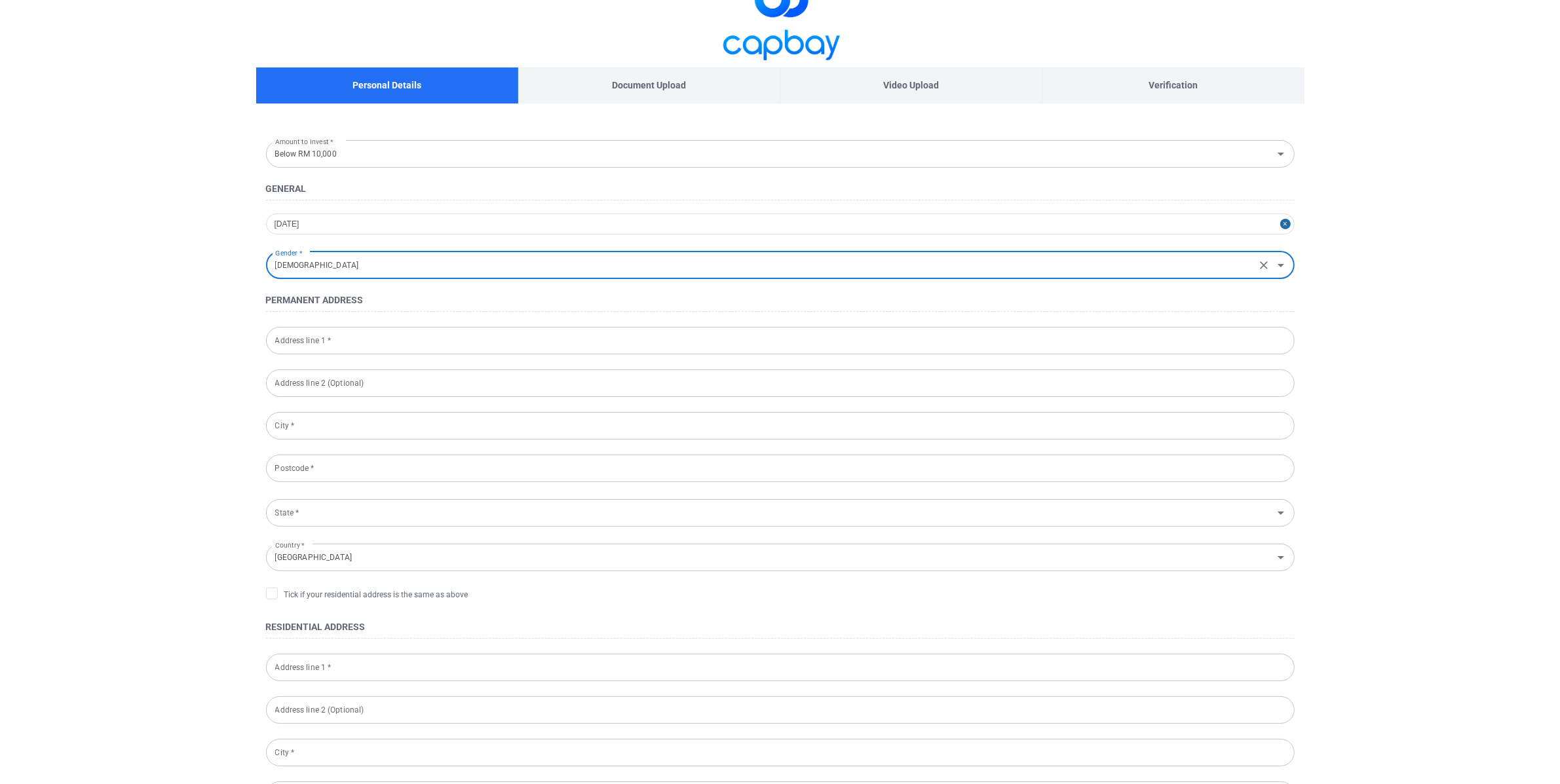
scroll to position [31, 0]
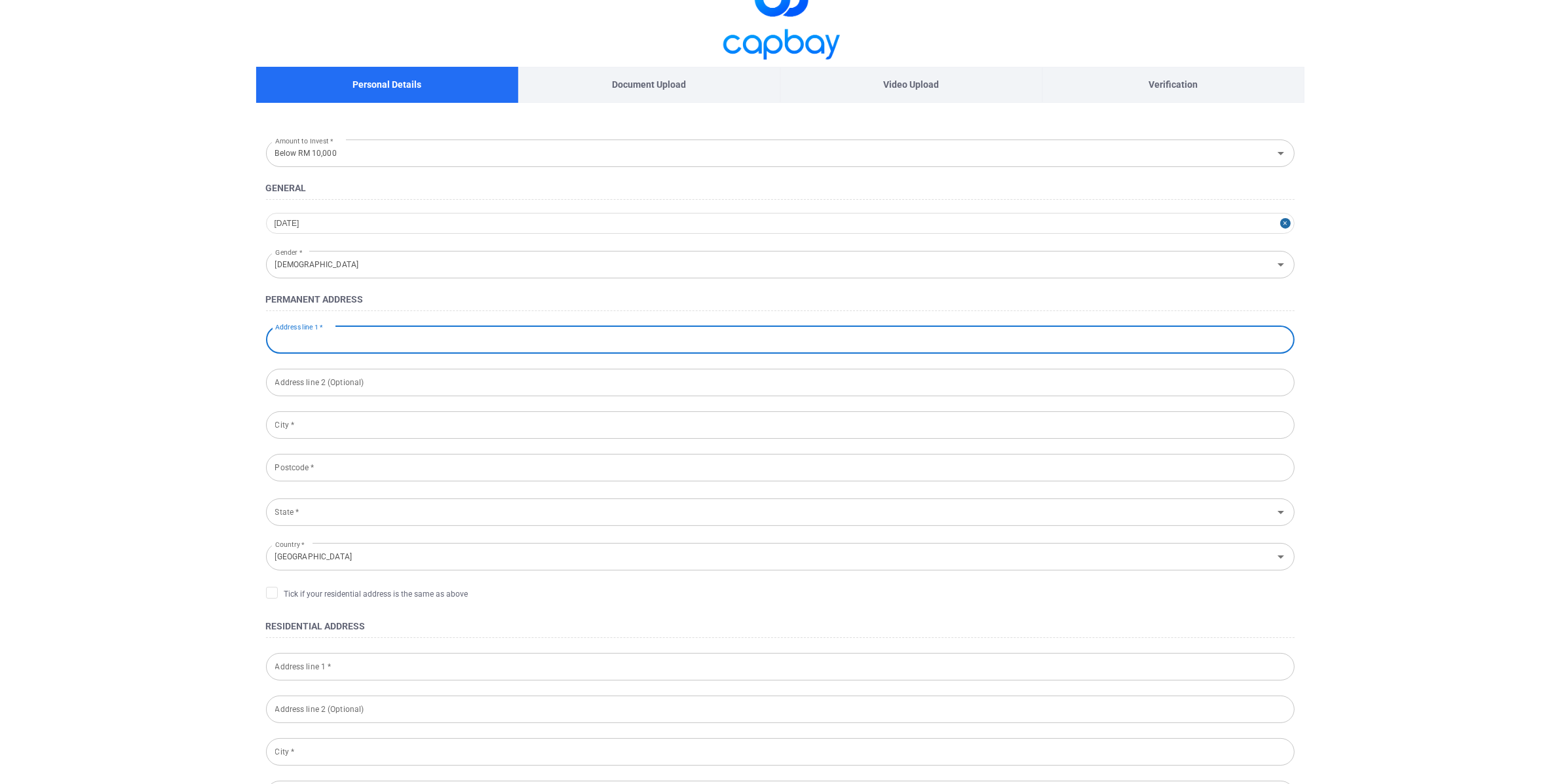
click at [331, 333] on input "Address line 1 *" at bounding box center [780, 340] width 1028 height 28
type input "[STREET_ADDRESS]"
type input "71800, Nilai, [GEOGRAPHIC_DATA]"
type input "Nilai"
type input "71800"
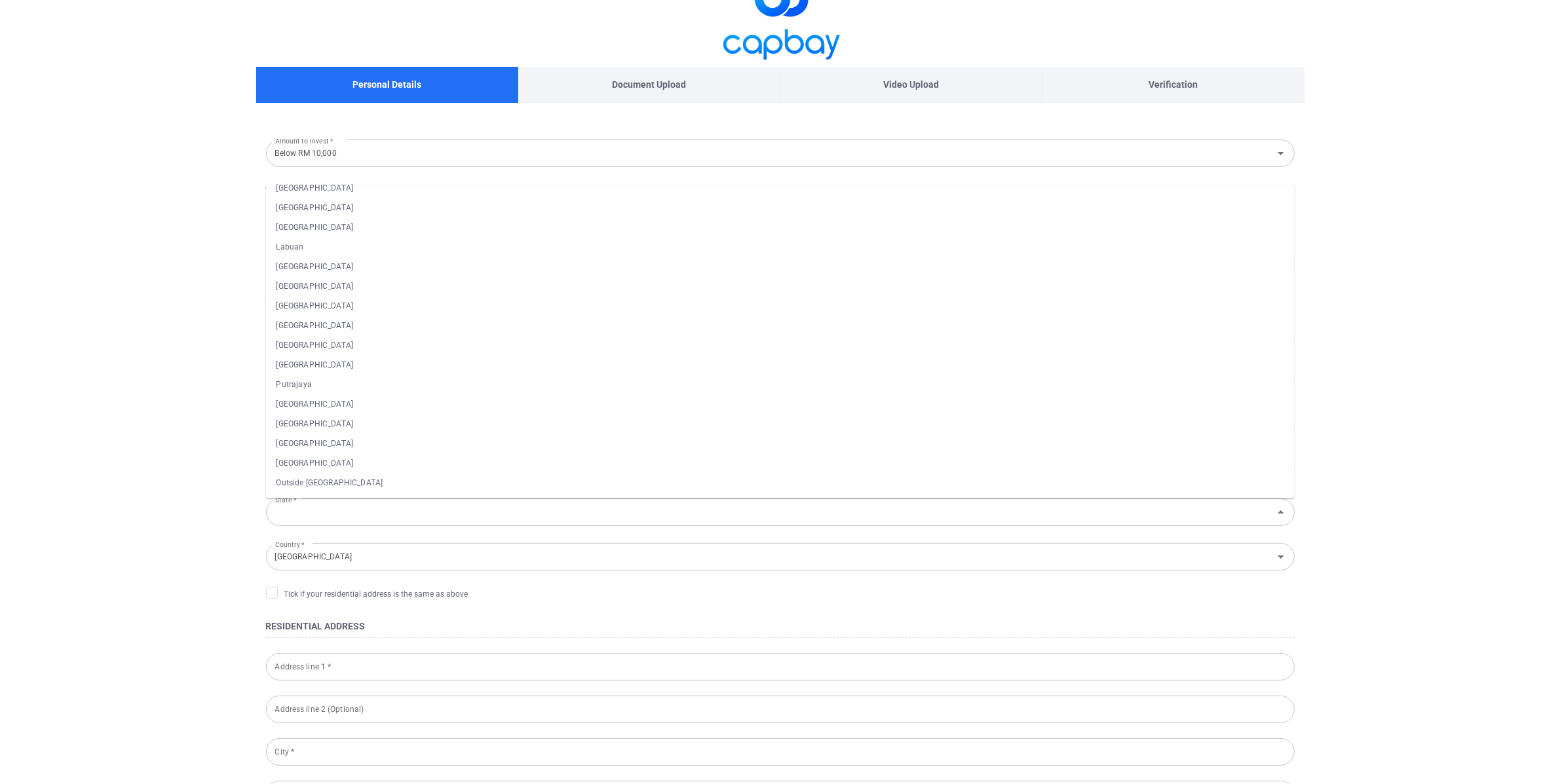
drag, startPoint x: 280, startPoint y: 594, endPoint x: 280, endPoint y: 571, distance: 23.0
click at [280, 594] on span "Tick if your residential address is the same as above" at bounding box center [367, 594] width 202 height 13
click at [0, 0] on input "Tick if your residential address is the same as above" at bounding box center [0, 0] width 0 height 0
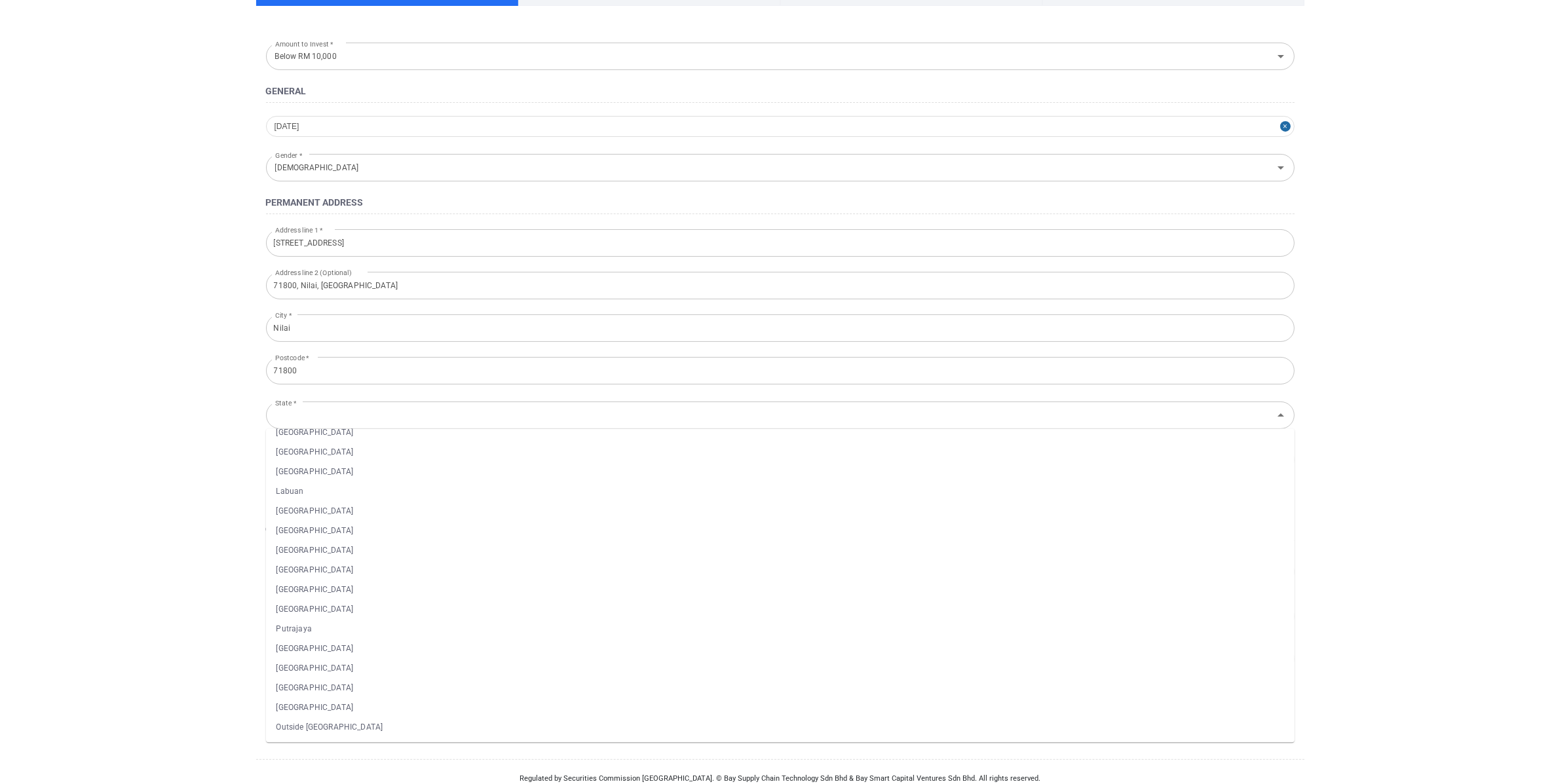
scroll to position [141, 0]
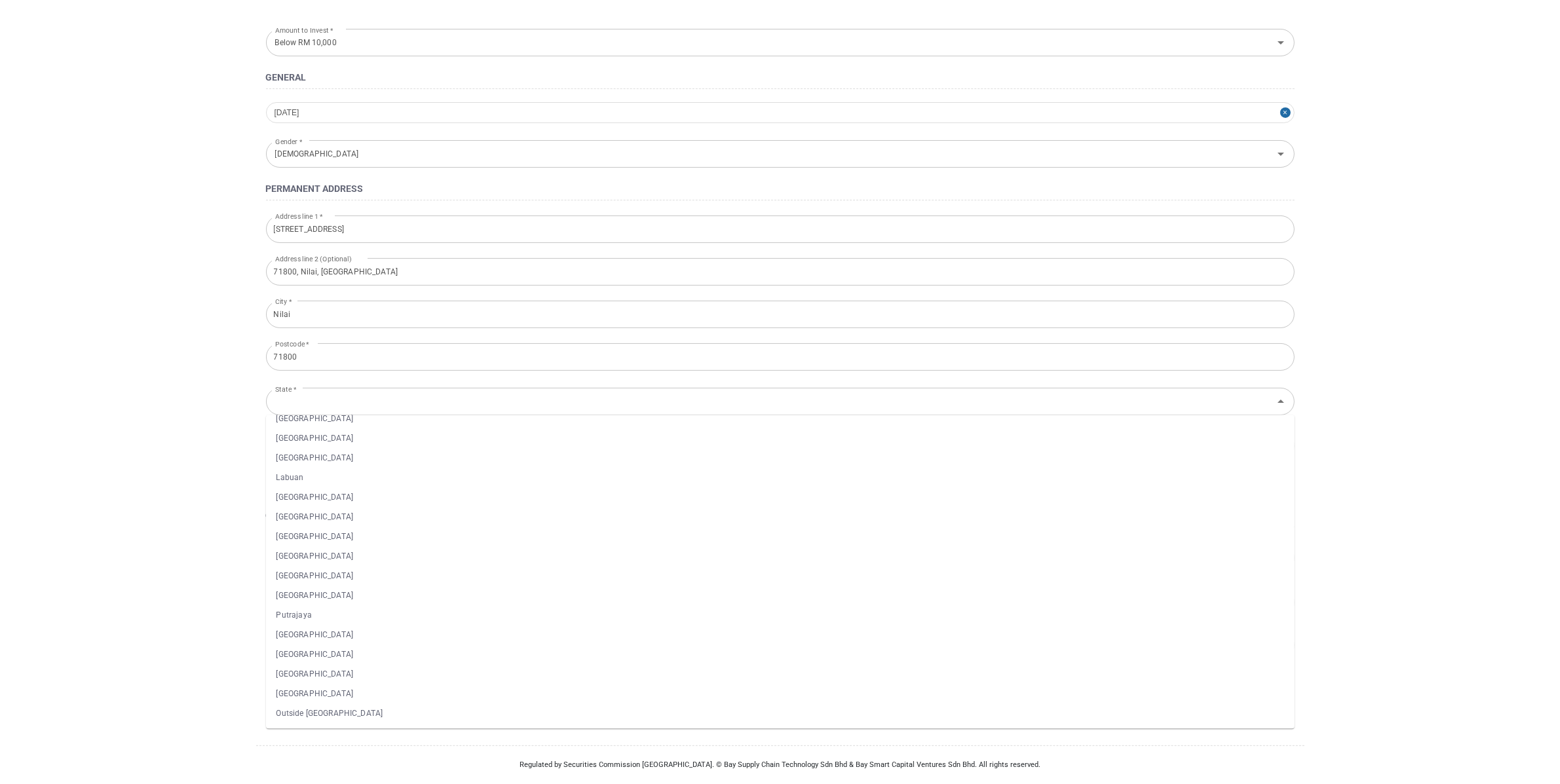
drag, startPoint x: 192, startPoint y: 467, endPoint x: 220, endPoint y: 456, distance: 30.1
click at [192, 467] on main "Personal Details Document Upload Video Upload Verification Amount to Invest * B…" at bounding box center [780, 321] width 1560 height 925
click at [334, 519] on li "[GEOGRAPHIC_DATA]" at bounding box center [780, 517] width 1028 height 19
type input "[GEOGRAPHIC_DATA]"
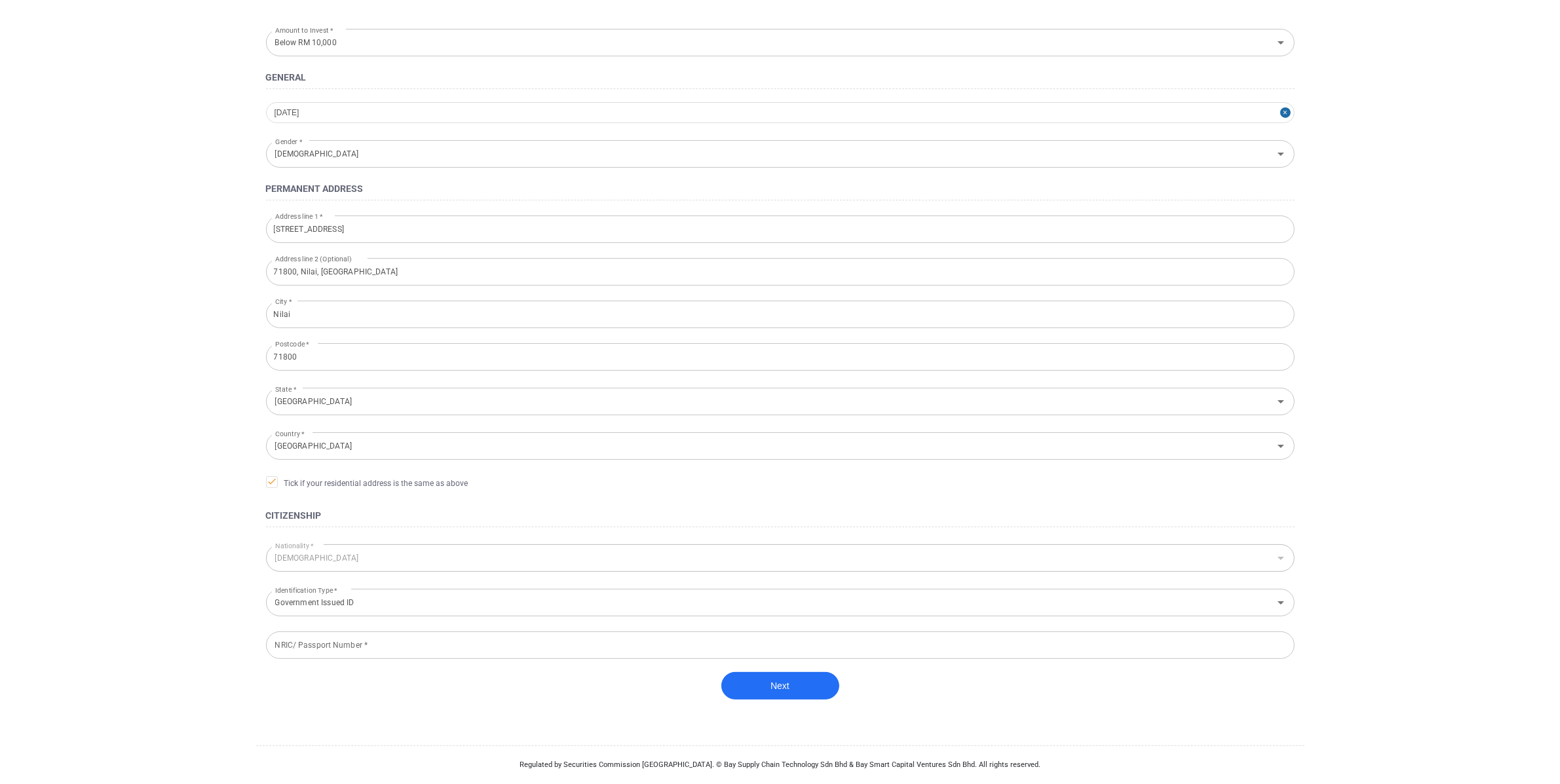
click at [705, 651] on input "NRIC/ Passport Number *" at bounding box center [780, 645] width 1028 height 28
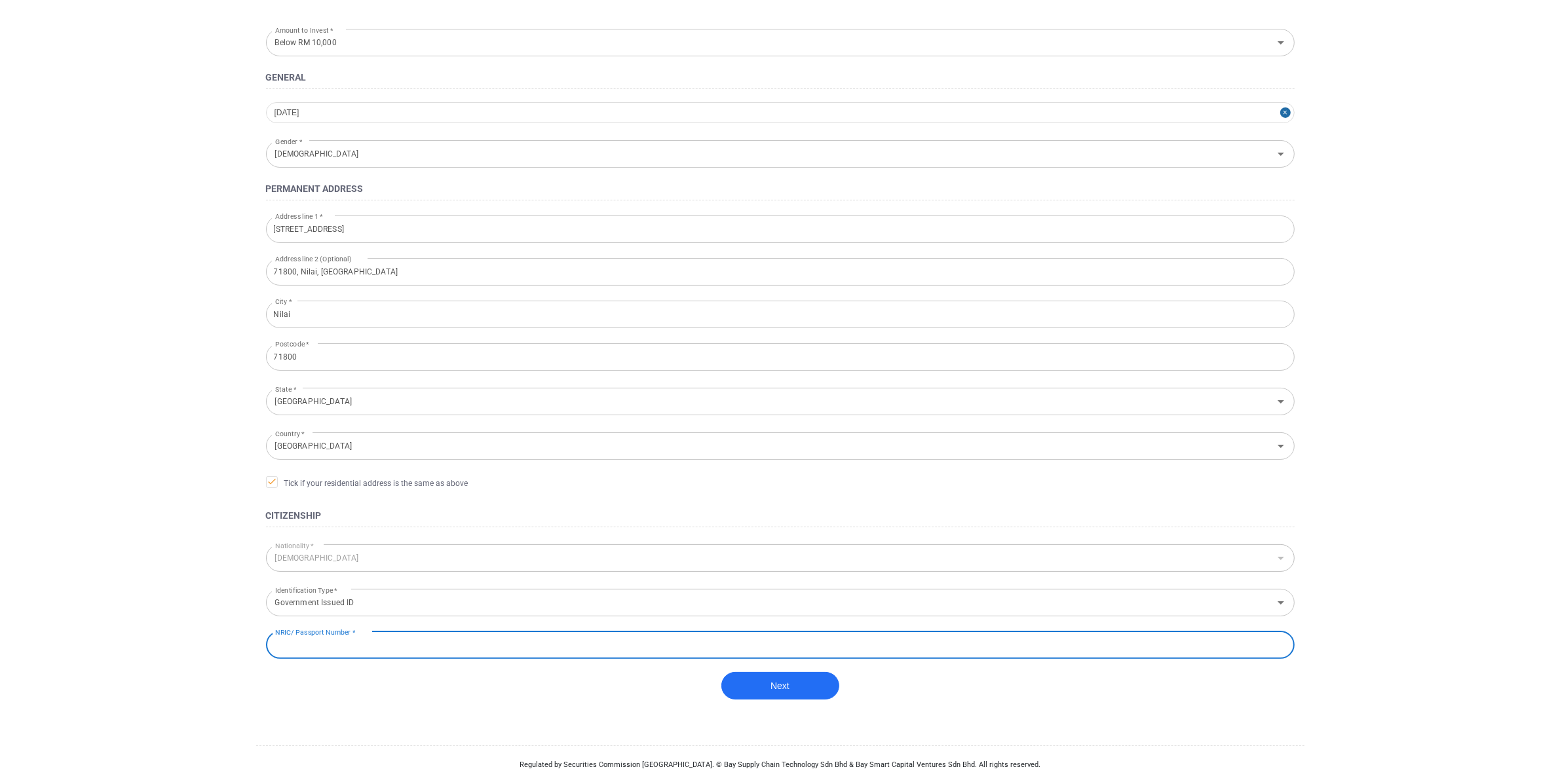
click at [360, 643] on input "NRIC/ Passport Number *" at bounding box center [780, 645] width 1028 height 28
click at [342, 638] on input "NRIC/ Passport Number *" at bounding box center [780, 645] width 1028 height 28
click at [348, 665] on form "Amount to Invest * Below RM 10,000 Amount to Invest * General 1991-12-03 Gender…" at bounding box center [780, 378] width 1049 height 707
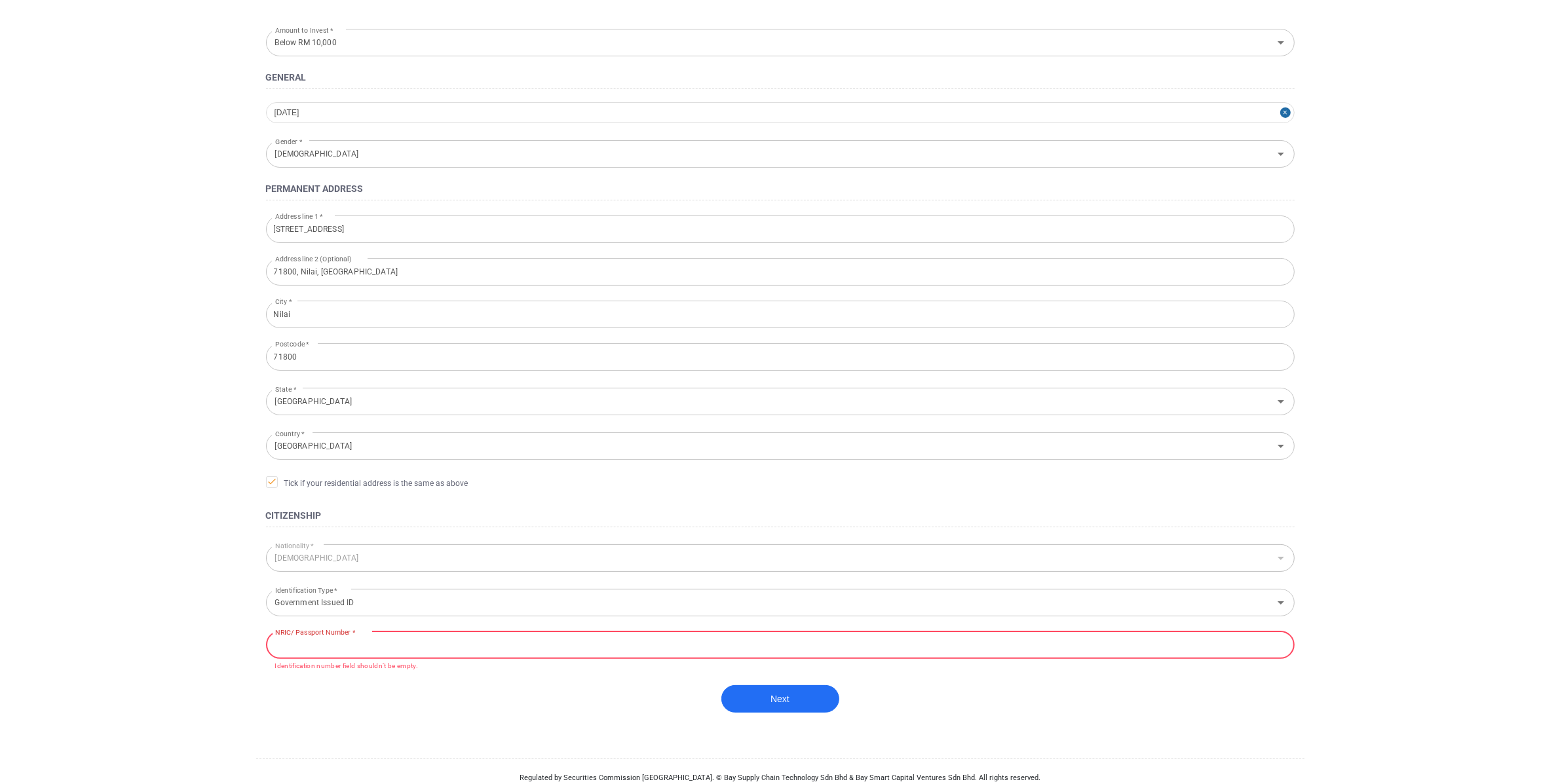
drag, startPoint x: 344, startPoint y: 652, endPoint x: 349, endPoint y: 658, distance: 7.8
click at [344, 652] on input "NRIC/ Passport Number *" at bounding box center [780, 645] width 1028 height 28
type input "020407-__-____"
click at [354, 112] on div "1991-12-03" at bounding box center [780, 112] width 1028 height 21
select select "11"
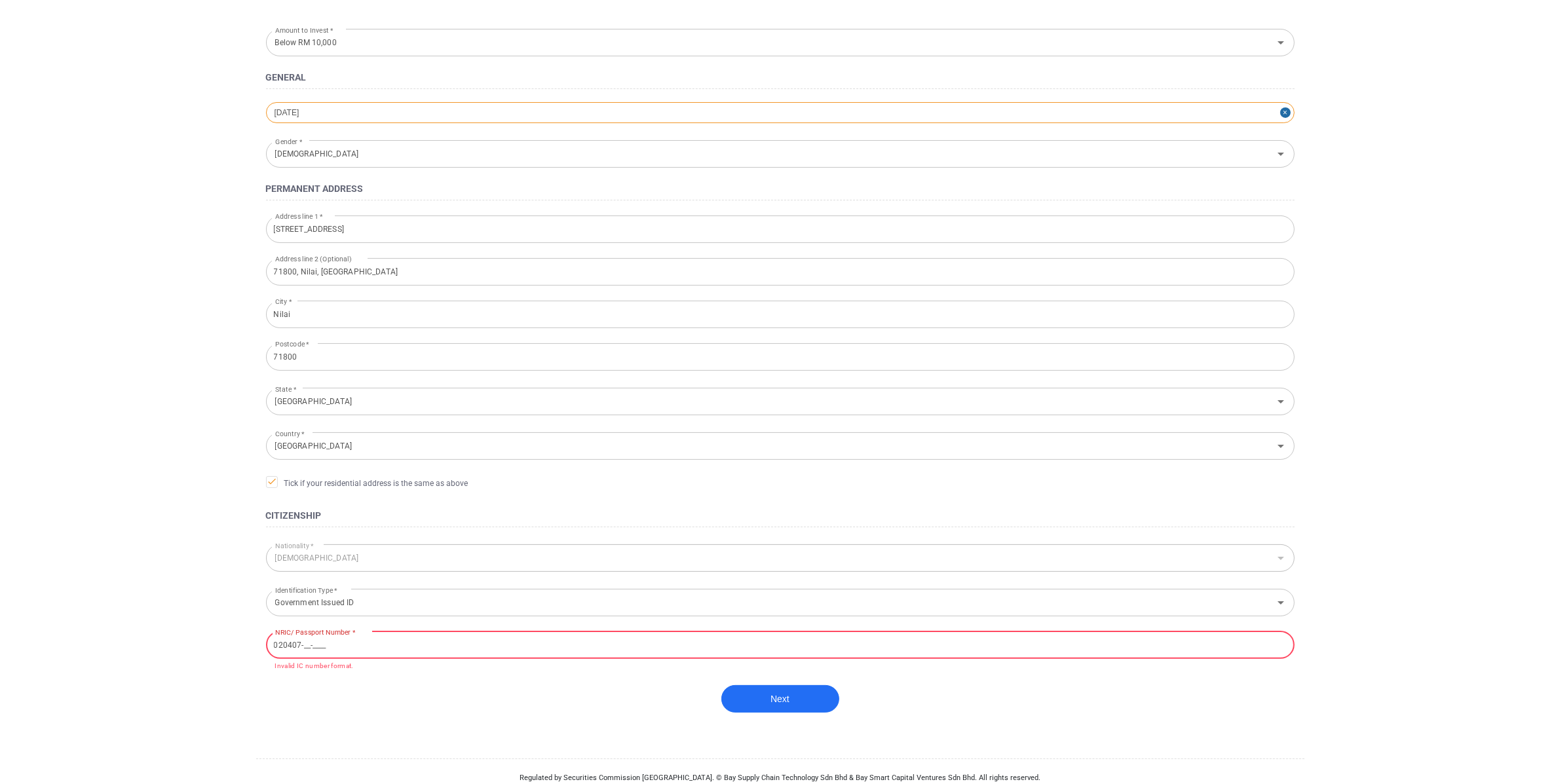
select select "1991"
click at [309, 641] on input "020407-__-____" at bounding box center [780, 645] width 1028 height 28
select select "11"
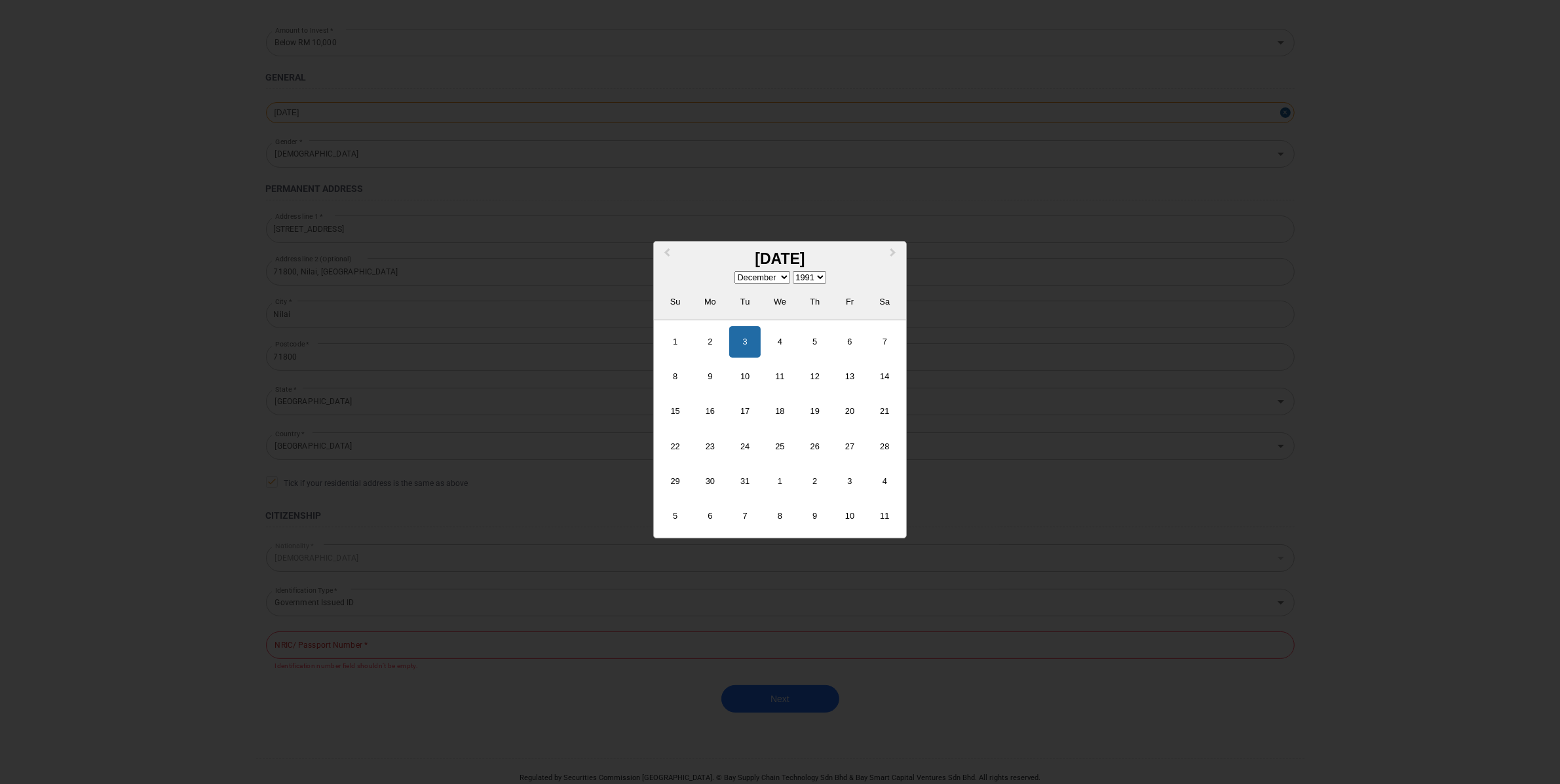
click at [373, 119] on div "1991-12-03 Previous Month Next Month December 1991 January February March April…" at bounding box center [780, 112] width 1028 height 21
click at [821, 273] on select "1900 1901 1902 1903 1904 1905 1906 1907 1908 1909 1910 1911 1912 1913 1914 1915…" at bounding box center [810, 277] width 33 height 12
select select "2002"
click at [779, 273] on select "January February March April May June July August September October November De…" at bounding box center [762, 277] width 56 height 12
select select "3"
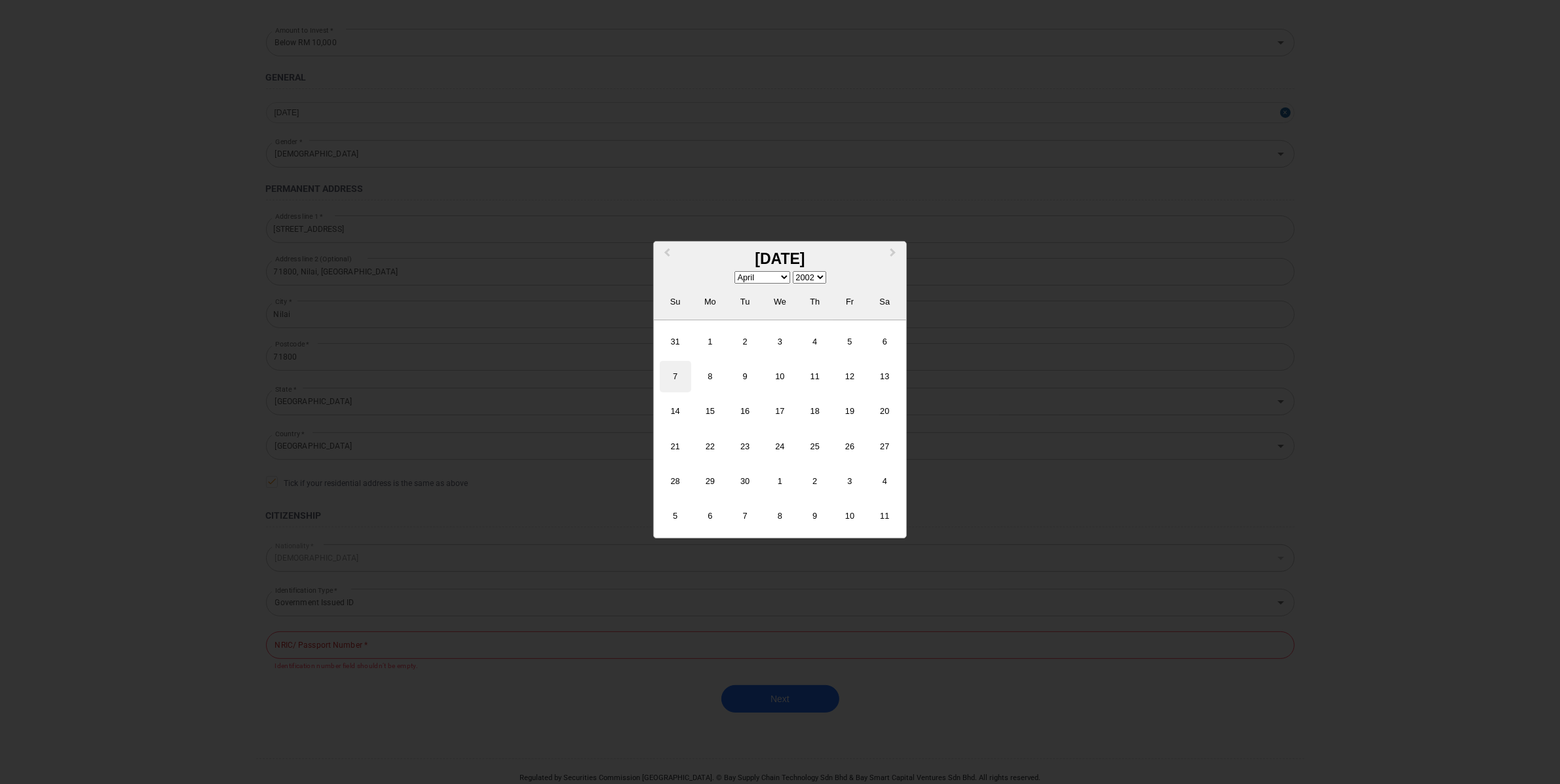
click at [689, 371] on div "7" at bounding box center [676, 377] width 32 height 32
type input "[DATE]"
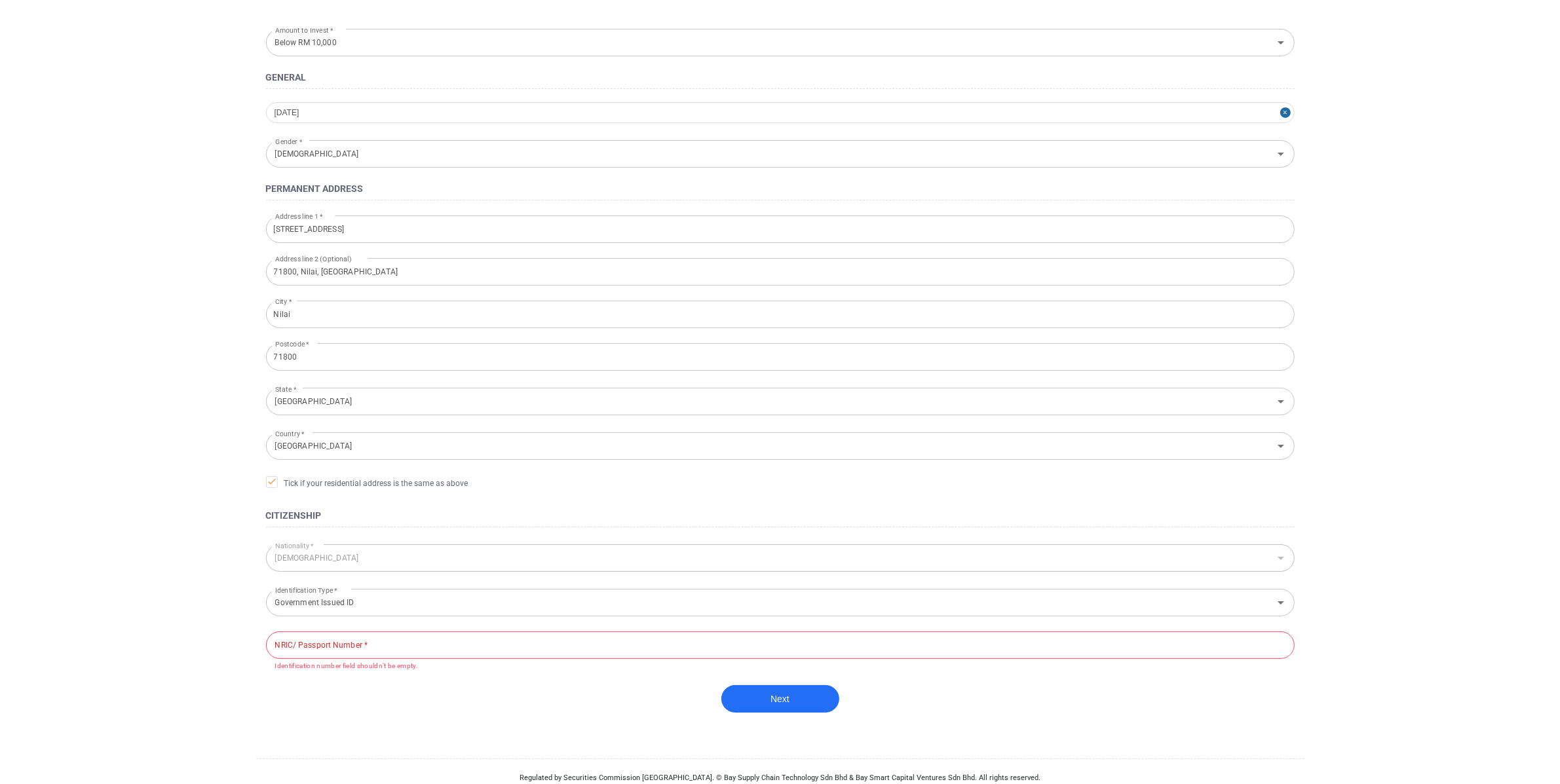
click at [136, 455] on main "Personal Details Document Upload Video Upload Verification Amount to Invest * B…" at bounding box center [780, 327] width 1560 height 938
click at [408, 640] on input "NRIC/ Passport Number *" at bounding box center [780, 645] width 1028 height 28
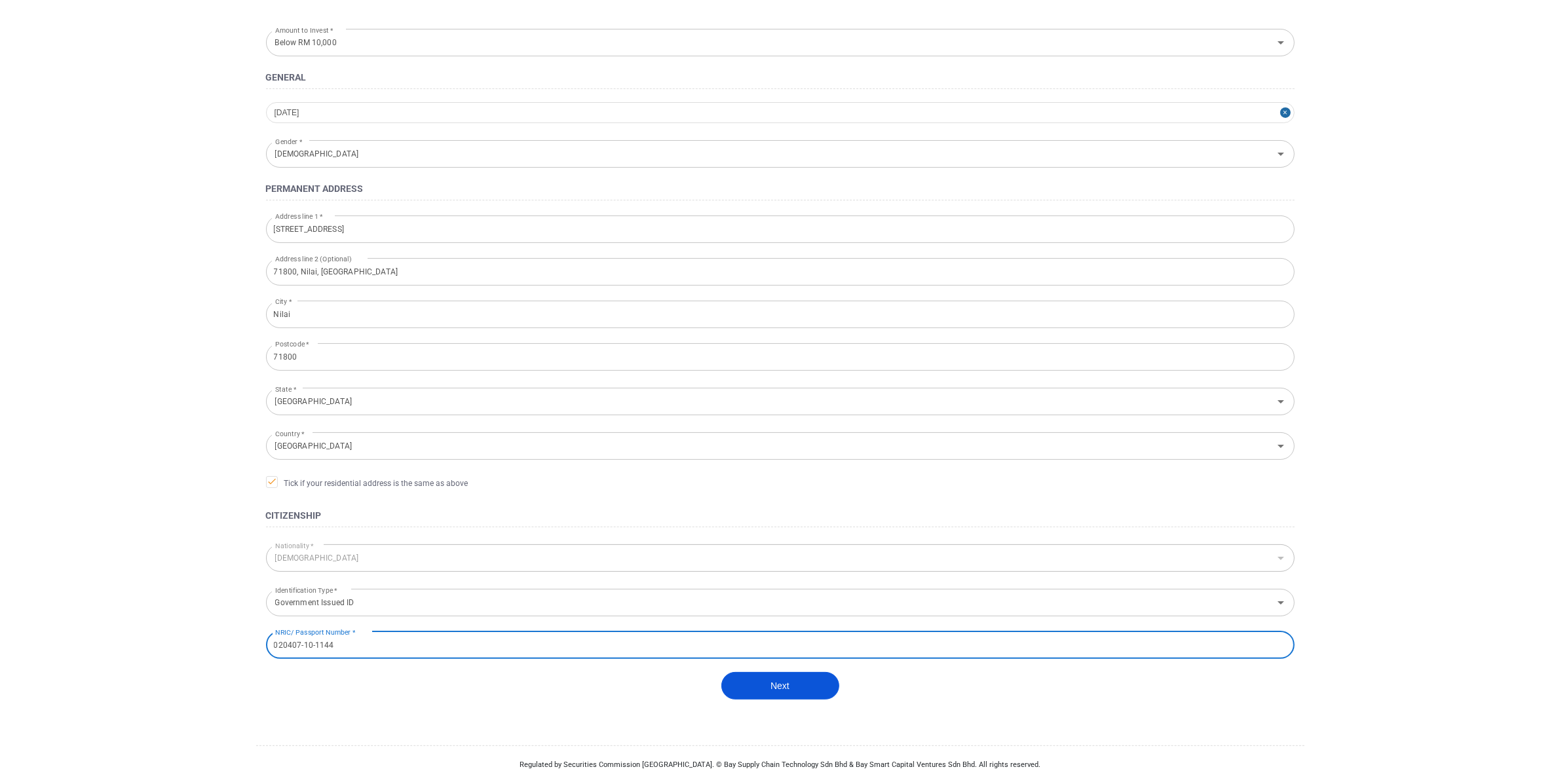
type input "020407-10-1144"
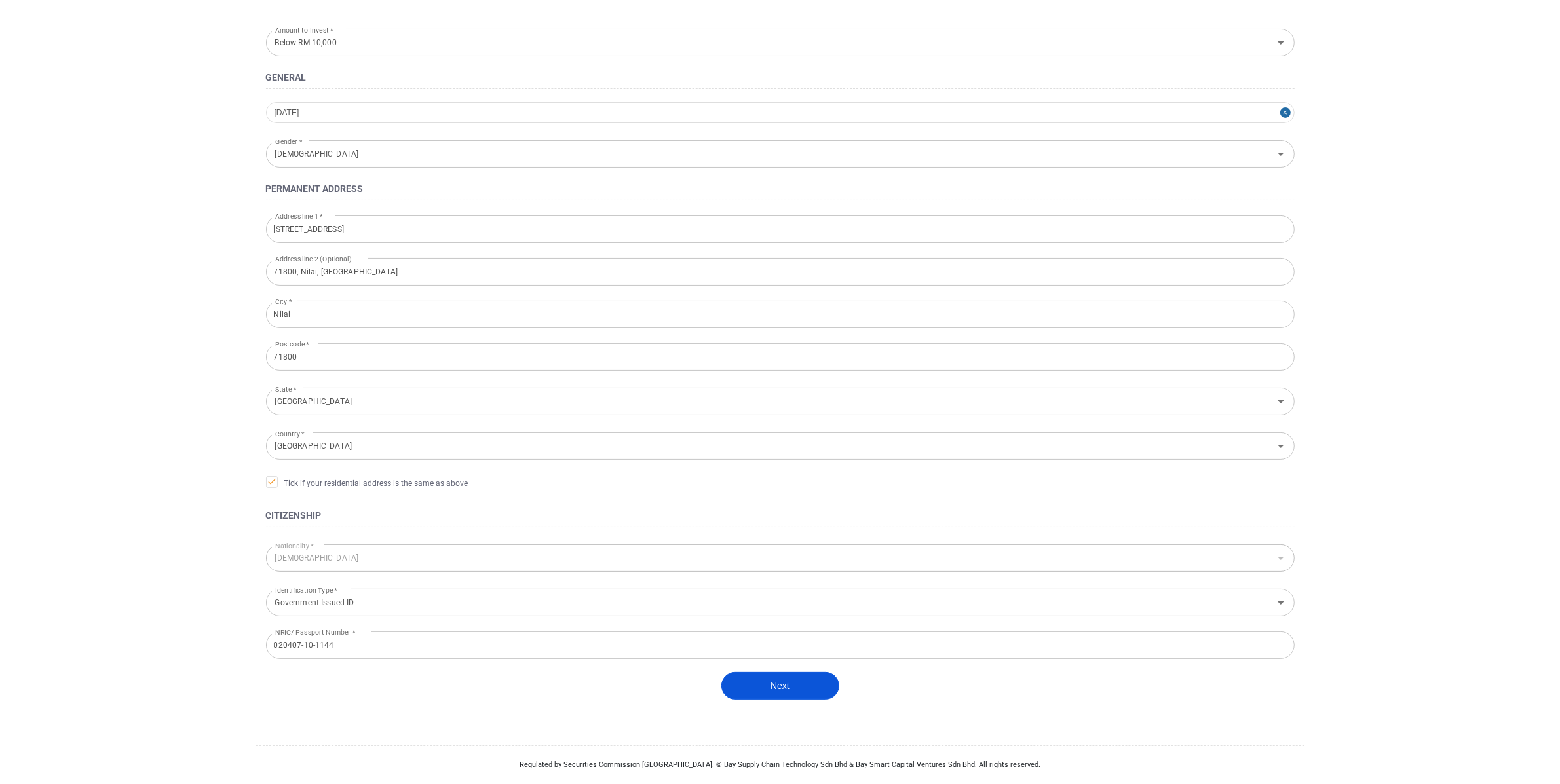
click at [772, 697] on button "Next" at bounding box center [780, 686] width 118 height 28
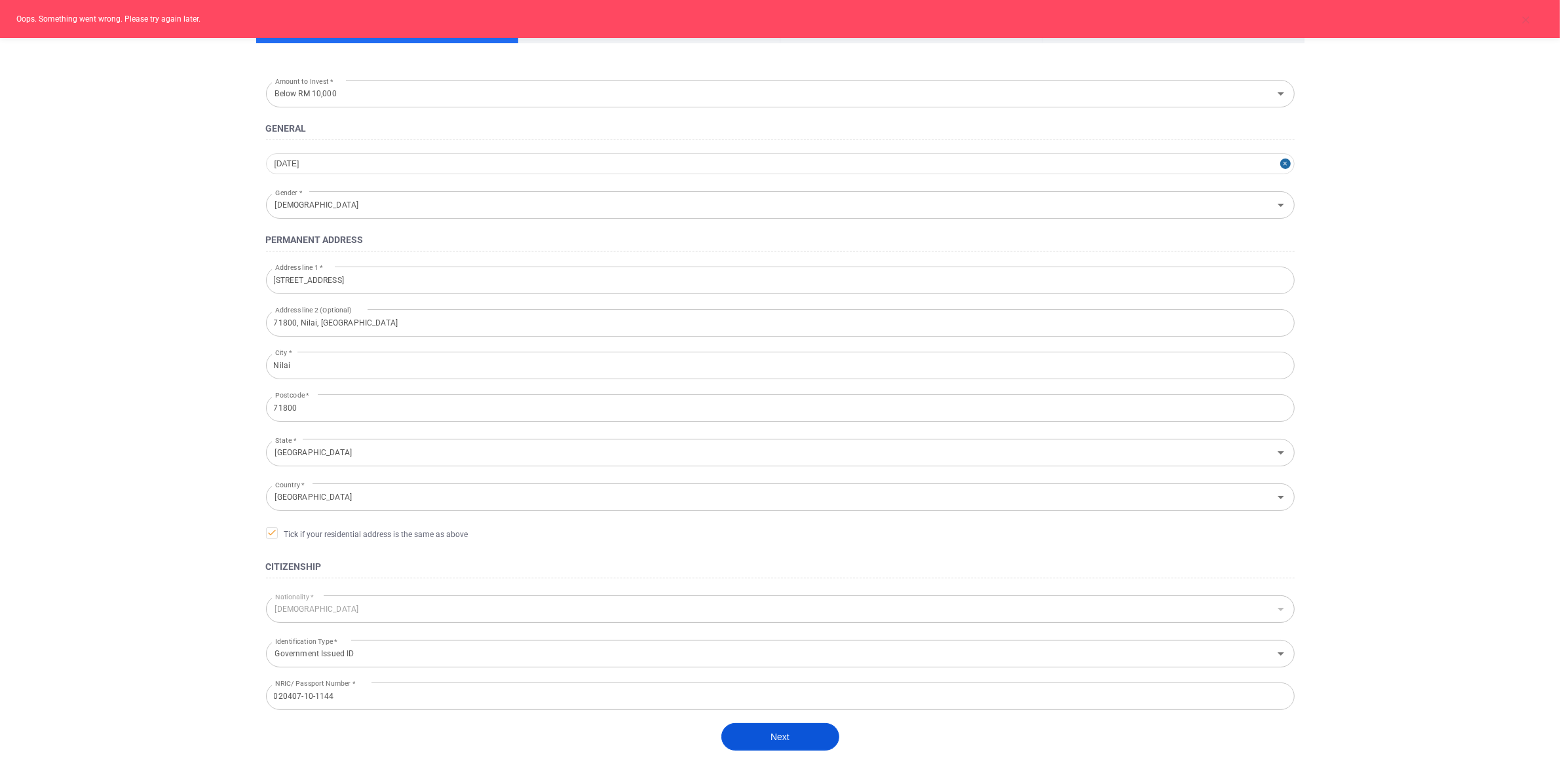
scroll to position [0, 0]
